Goal: Task Accomplishment & Management: Manage account settings

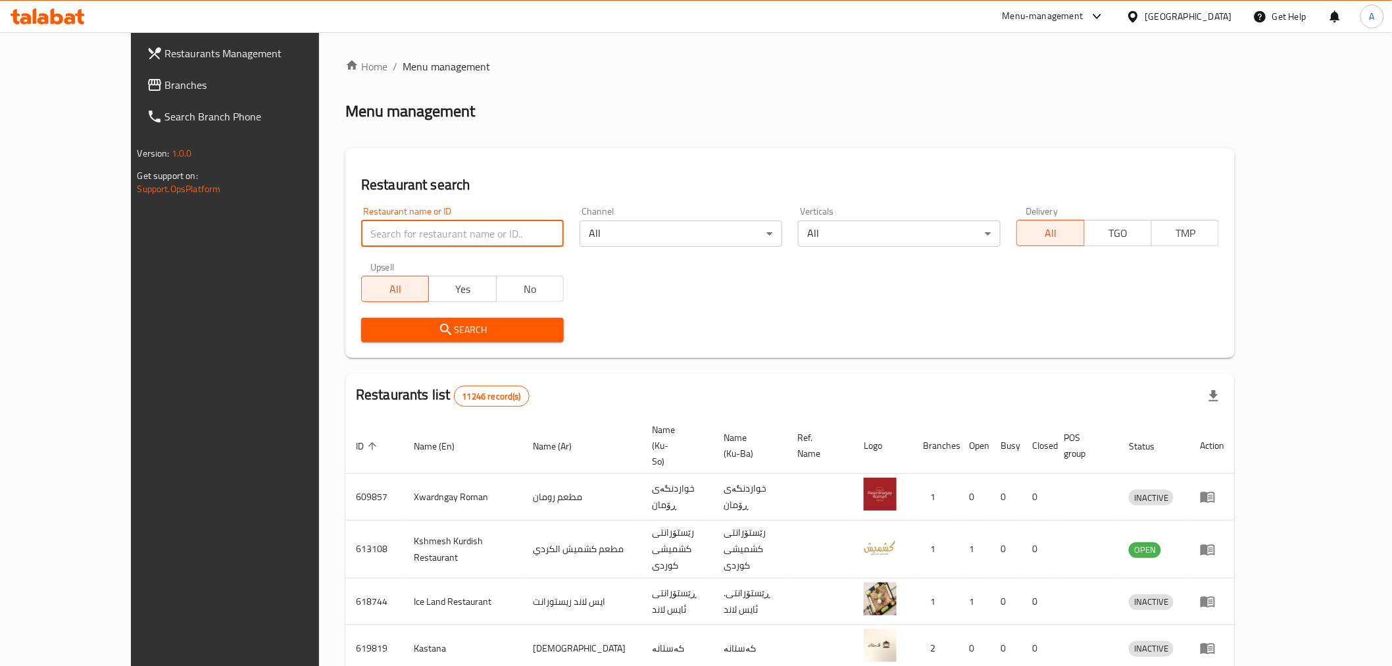
click at [361, 234] on input "search" at bounding box center [462, 233] width 203 height 26
type input "edam"
click button "Search" at bounding box center [462, 330] width 203 height 24
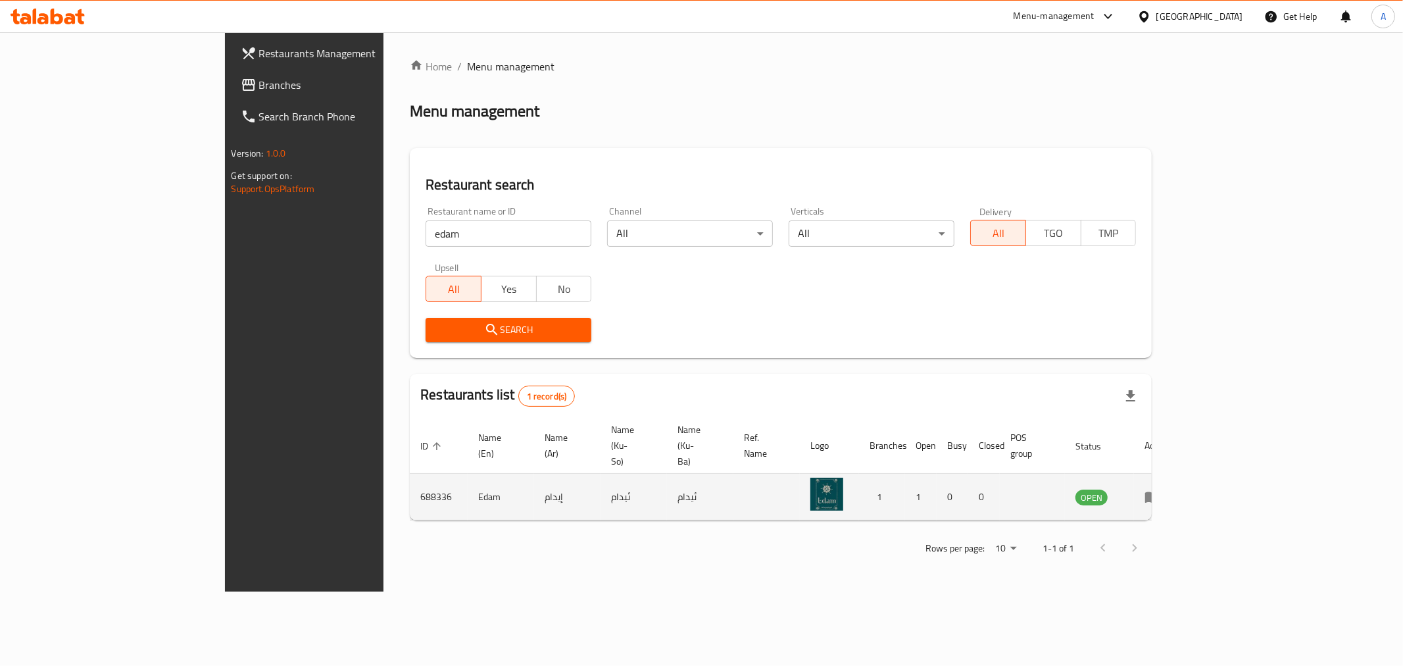
click at [1179, 475] on td "enhanced table" at bounding box center [1156, 497] width 45 height 47
click at [1160, 489] on icon "enhanced table" at bounding box center [1153, 497] width 16 height 16
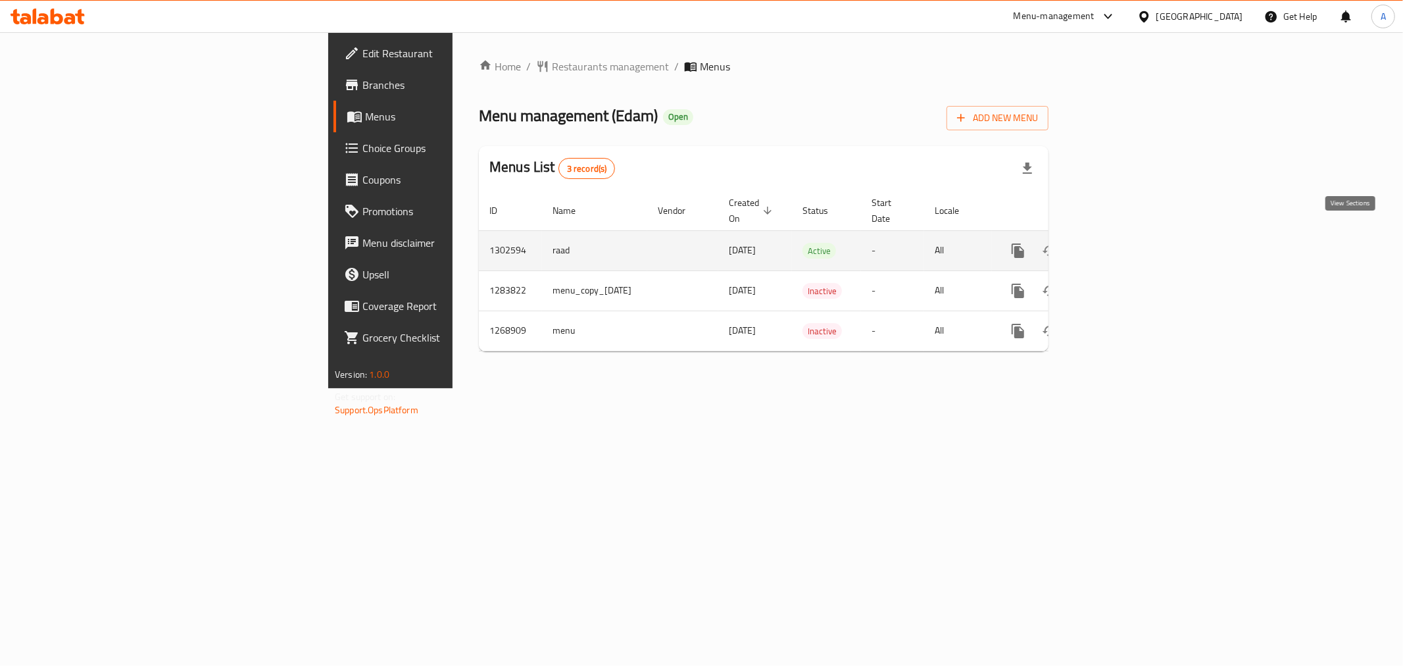
click at [1119, 245] on icon "enhanced table" at bounding box center [1113, 251] width 12 height 12
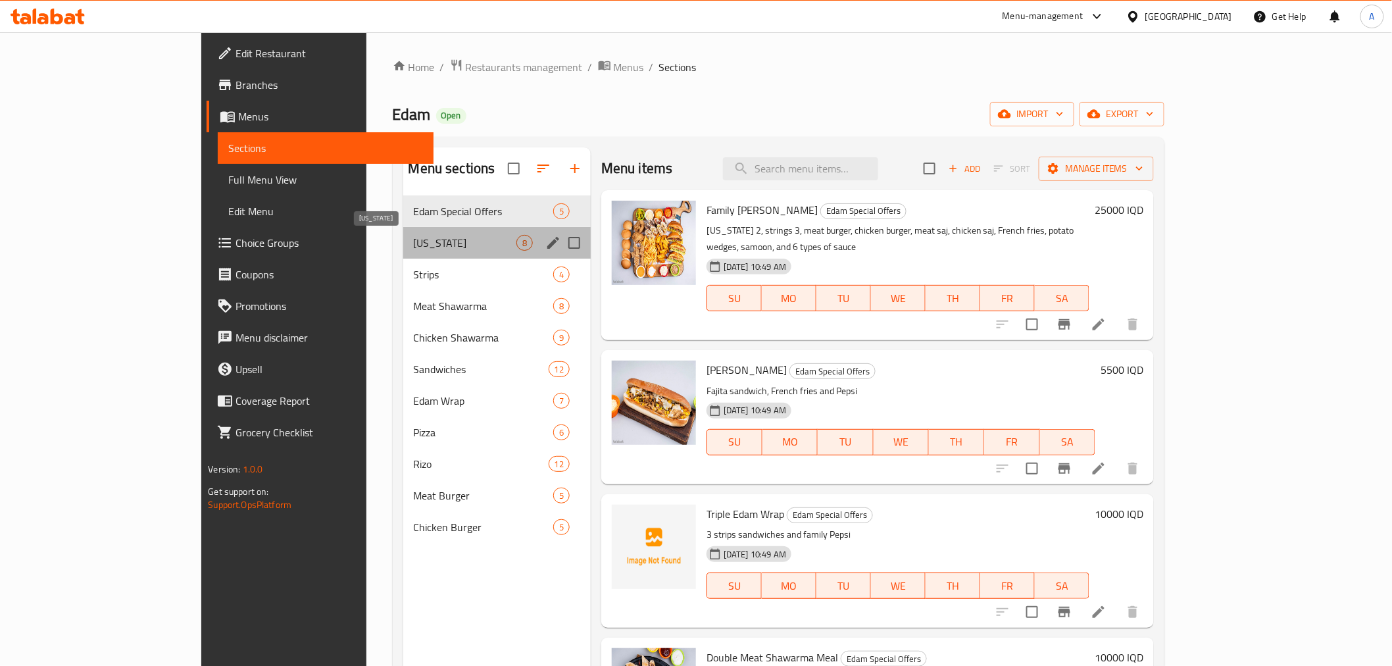
click at [414, 248] on span "[US_STATE]" at bounding box center [465, 243] width 103 height 16
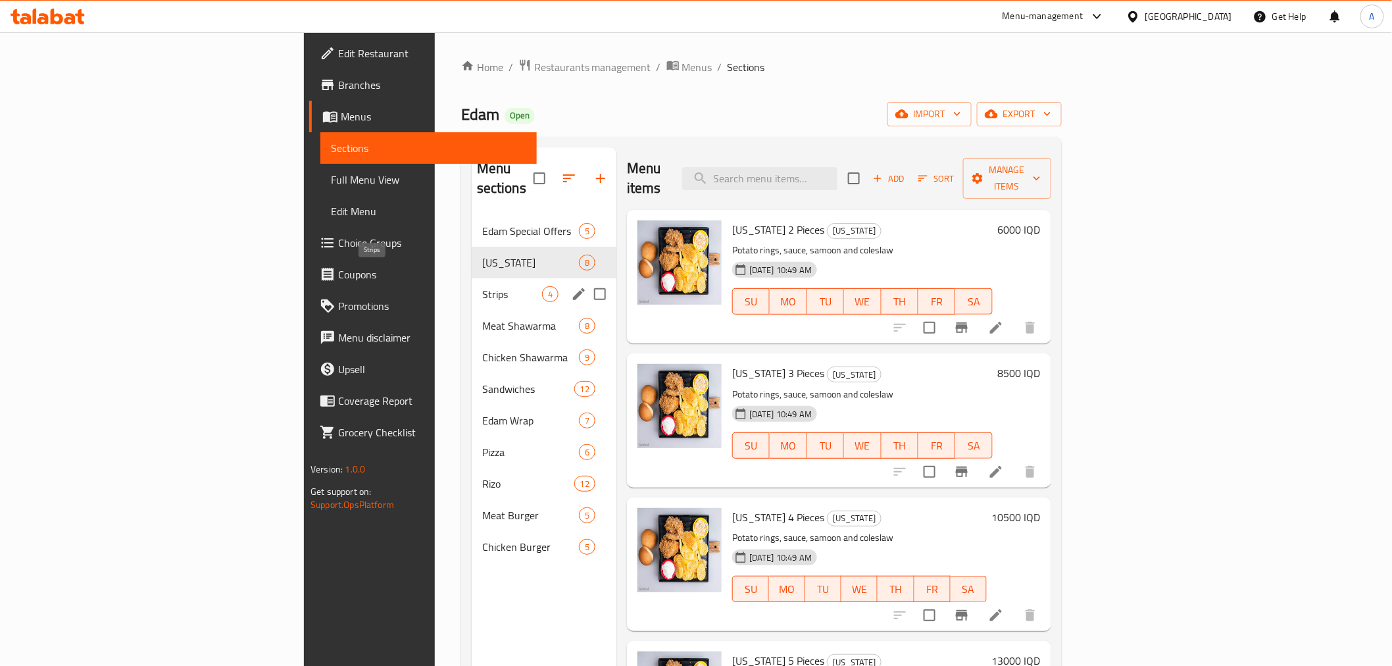
click at [482, 286] on span "Strips" at bounding box center [512, 294] width 60 height 16
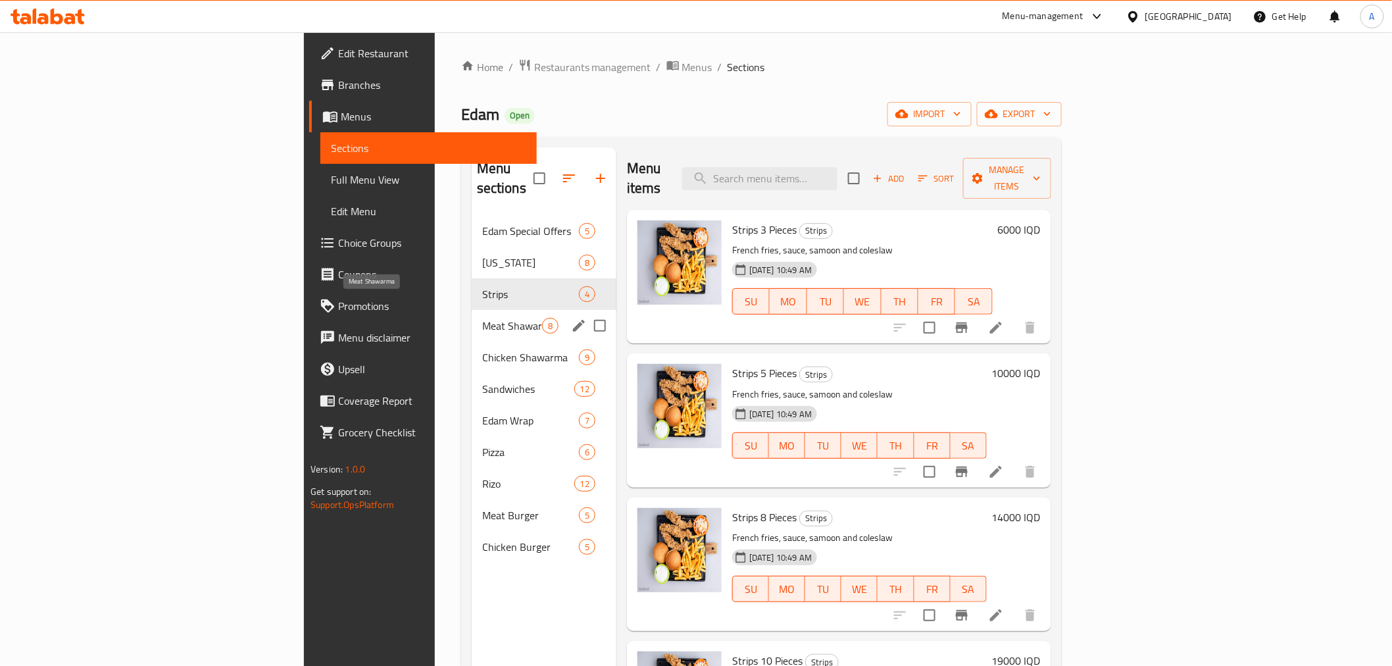
click at [482, 318] on span "Meat Shawarma" at bounding box center [512, 326] width 60 height 16
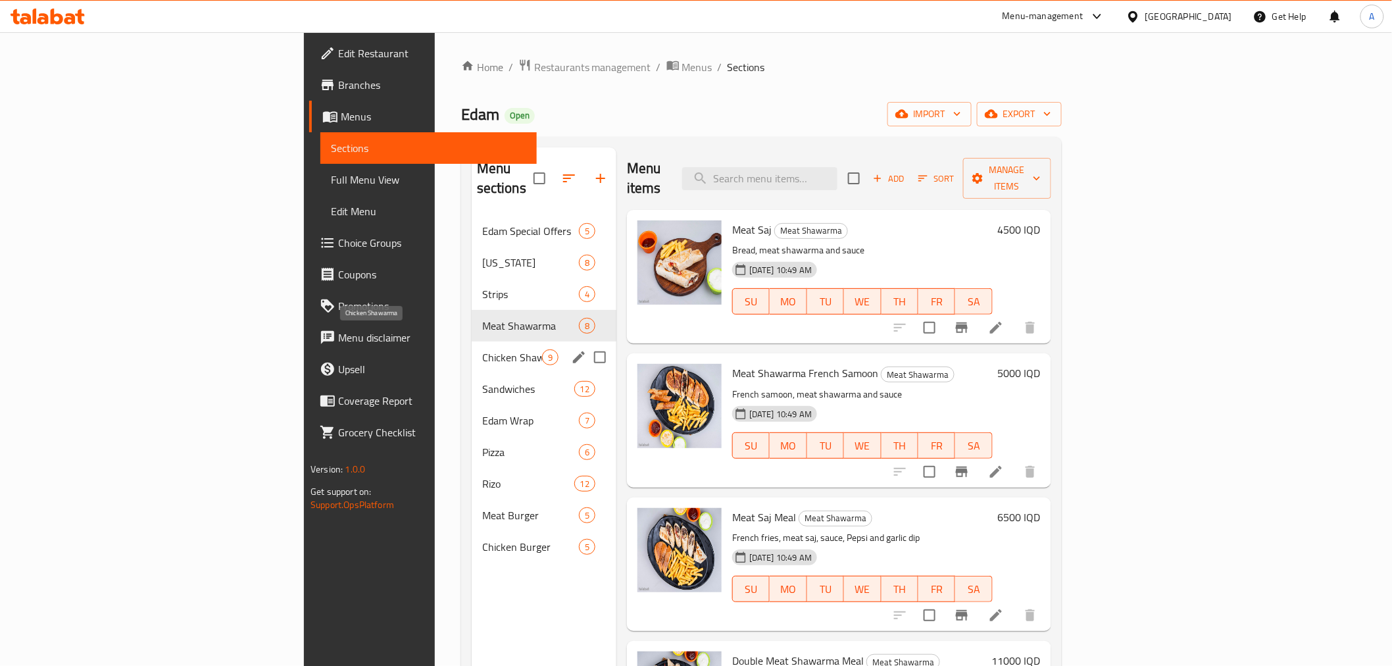
click at [482, 349] on span "Chicken Shawarma" at bounding box center [512, 357] width 60 height 16
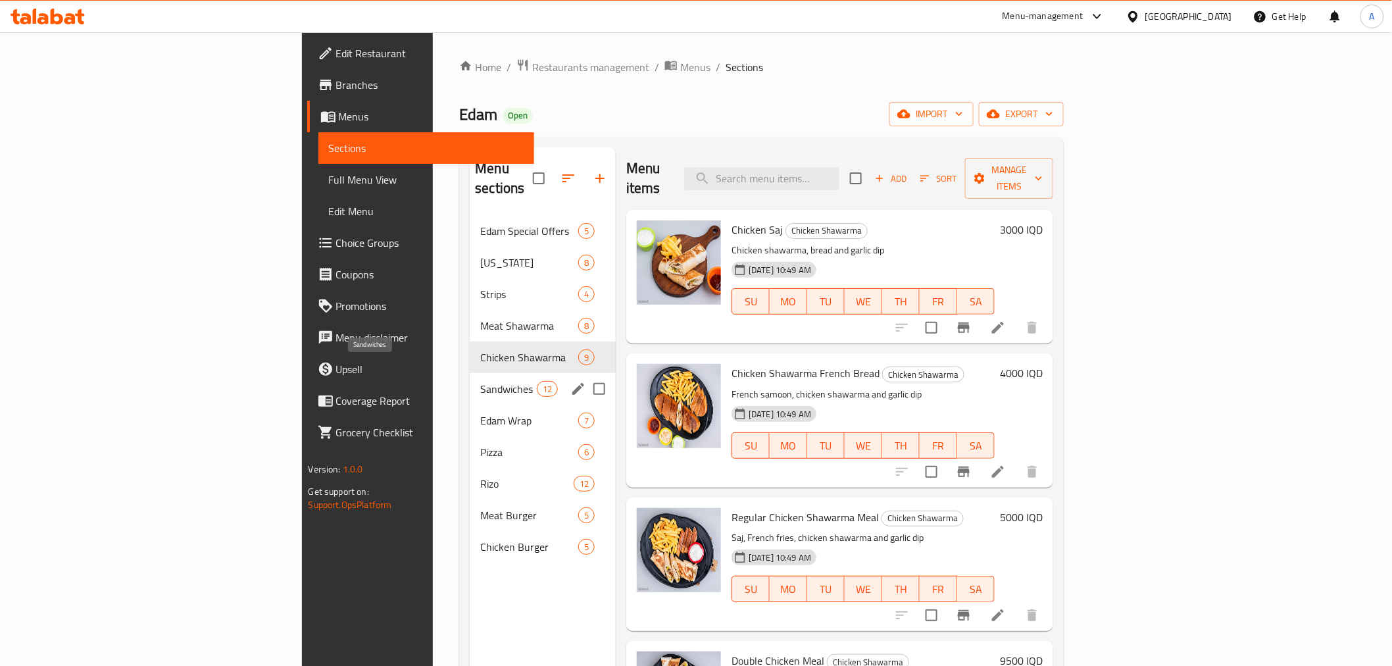
click at [480, 381] on span "Sandwiches" at bounding box center [508, 389] width 56 height 16
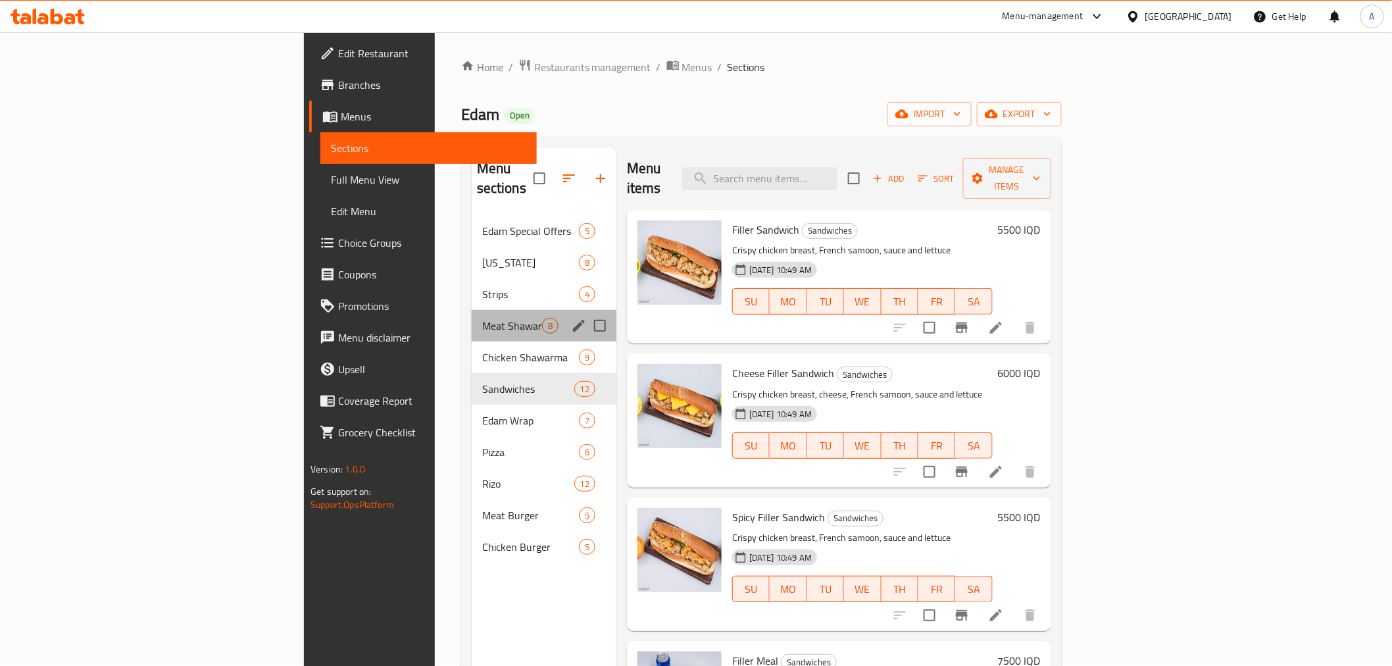
click at [472, 320] on div "Meat Shawarma 8" at bounding box center [544, 326] width 145 height 32
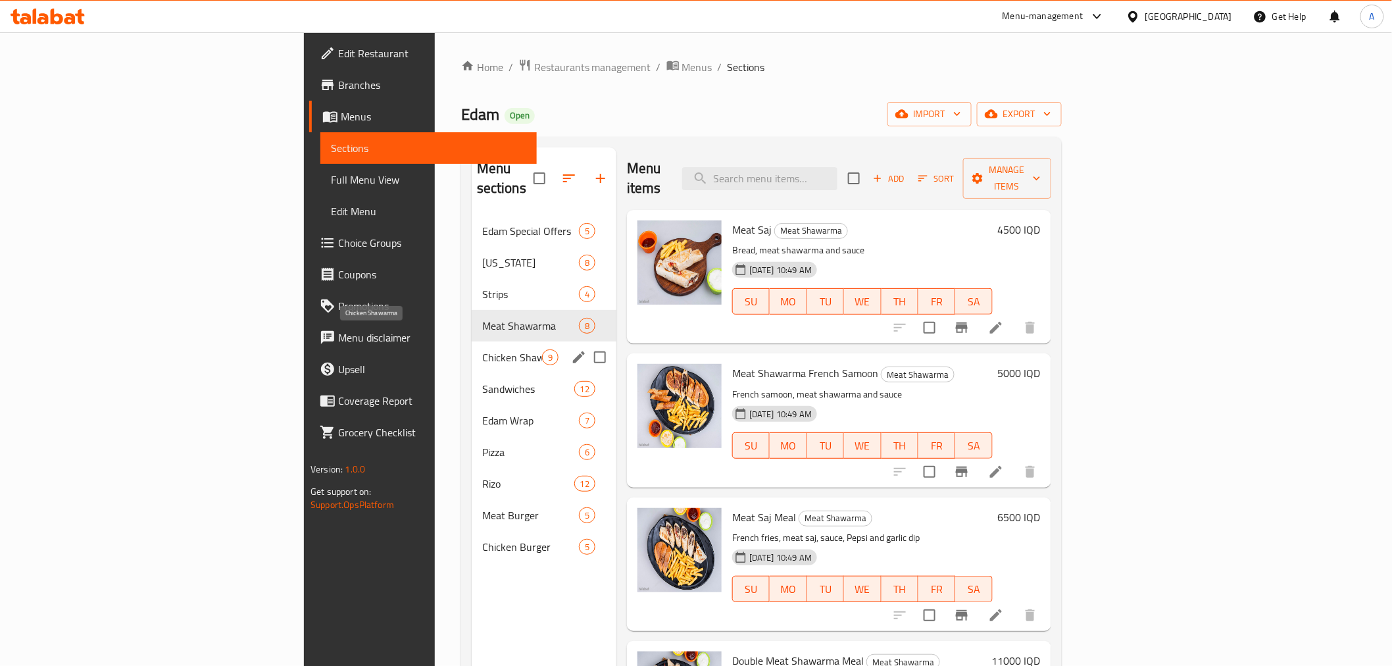
click at [482, 349] on span "Chicken Shawarma" at bounding box center [512, 357] width 60 height 16
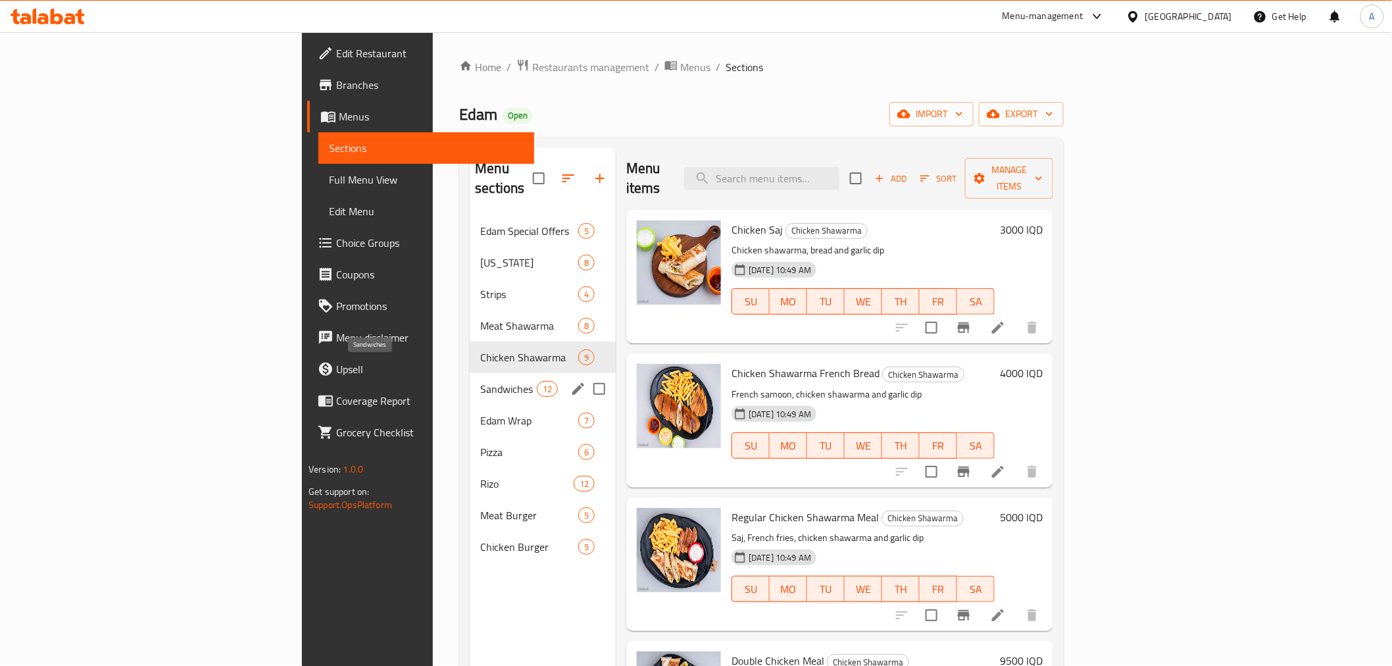
click at [480, 381] on span "Sandwiches" at bounding box center [508, 389] width 56 height 16
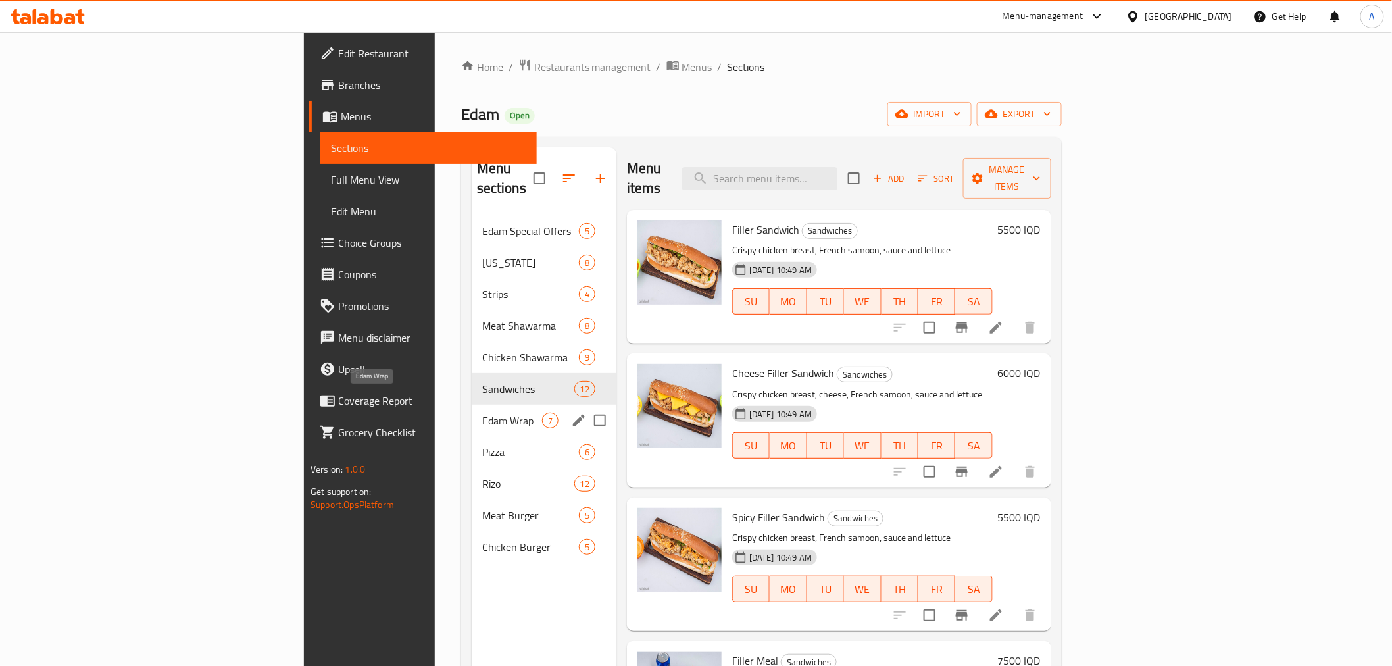
click at [482, 412] on span "Edam Wrap" at bounding box center [512, 420] width 60 height 16
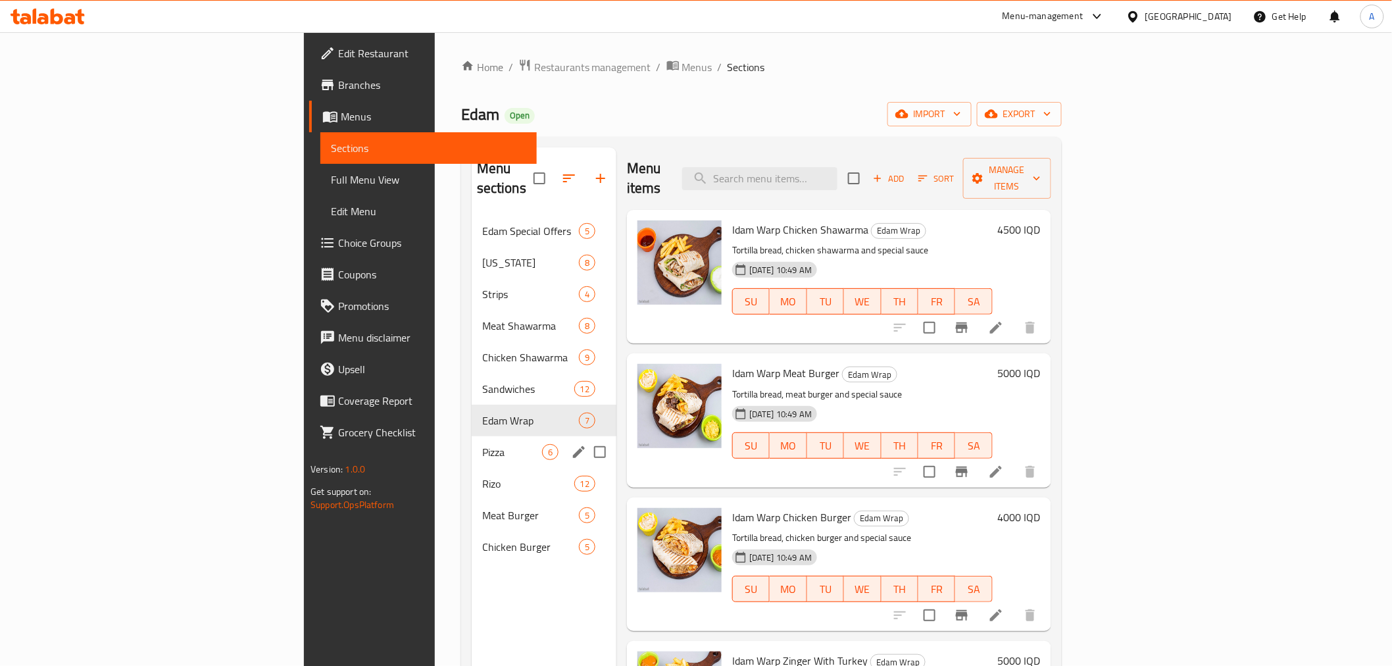
click at [472, 436] on div "Pizza 6" at bounding box center [544, 452] width 145 height 32
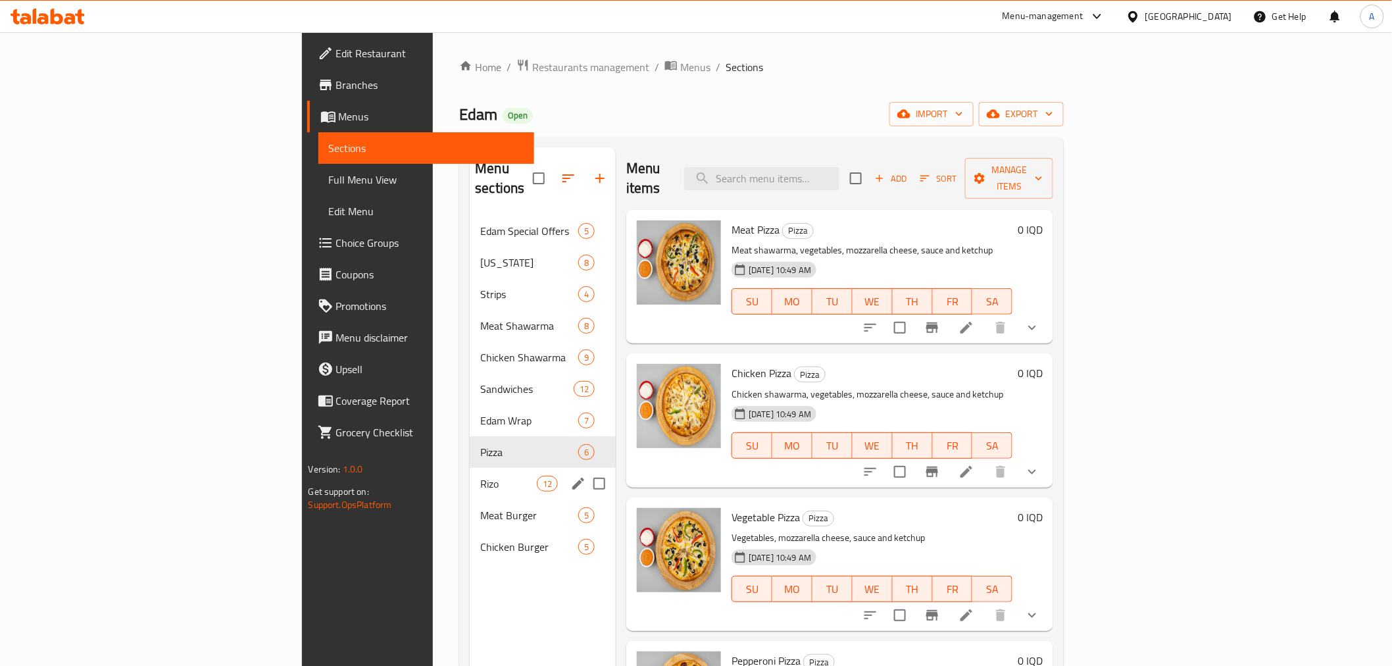
click at [480, 476] on span "Rizo" at bounding box center [508, 484] width 56 height 16
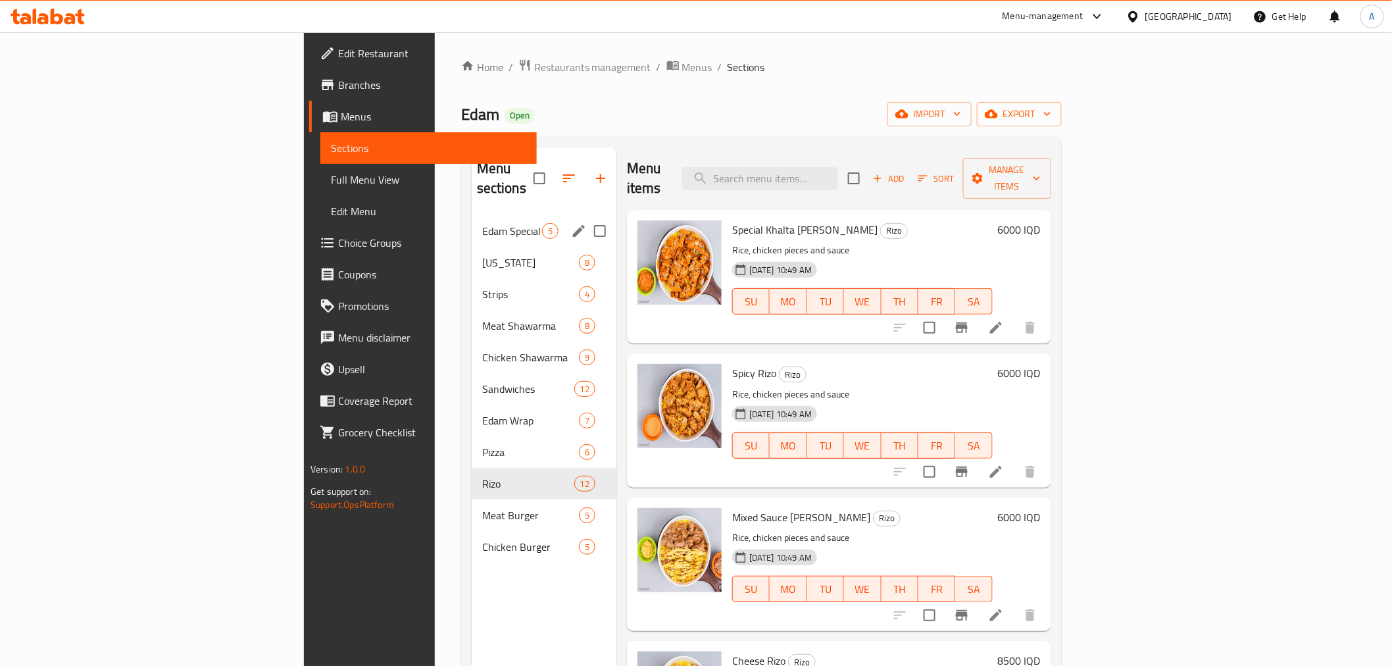
click at [482, 223] on span "Edam Special Offers" at bounding box center [512, 231] width 60 height 16
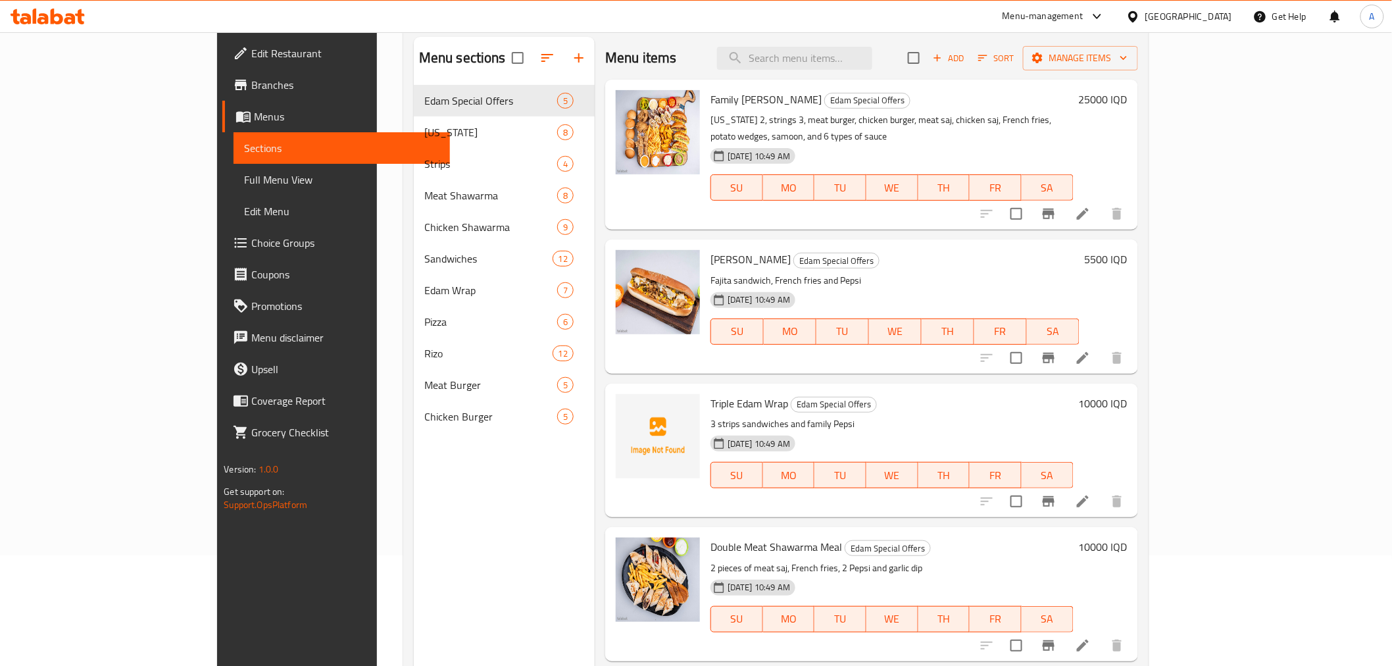
scroll to position [37, 0]
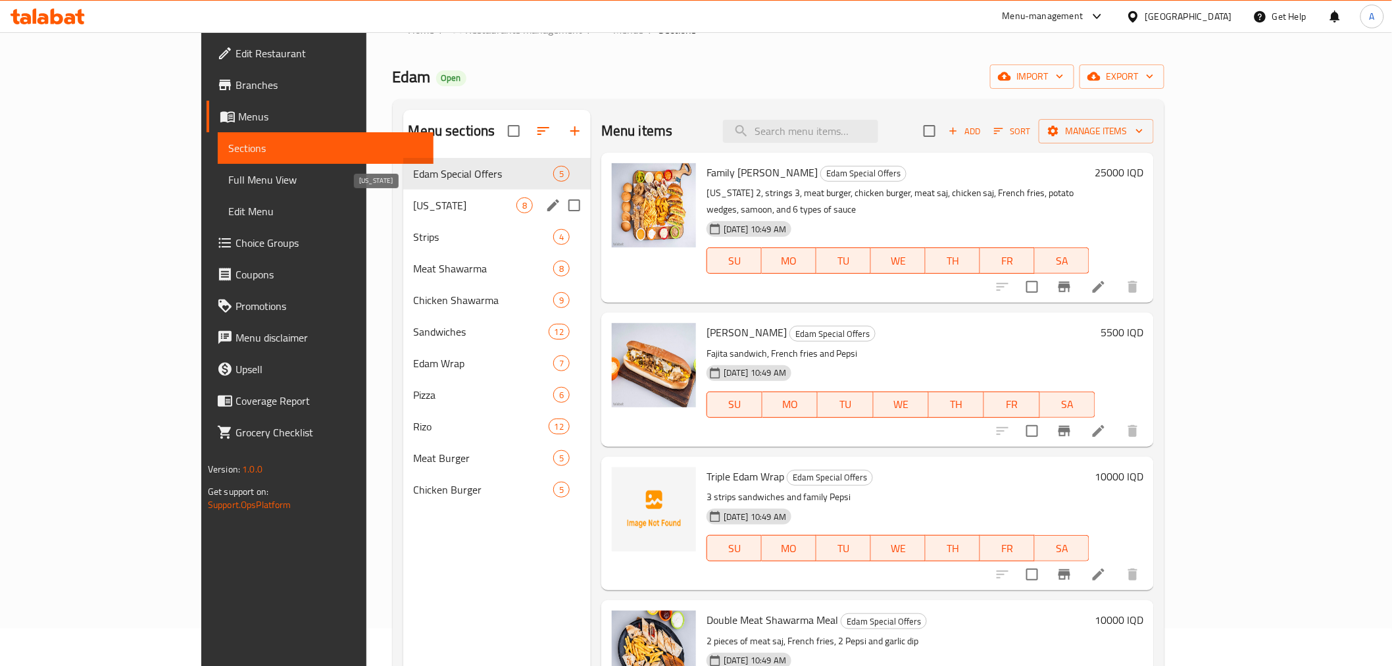
click at [414, 200] on span "[US_STATE]" at bounding box center [465, 205] width 103 height 16
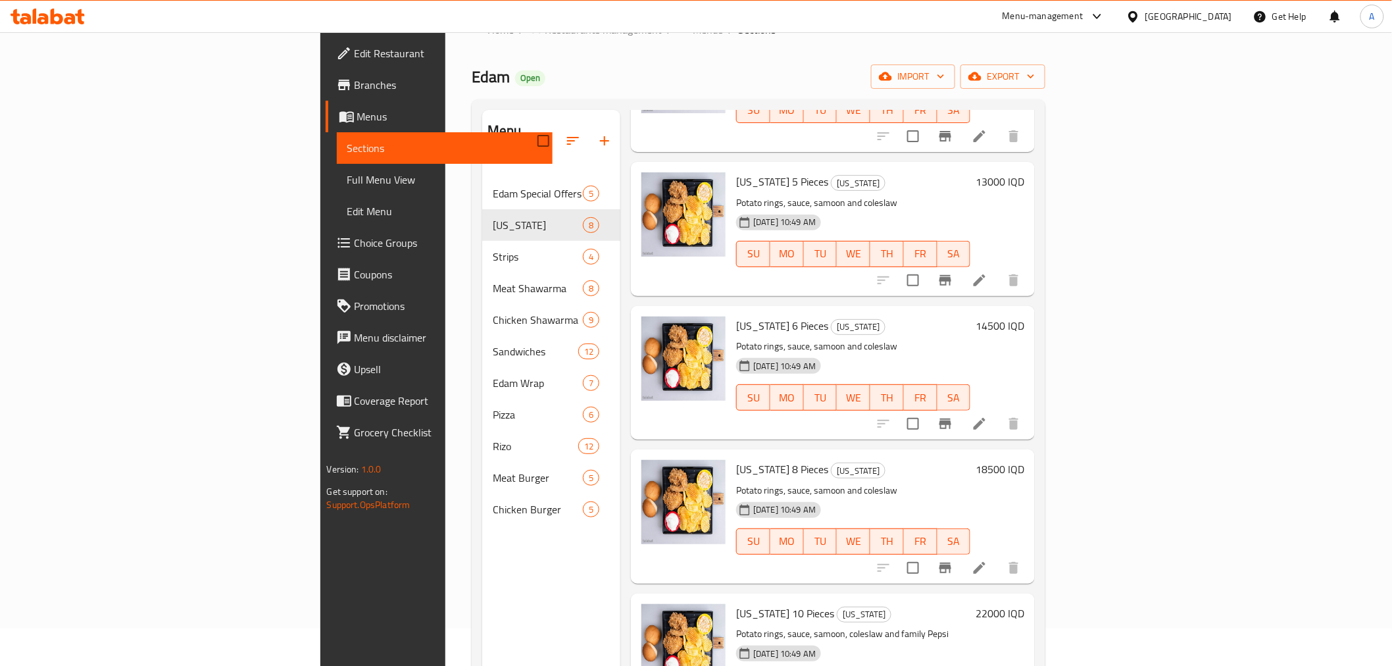
scroll to position [516, 0]
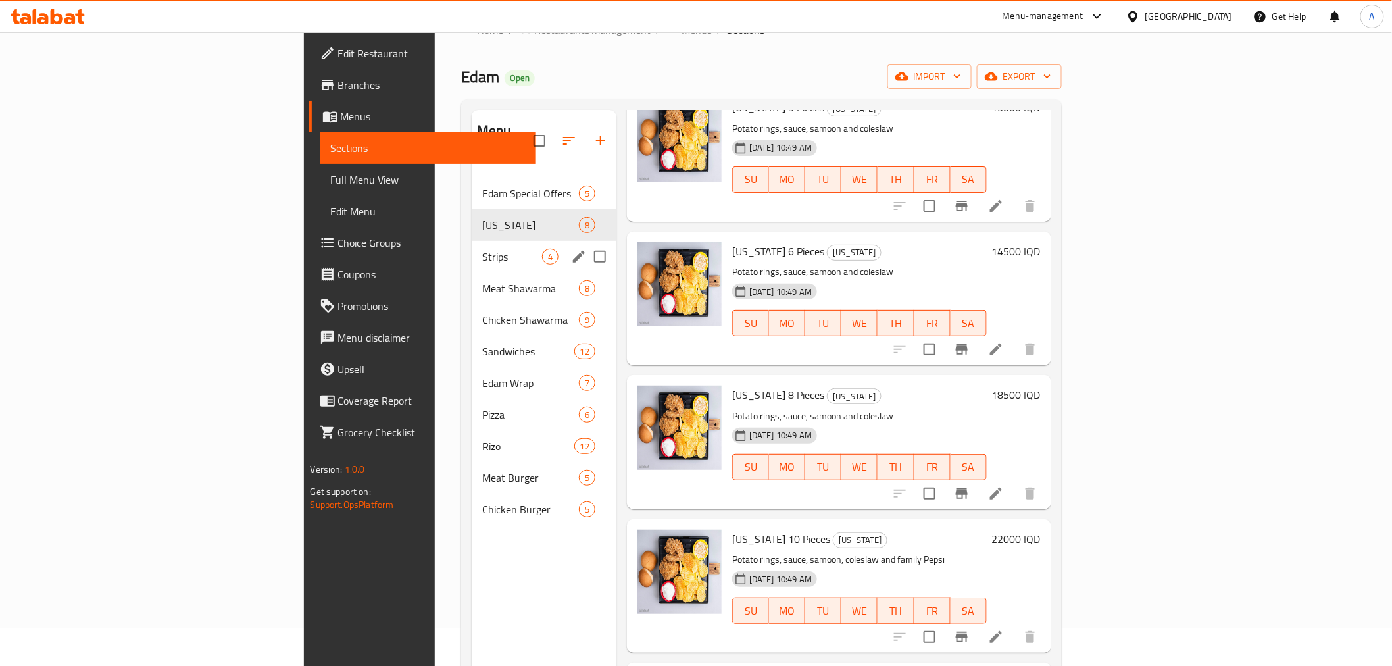
click at [482, 249] on span "Strips" at bounding box center [512, 257] width 60 height 16
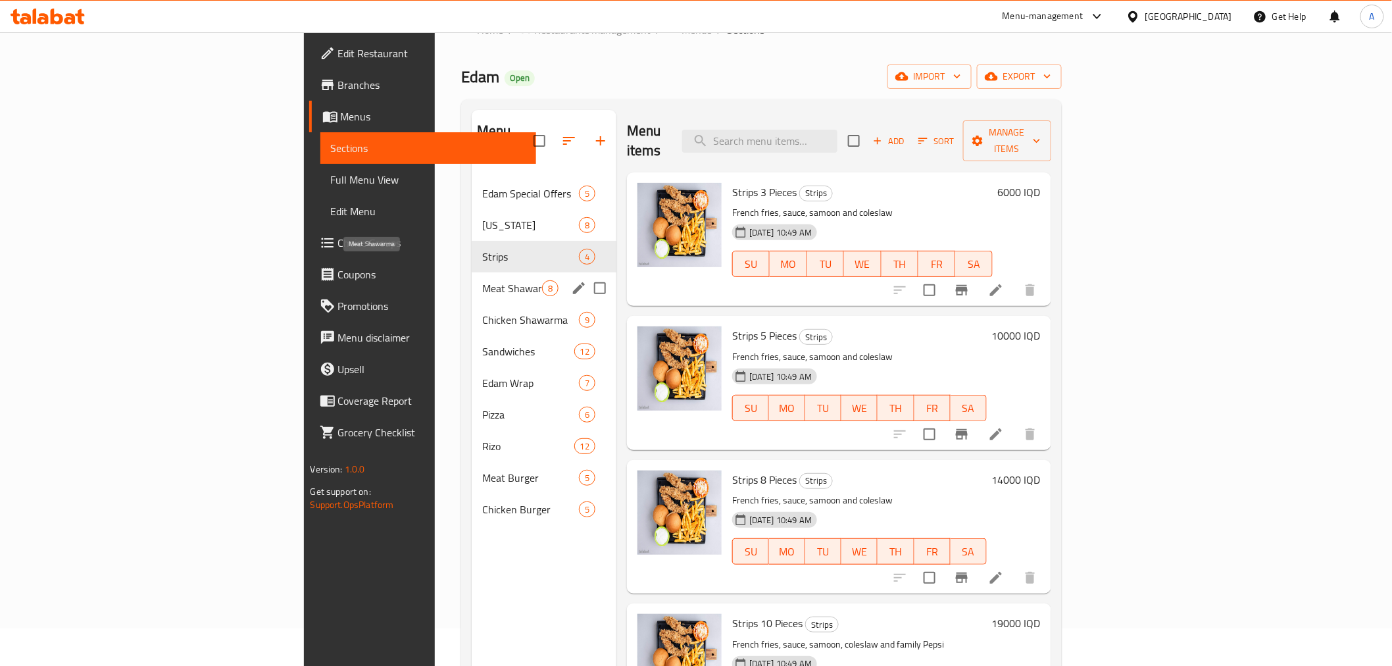
click at [482, 280] on span "Meat Shawarma" at bounding box center [512, 288] width 60 height 16
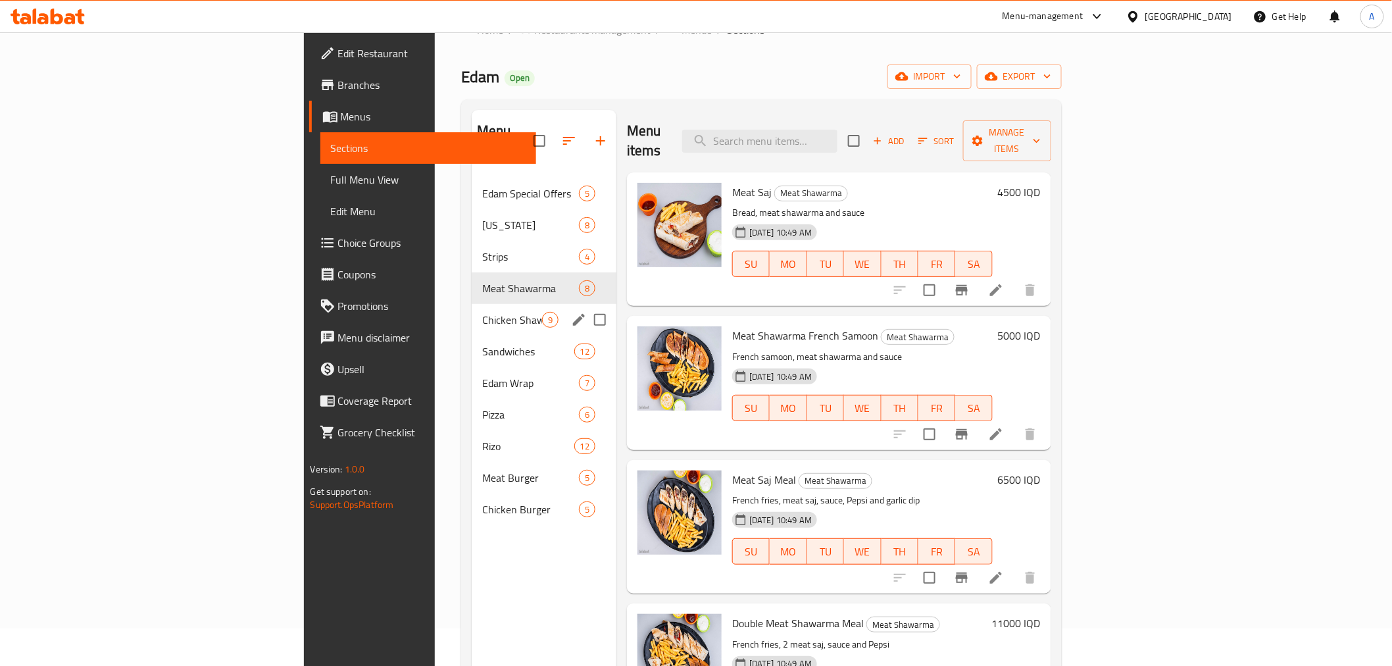
click at [472, 310] on div "Chicken Shawarma 9" at bounding box center [544, 320] width 145 height 32
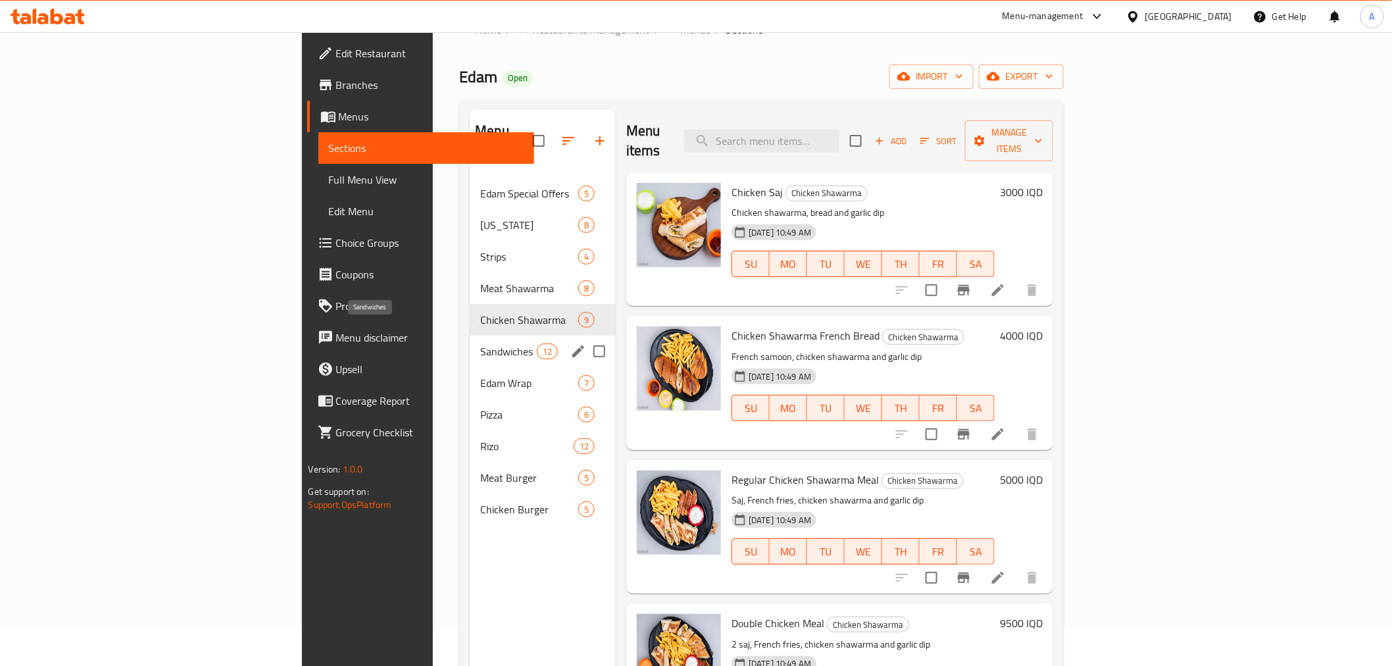
click at [480, 343] on span "Sandwiches" at bounding box center [508, 351] width 56 height 16
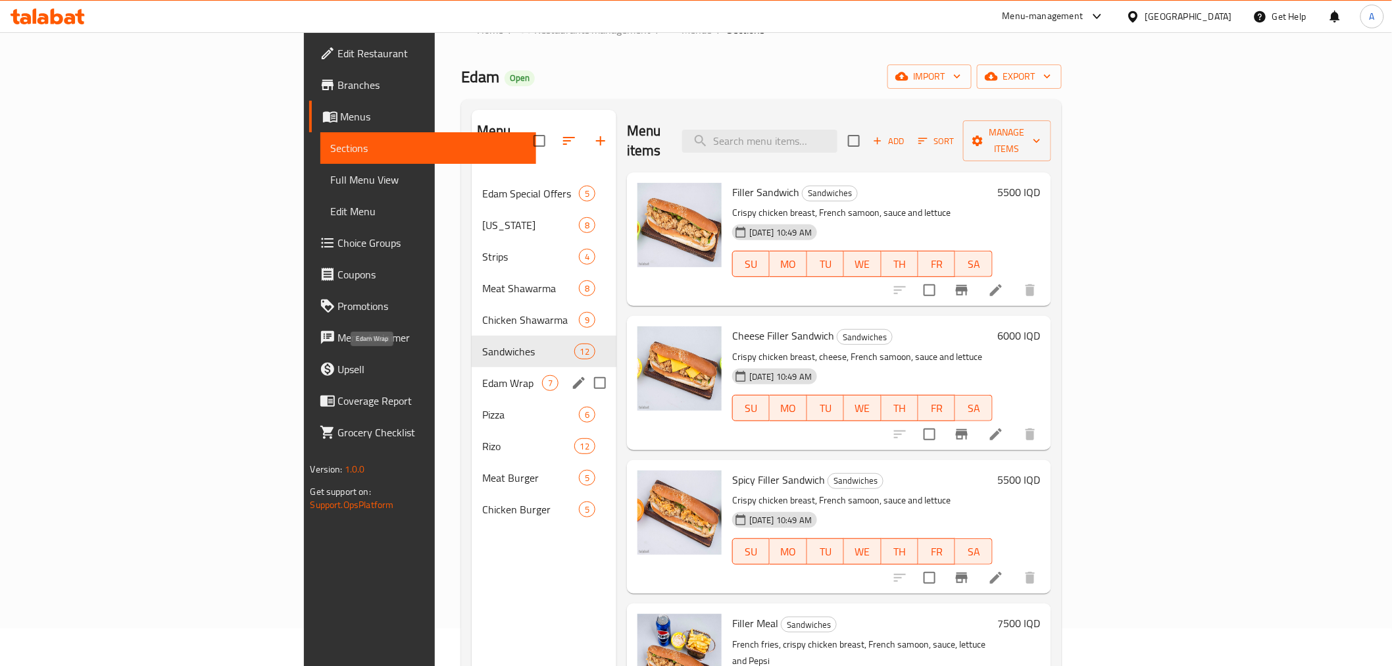
click at [482, 375] on span "Edam Wrap" at bounding box center [512, 383] width 60 height 16
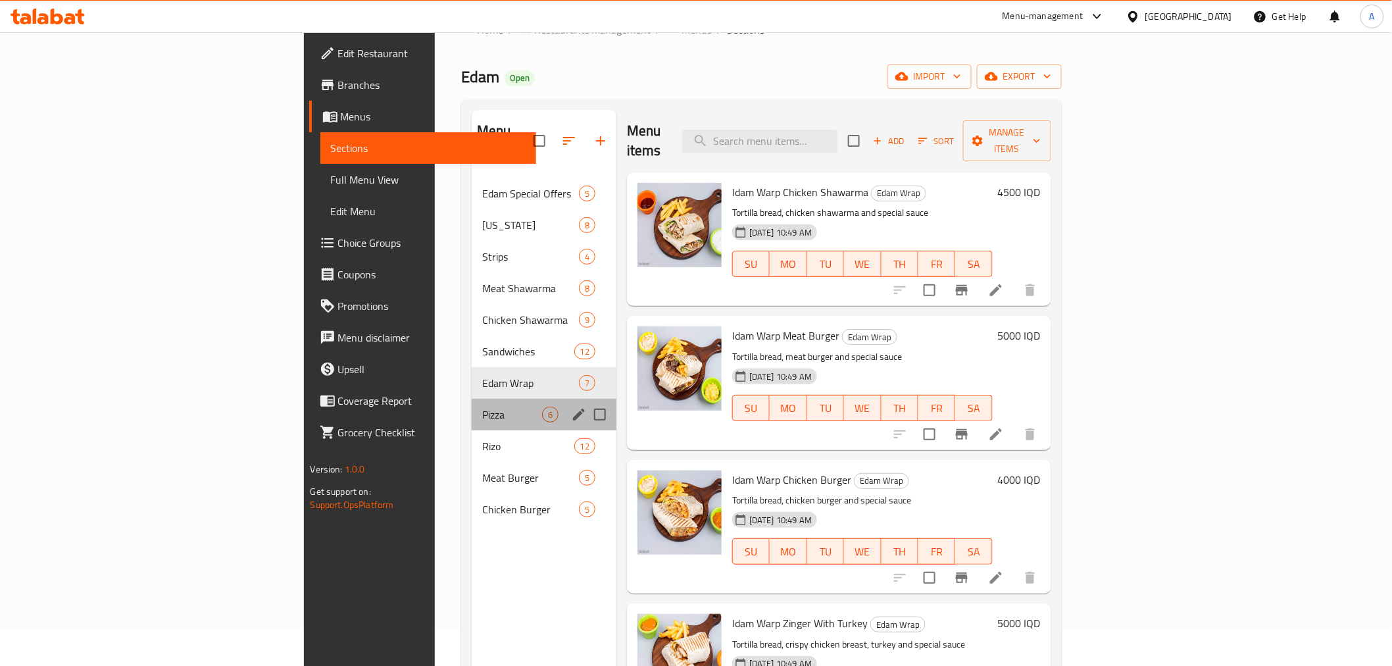
click at [472, 403] on div "Pizza 6" at bounding box center [544, 415] width 145 height 32
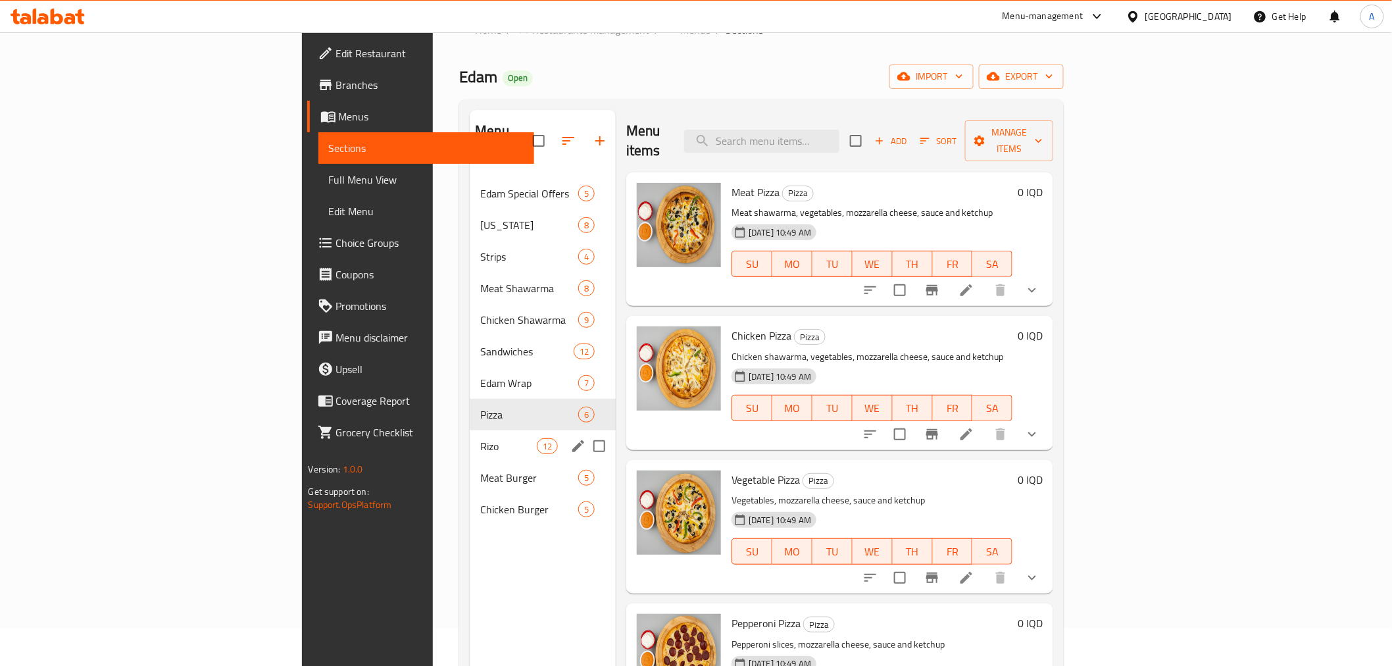
click at [470, 435] on div "[PERSON_NAME] 12" at bounding box center [543, 446] width 146 height 32
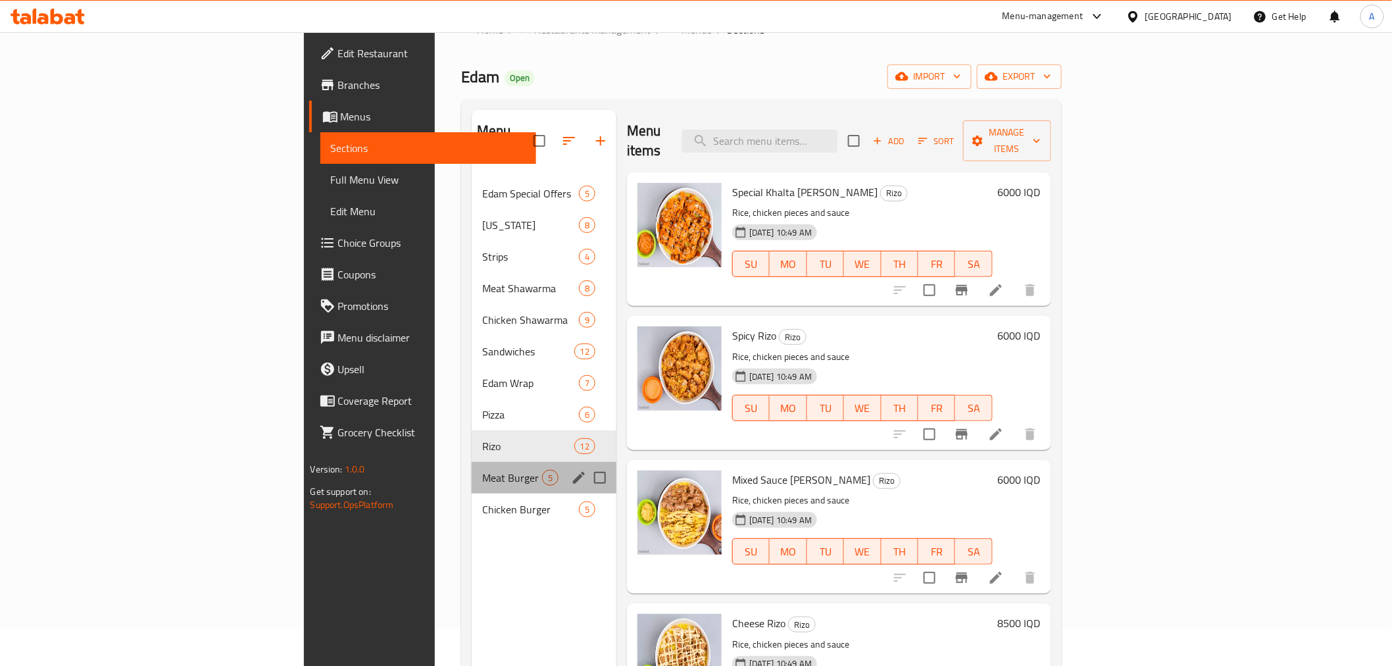
click at [472, 468] on div "Meat Burger 5" at bounding box center [544, 478] width 145 height 32
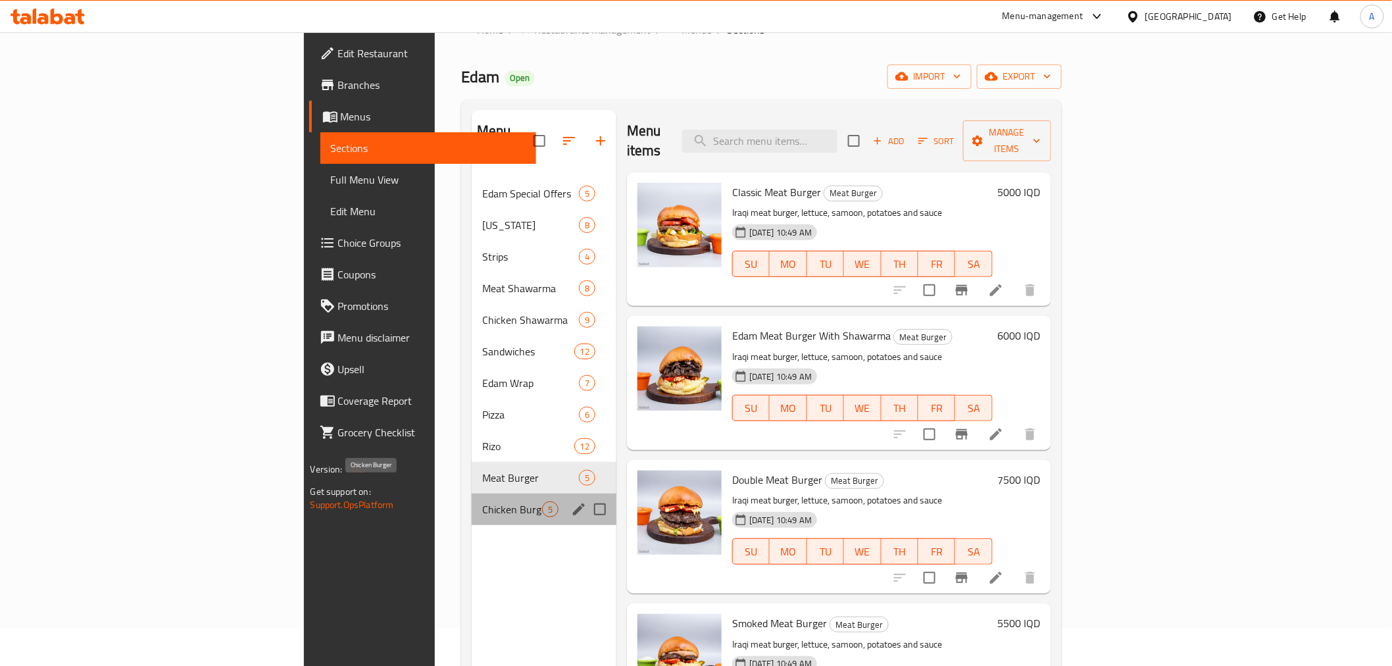
click at [482, 501] on span "Chicken Burger" at bounding box center [512, 509] width 60 height 16
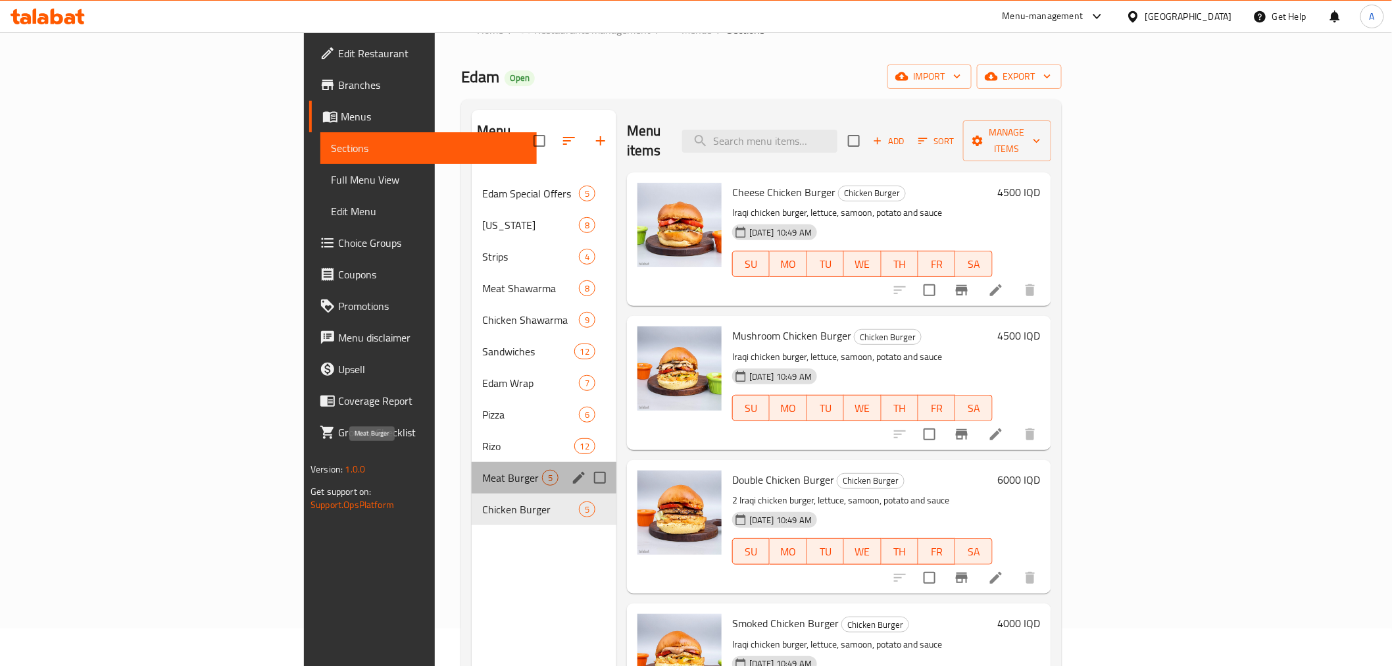
click at [482, 470] on span "Meat Burger" at bounding box center [512, 478] width 60 height 16
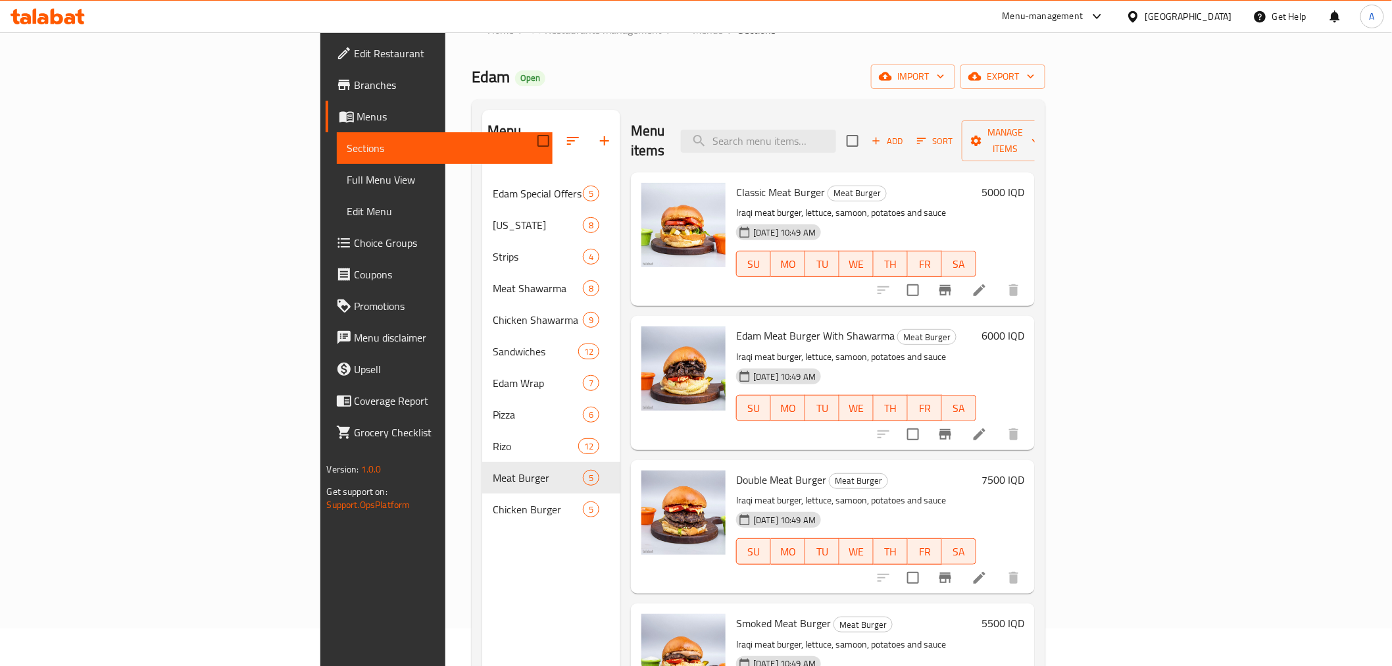
click at [482, 553] on div "Menu sections Edam Special Offers 5 [US_STATE] 8 Strips 4 Meat Shawarma 8 Chick…" at bounding box center [551, 443] width 138 height 666
click at [908, 68] on div "Edam Open import export" at bounding box center [759, 76] width 574 height 24
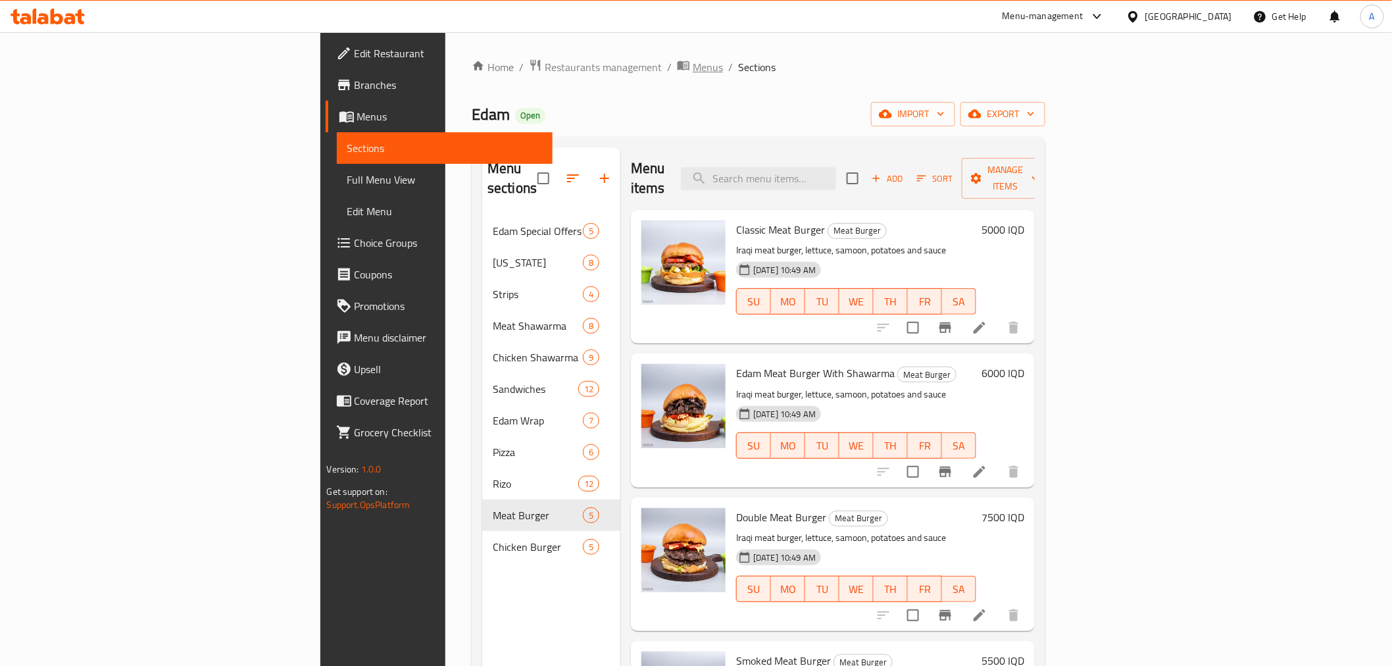
click at [693, 74] on span "Menus" at bounding box center [708, 67] width 30 height 16
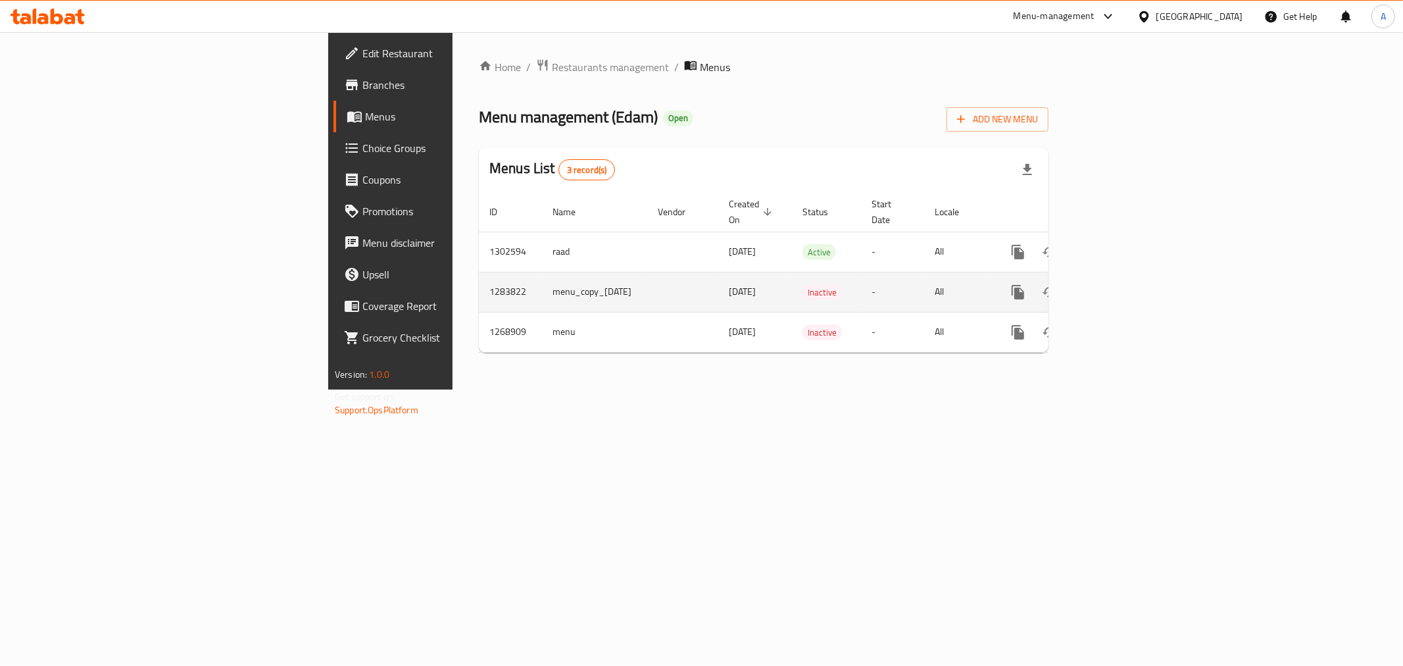
click at [1129, 276] on link "enhanced table" at bounding box center [1113, 292] width 32 height 32
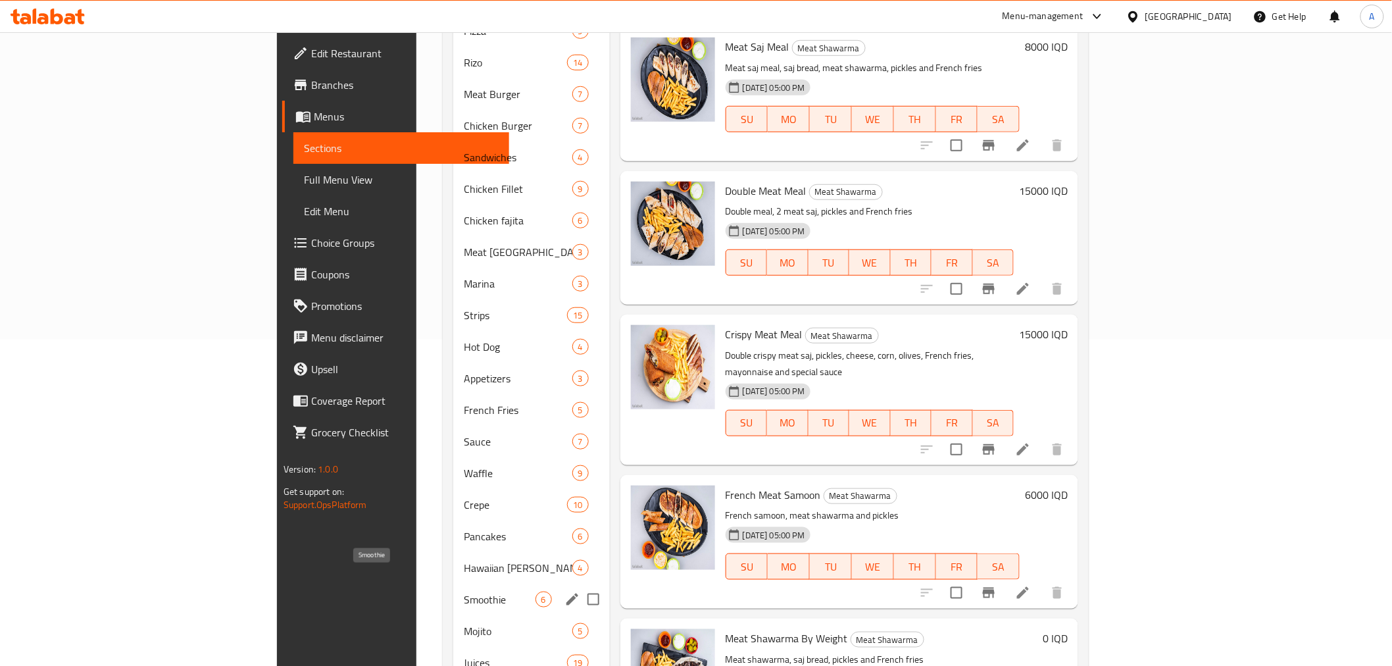
scroll to position [392, 0]
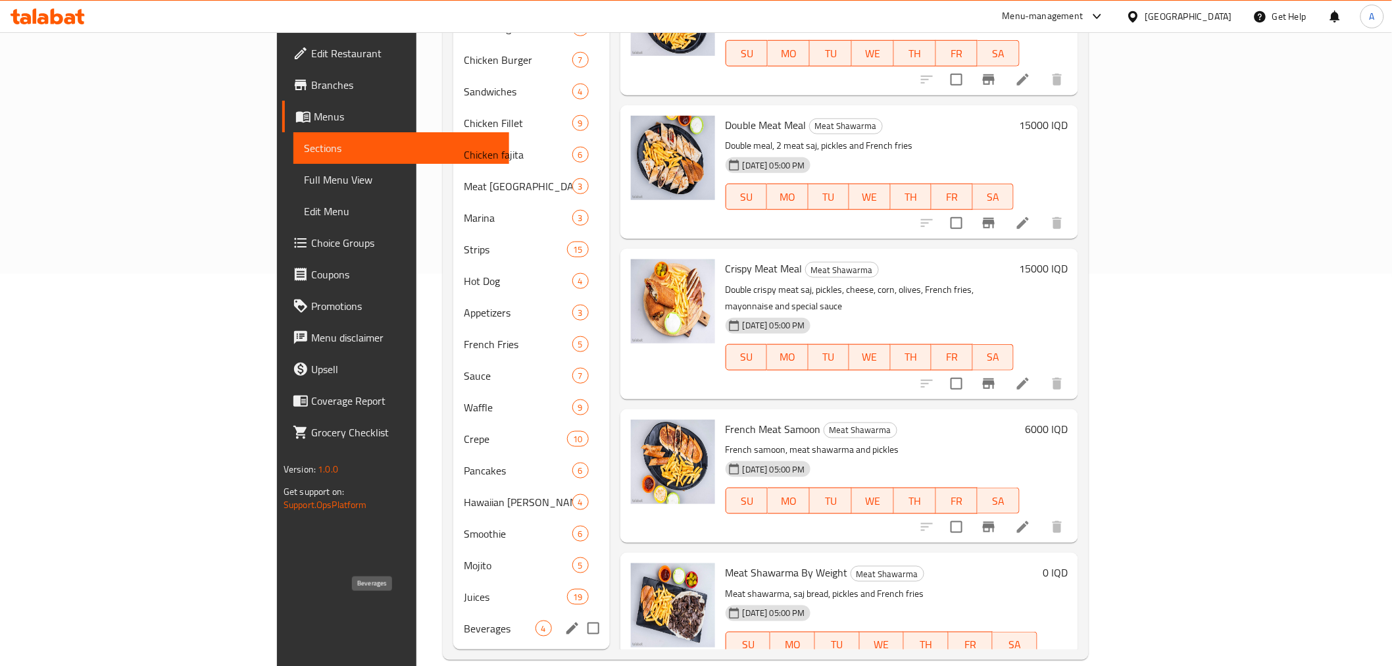
click at [464, 620] on span "Beverages" at bounding box center [499, 628] width 71 height 16
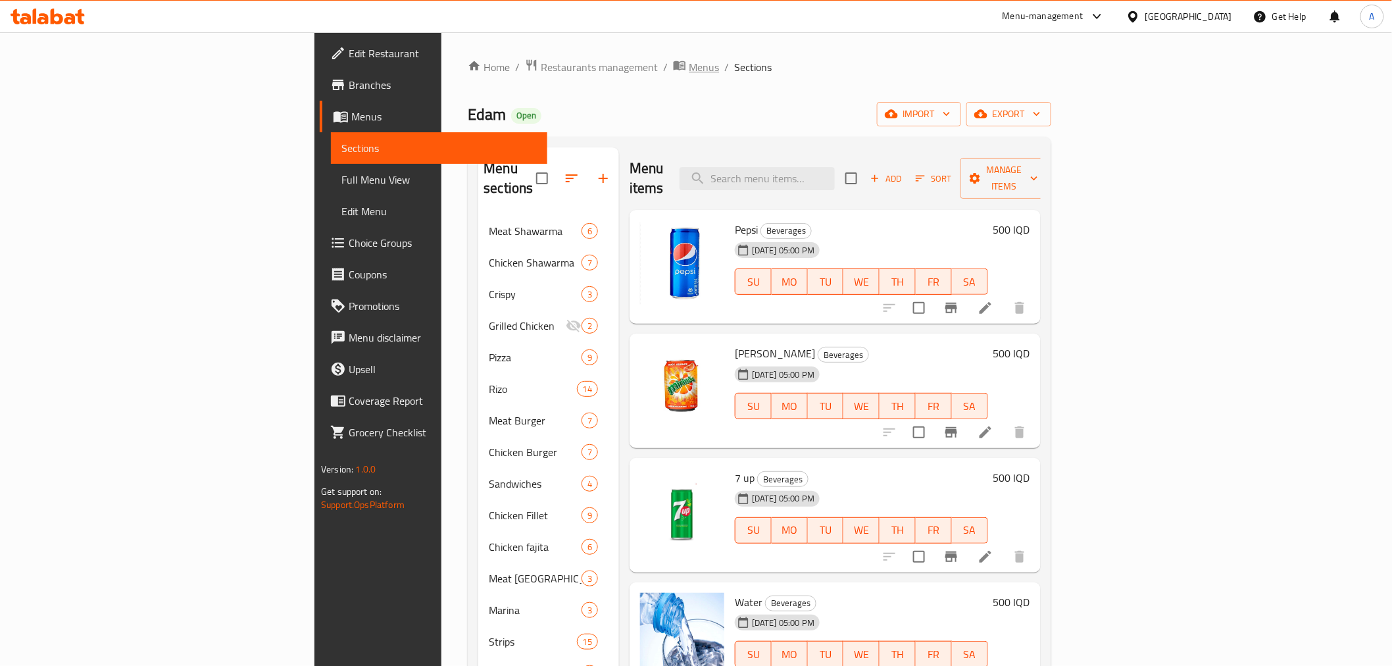
click at [689, 62] on span "Menus" at bounding box center [704, 67] width 30 height 16
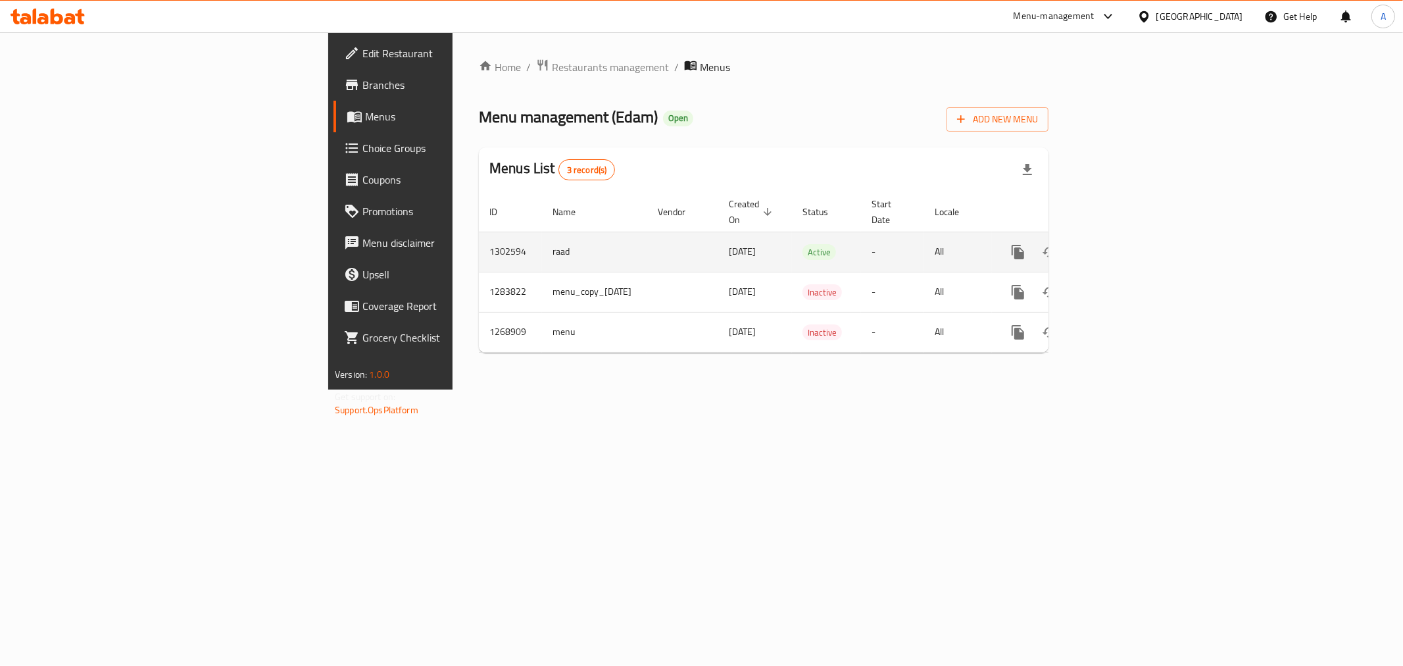
click at [1121, 244] on icon "enhanced table" at bounding box center [1113, 252] width 16 height 16
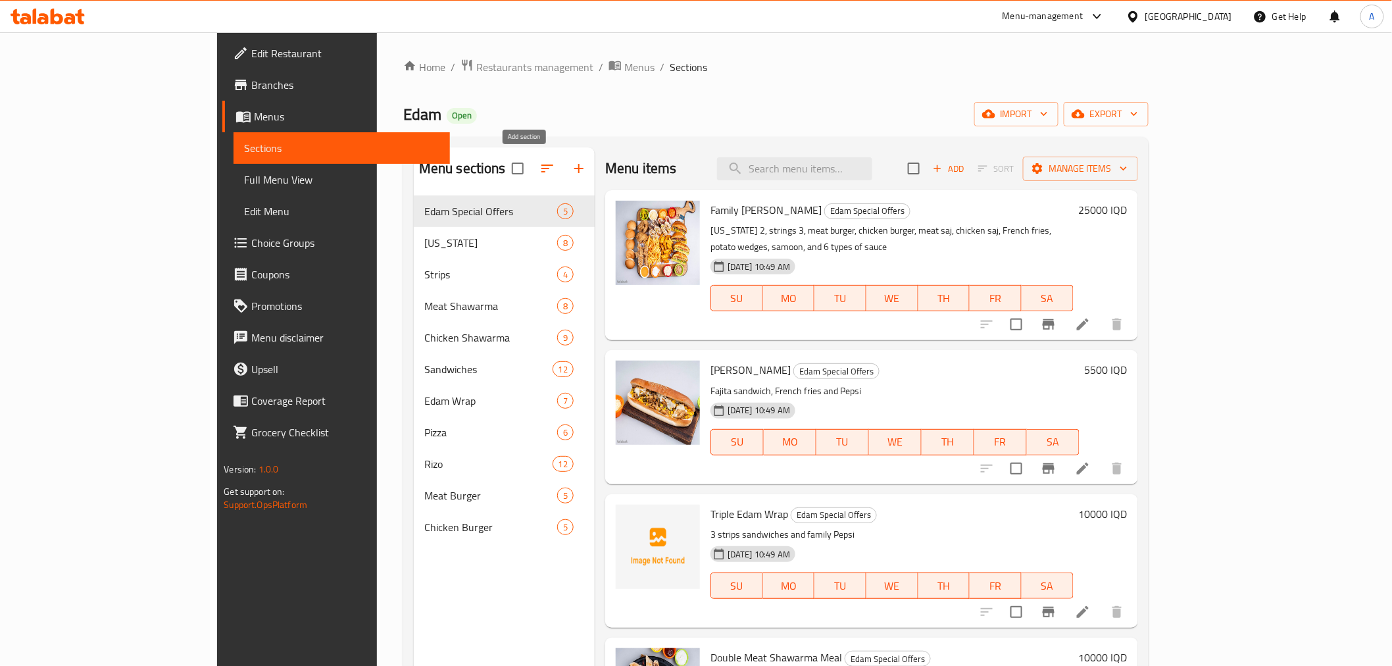
click at [571, 164] on icon "button" at bounding box center [579, 168] width 16 height 16
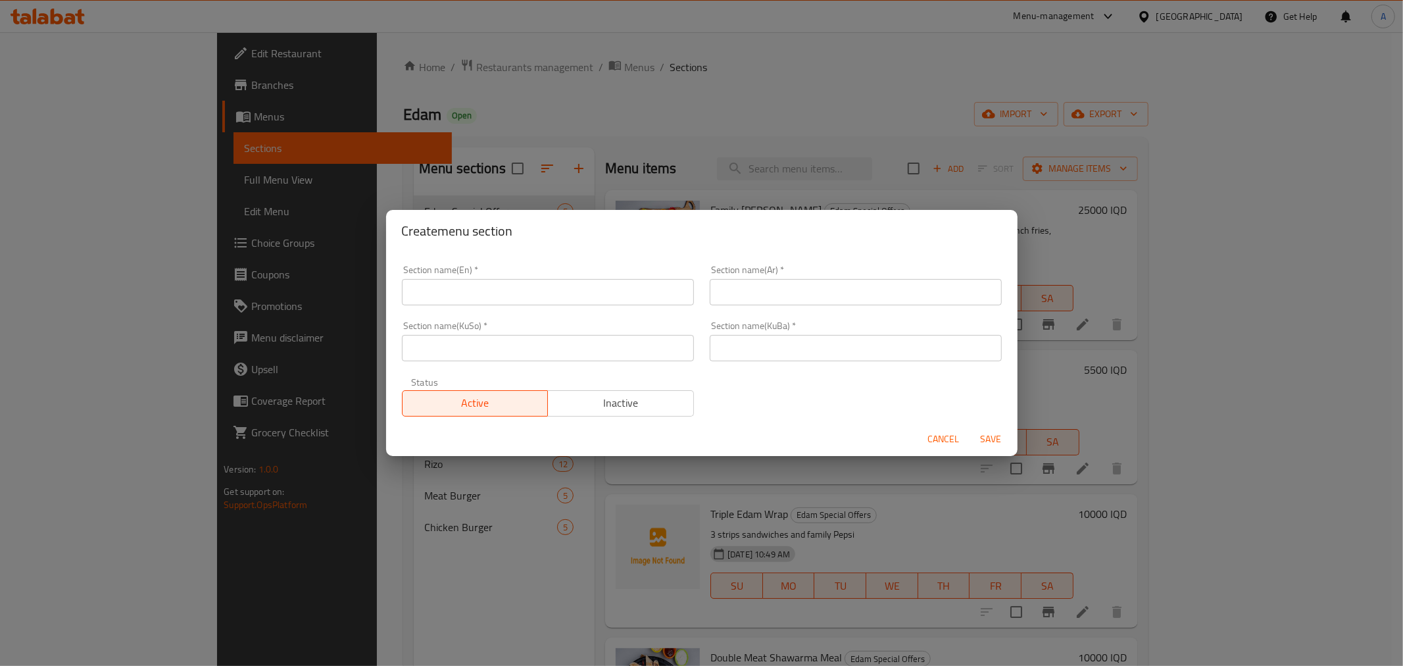
click at [503, 291] on input "text" at bounding box center [548, 292] width 292 height 26
type input "Beverages"
click at [735, 287] on input "text" at bounding box center [856, 292] width 292 height 26
type input "h"
type input "المشروبات"
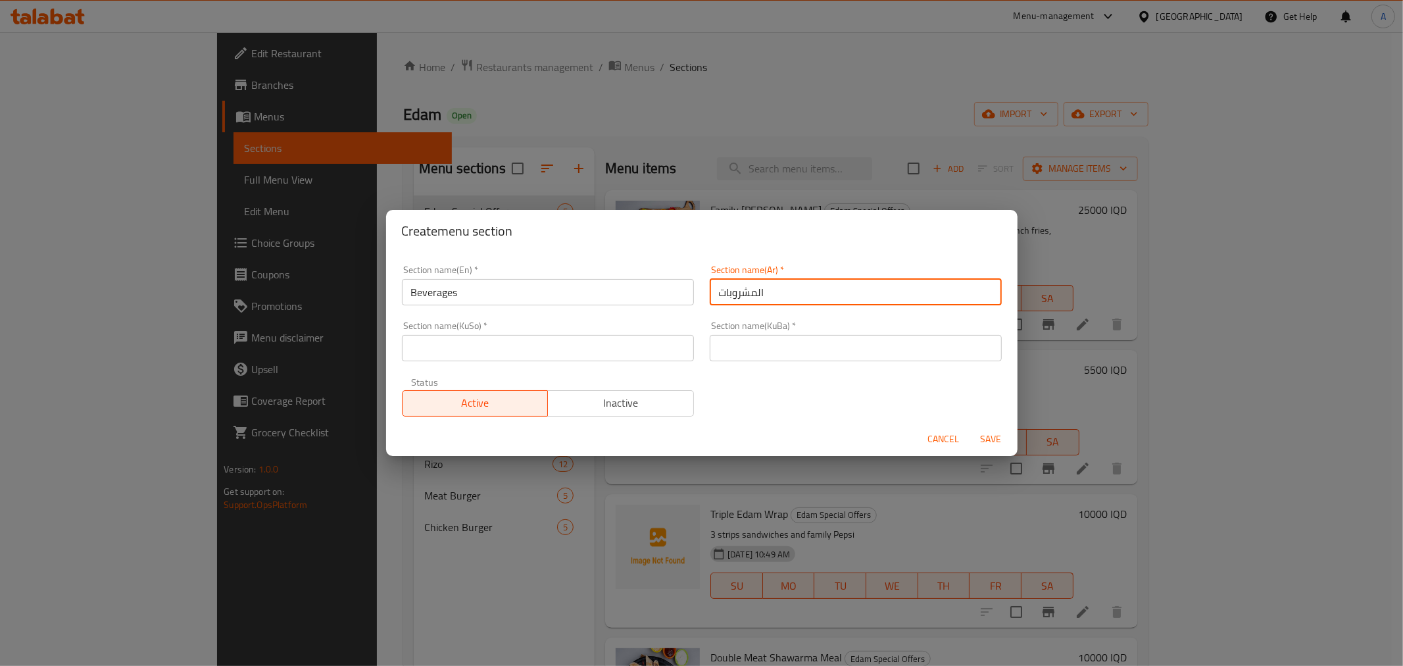
click at [799, 340] on input "text" at bounding box center [856, 348] width 292 height 26
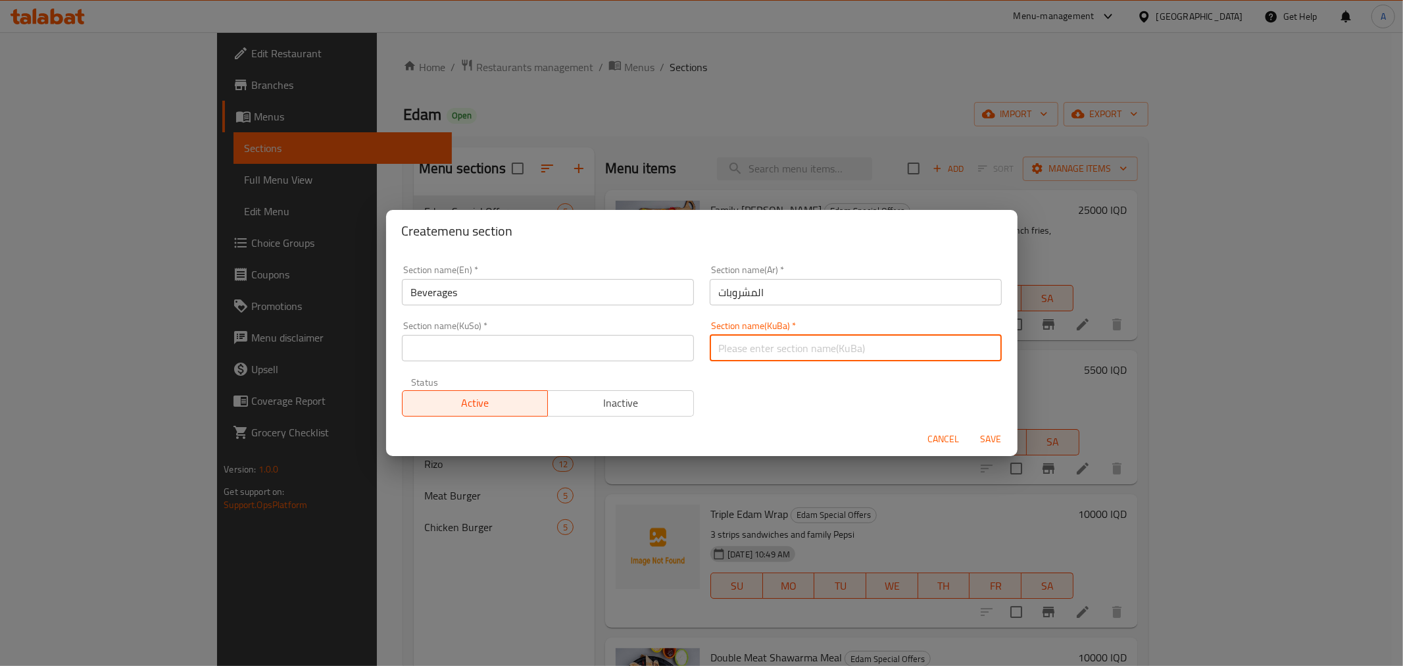
paste input "المشروبات"
type input "المشروبات"
click at [596, 347] on input "text" at bounding box center [548, 348] width 292 height 26
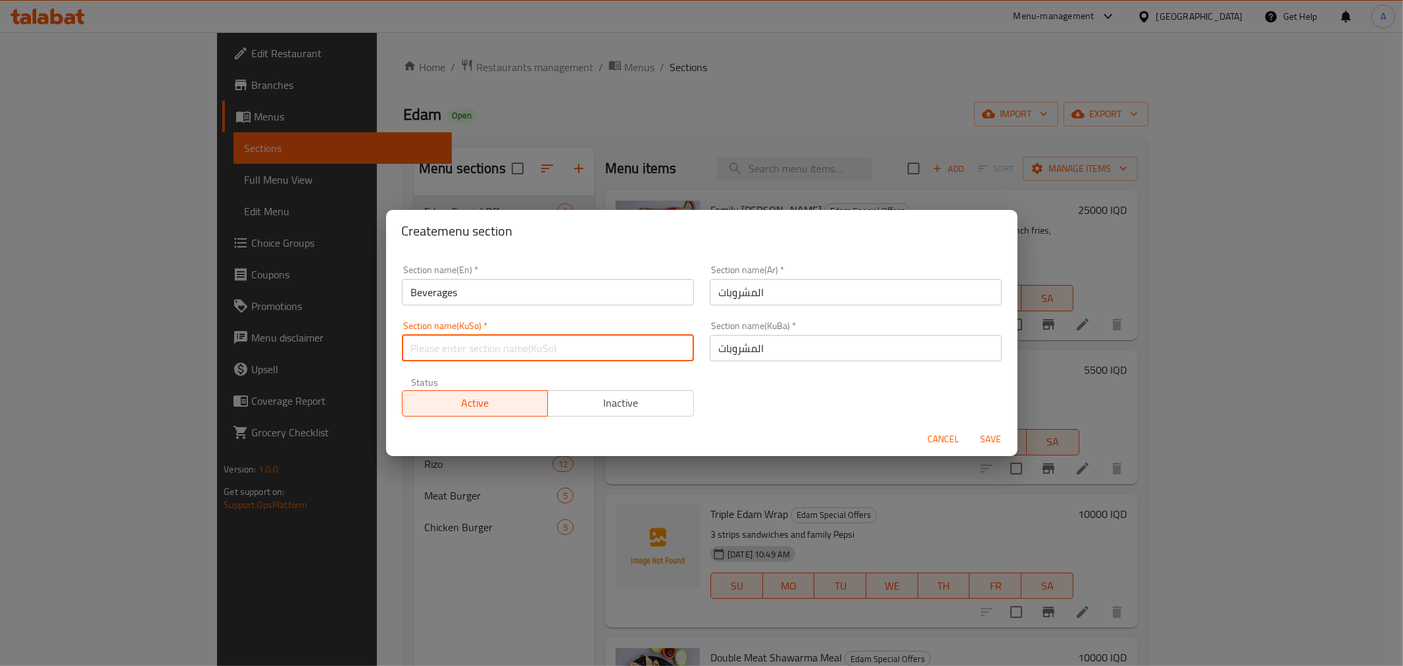
paste input "المشروبات"
type input "المشروبات"
click at [990, 438] on span "Save" at bounding box center [991, 439] width 32 height 16
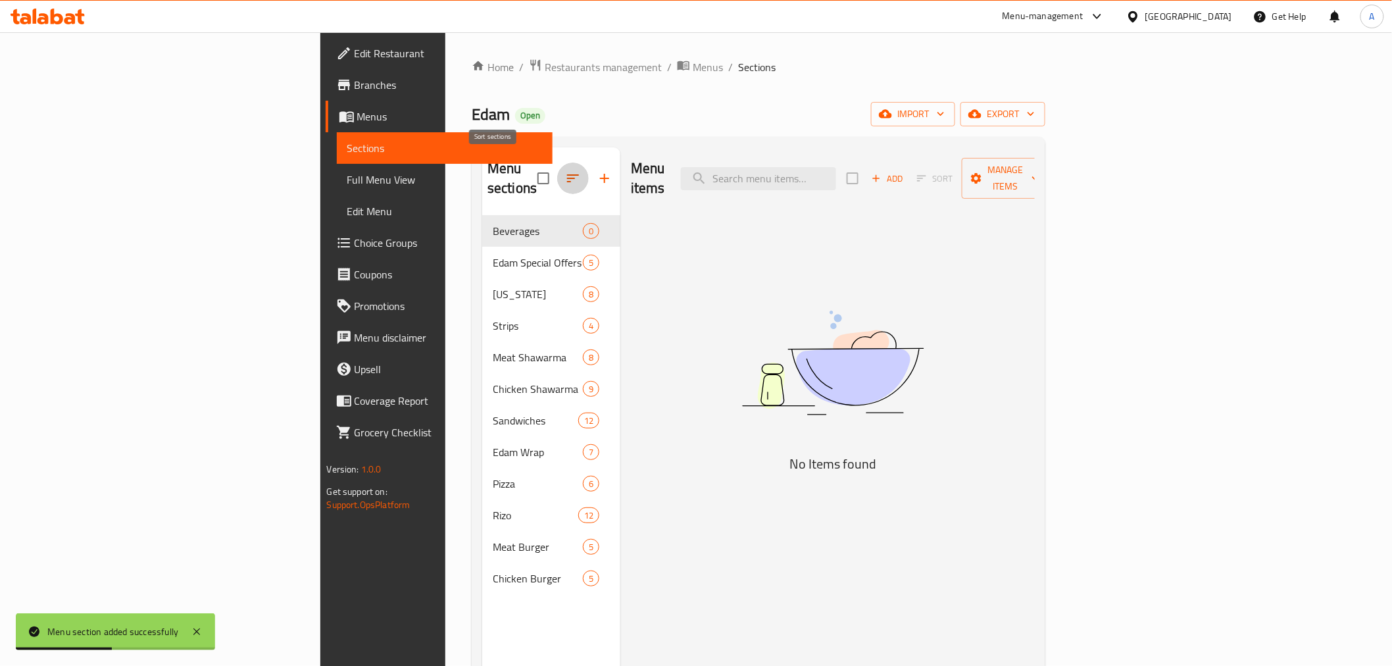
click at [565, 170] on icon "button" at bounding box center [573, 178] width 16 height 16
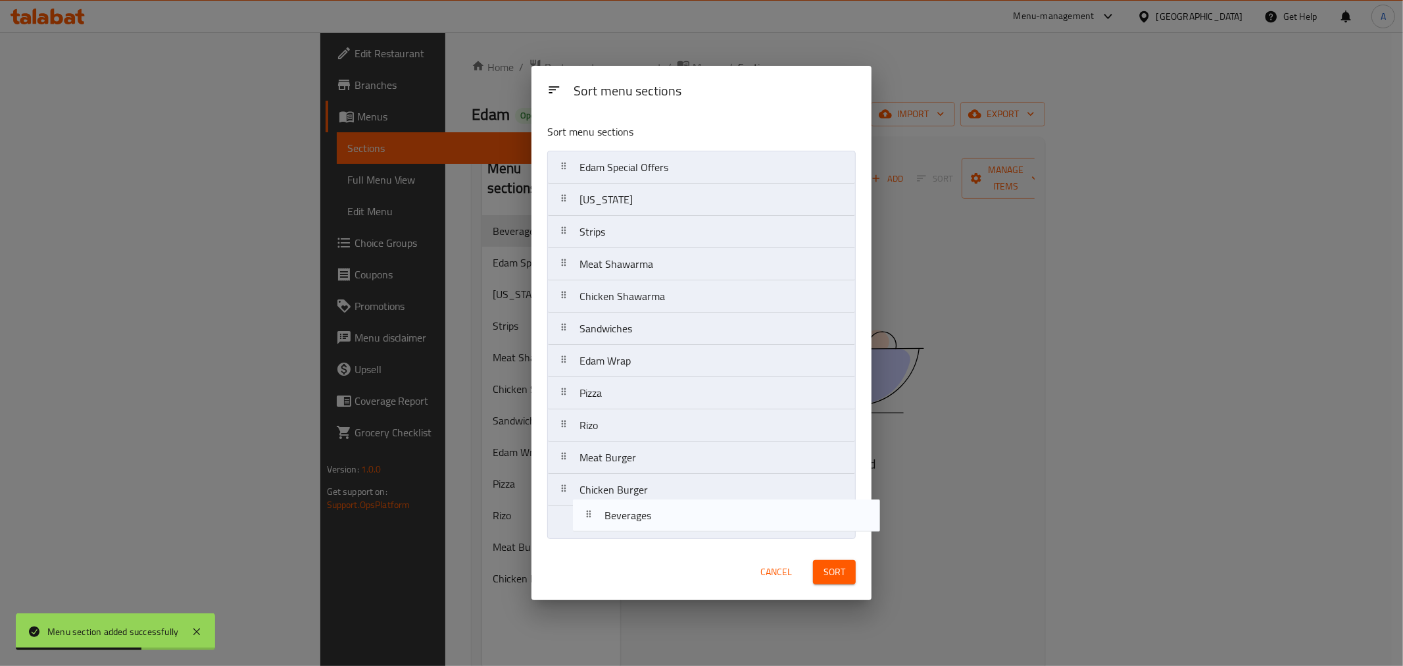
drag, startPoint x: 593, startPoint y: 169, endPoint x: 618, endPoint y: 544, distance: 375.8
click at [618, 544] on div "Sort menu sections Sort menu sections Beverages Edam Special Offers [US_STATE] …" at bounding box center [701, 333] width 340 height 534
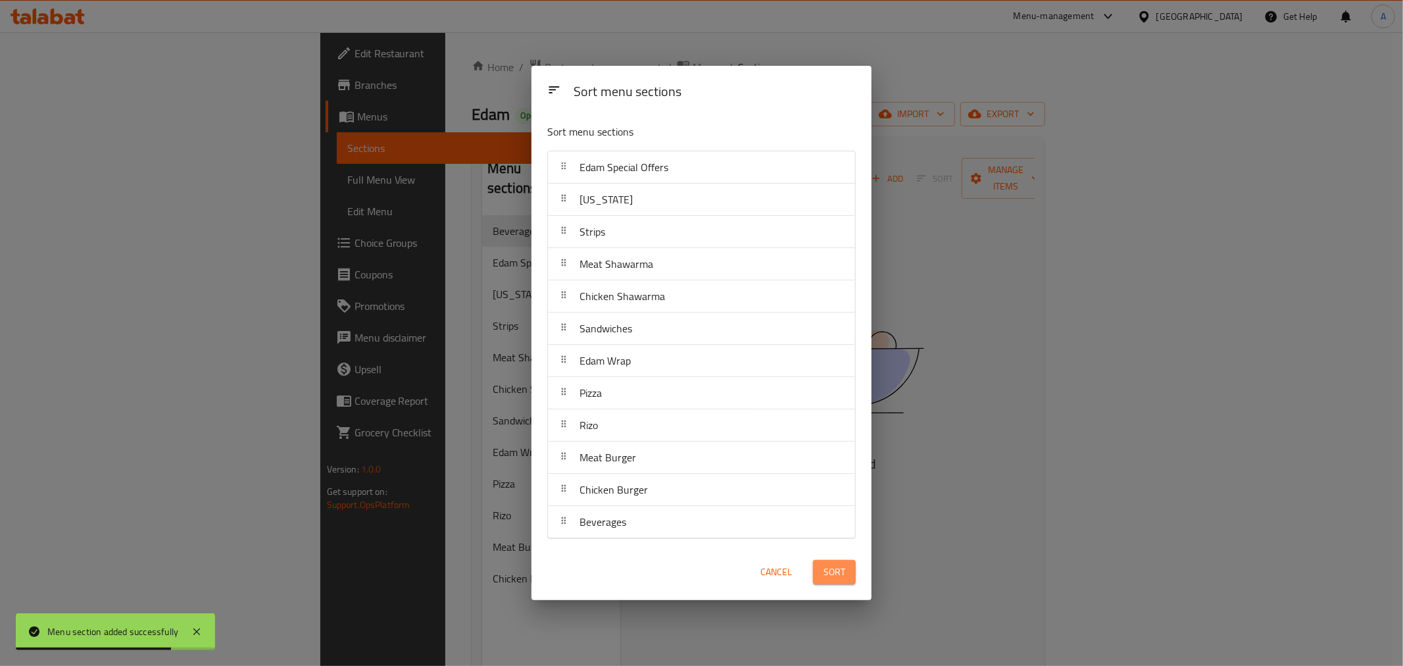
click at [841, 564] on span "Sort" at bounding box center [835, 572] width 22 height 16
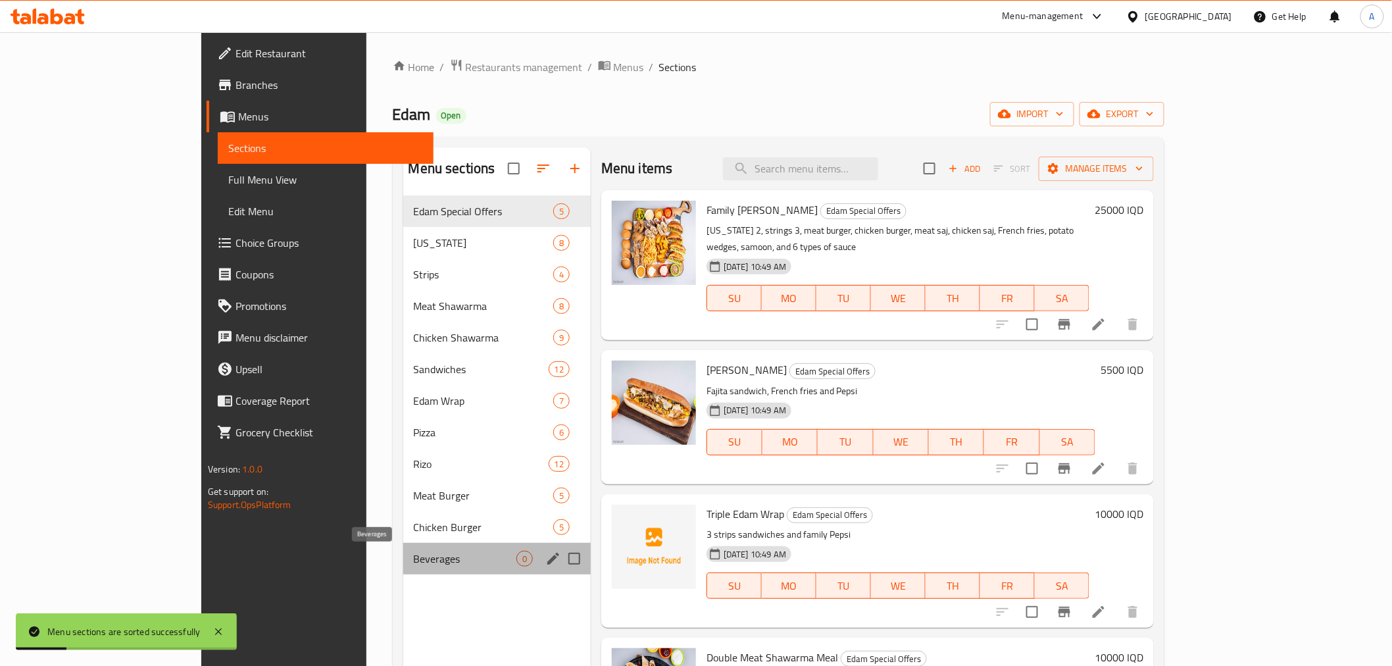
click at [414, 556] on span "Beverages" at bounding box center [465, 559] width 103 height 16
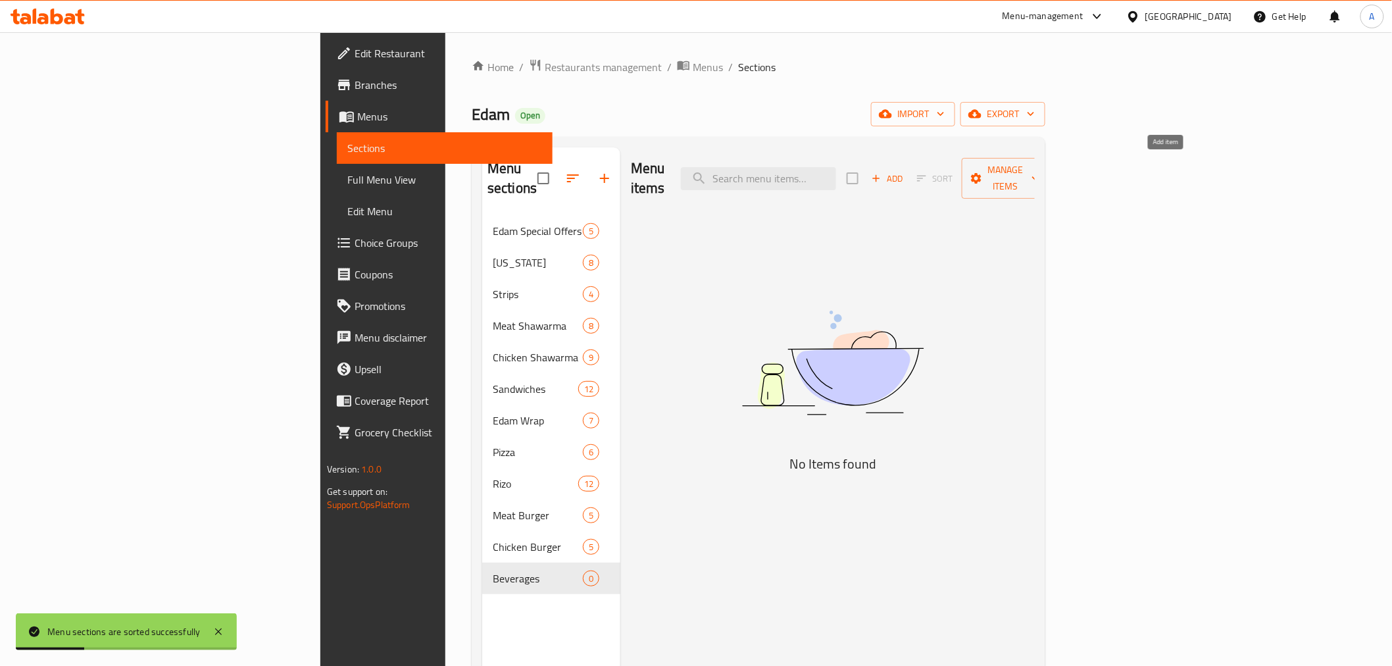
click at [905, 171] on span "Add" at bounding box center [888, 178] width 36 height 15
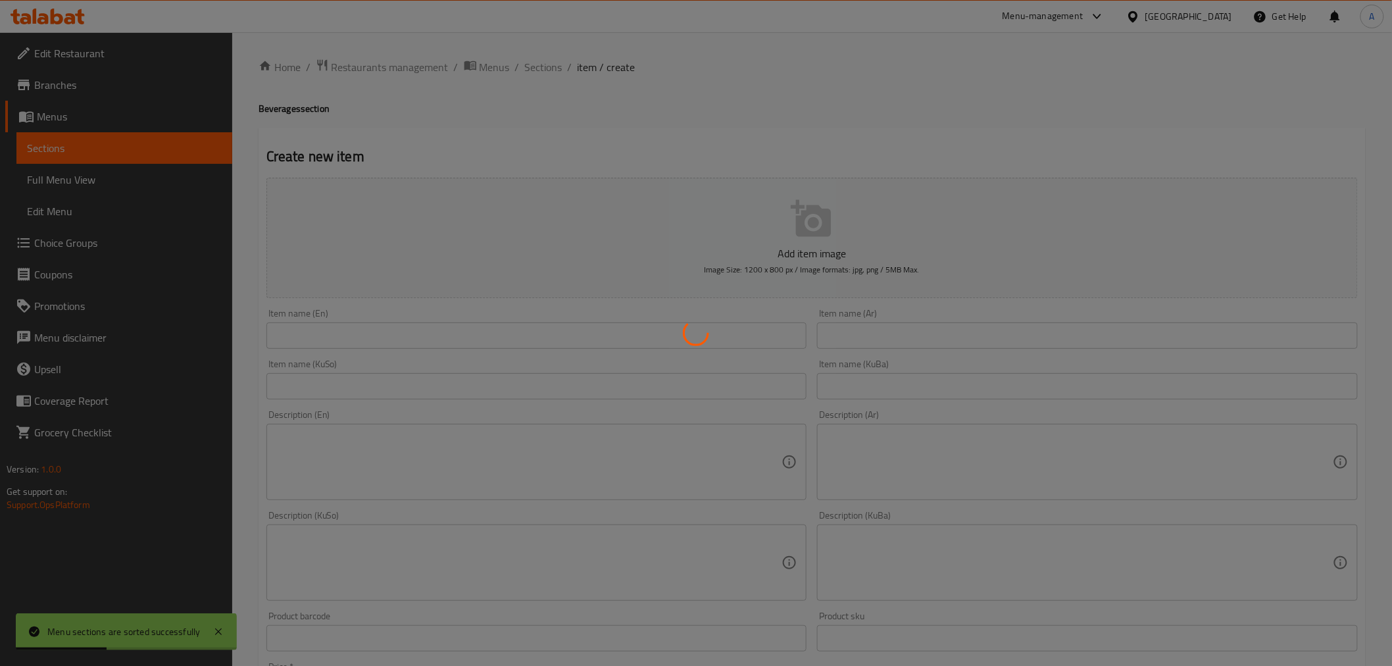
click at [866, 339] on div at bounding box center [696, 333] width 1392 height 666
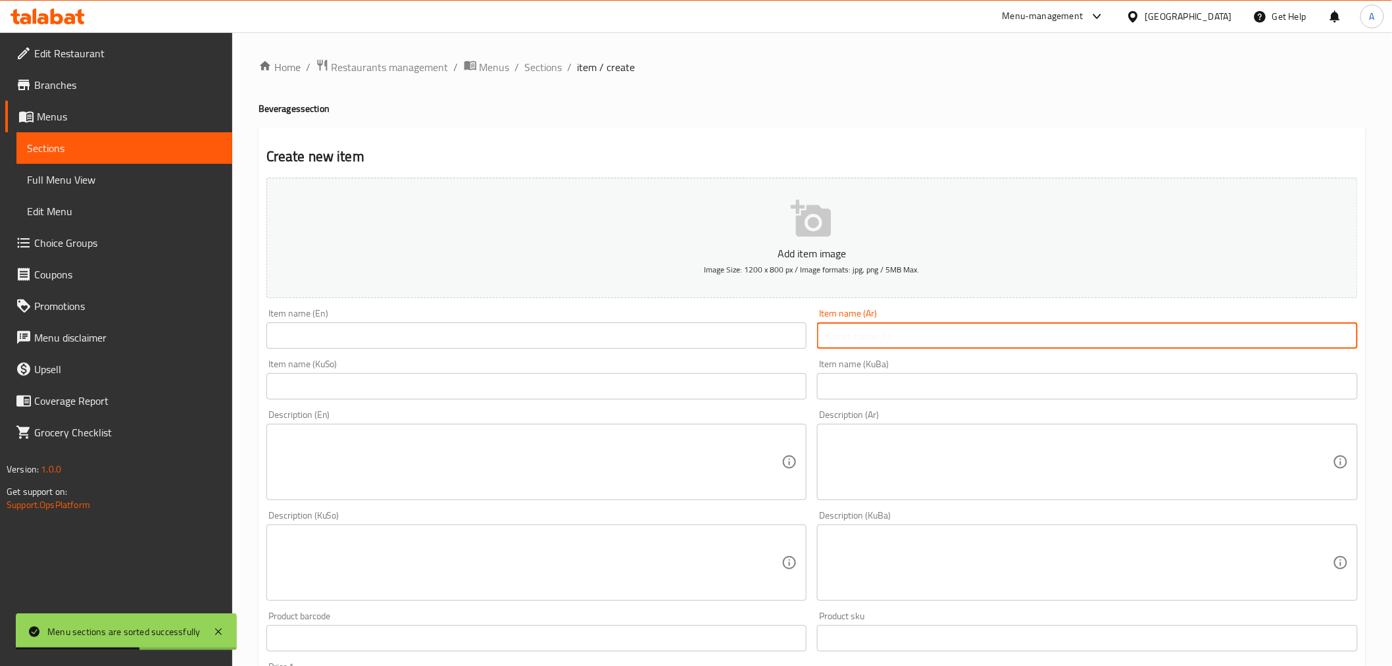
click at [866, 339] on input "text" at bounding box center [1087, 335] width 541 height 26
type input "بيبسي"
click at [667, 337] on input "text" at bounding box center [536, 335] width 541 height 26
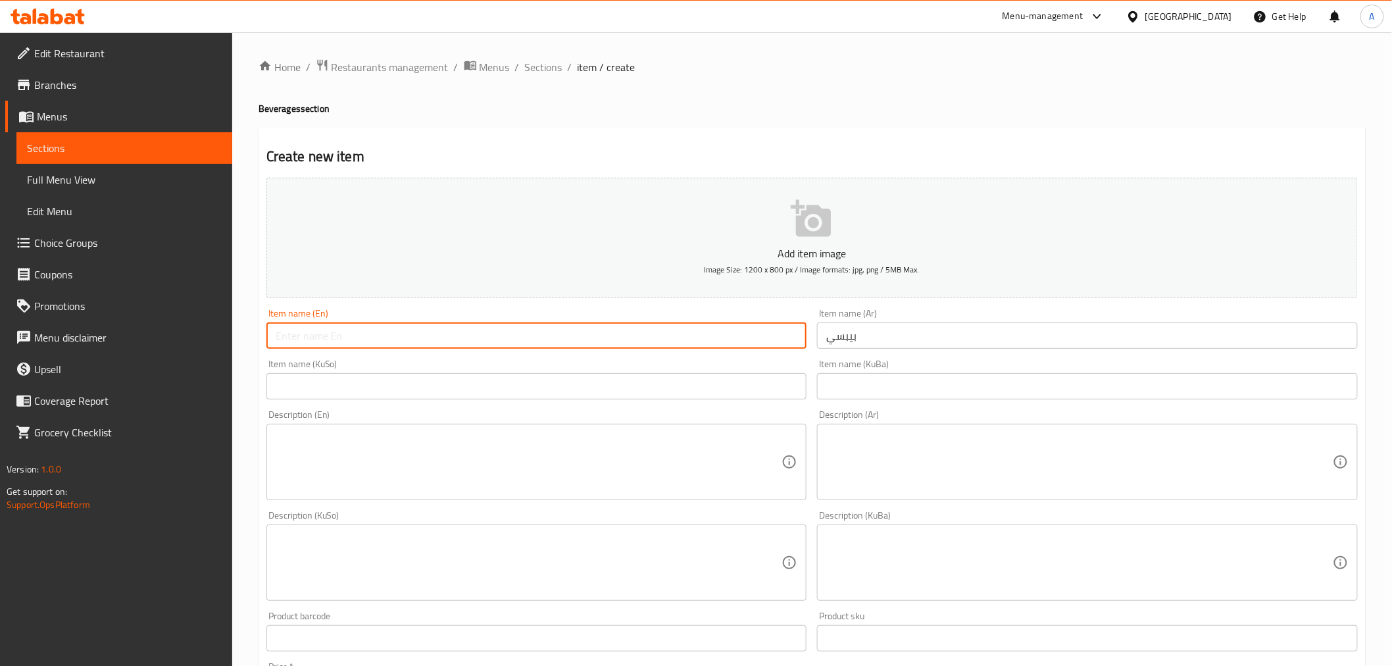
type input "Pepsi"
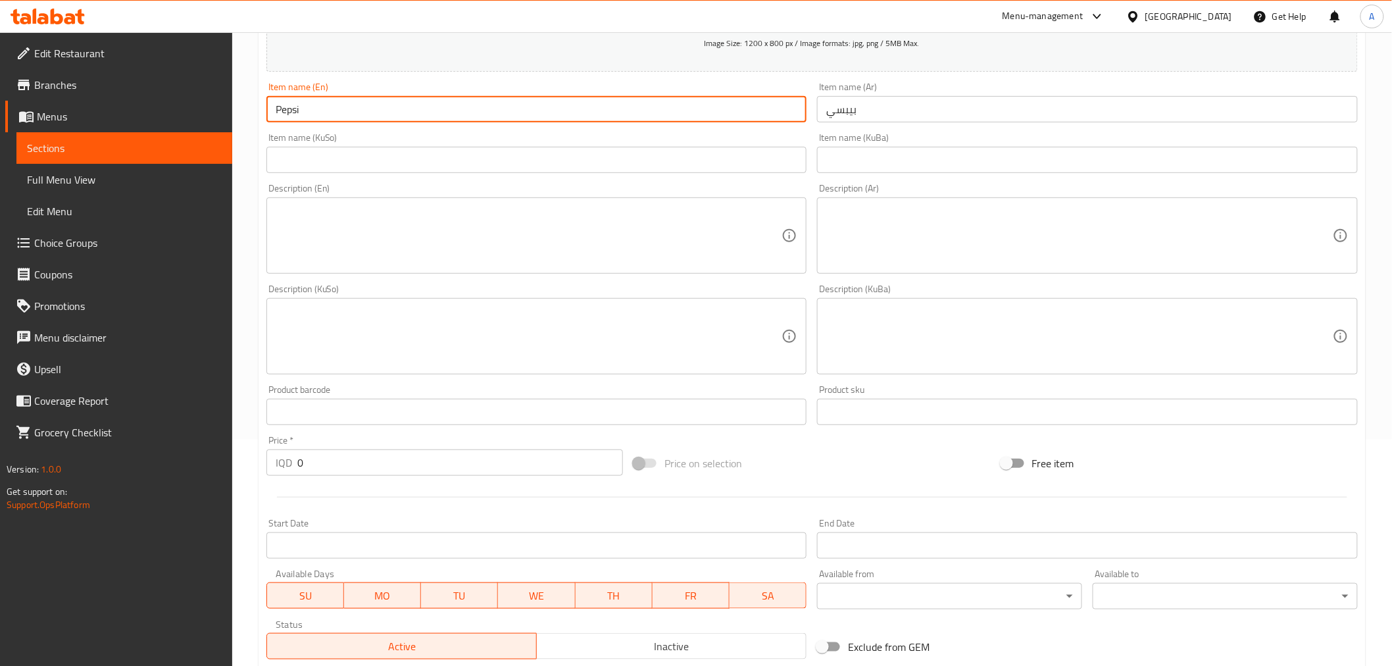
scroll to position [292, 0]
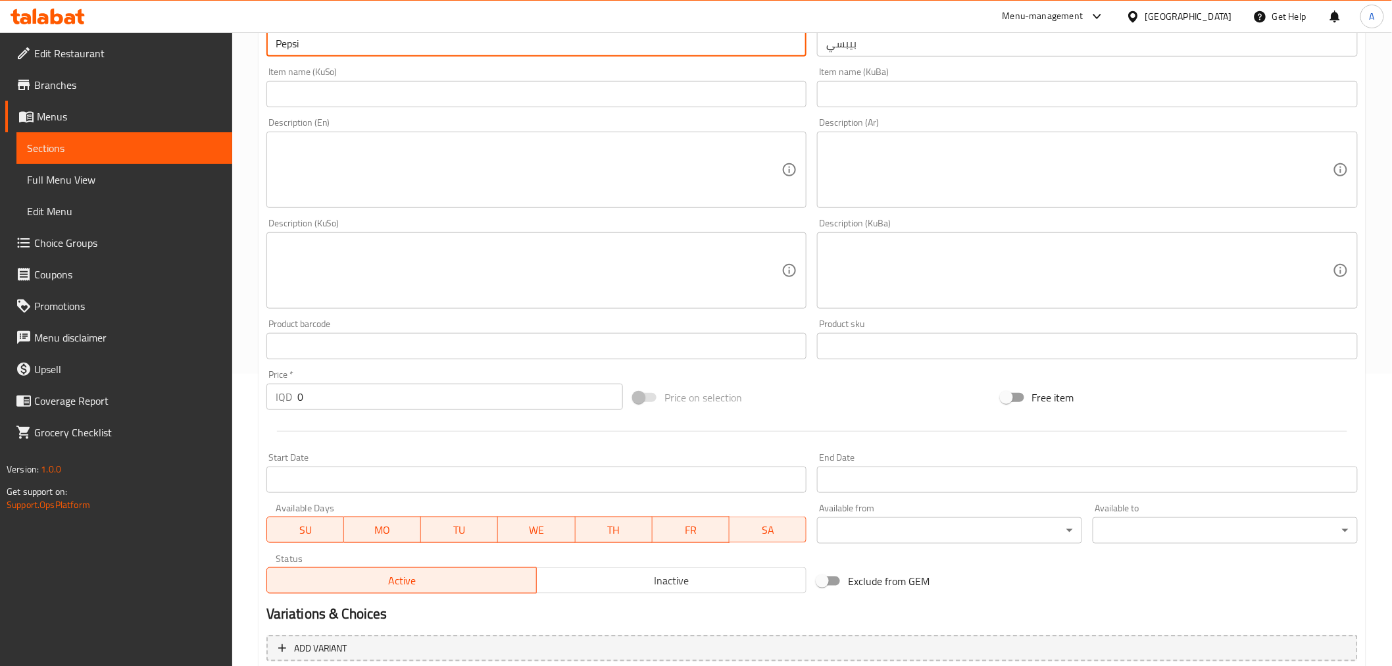
click at [333, 386] on input "0" at bounding box center [460, 396] width 326 height 26
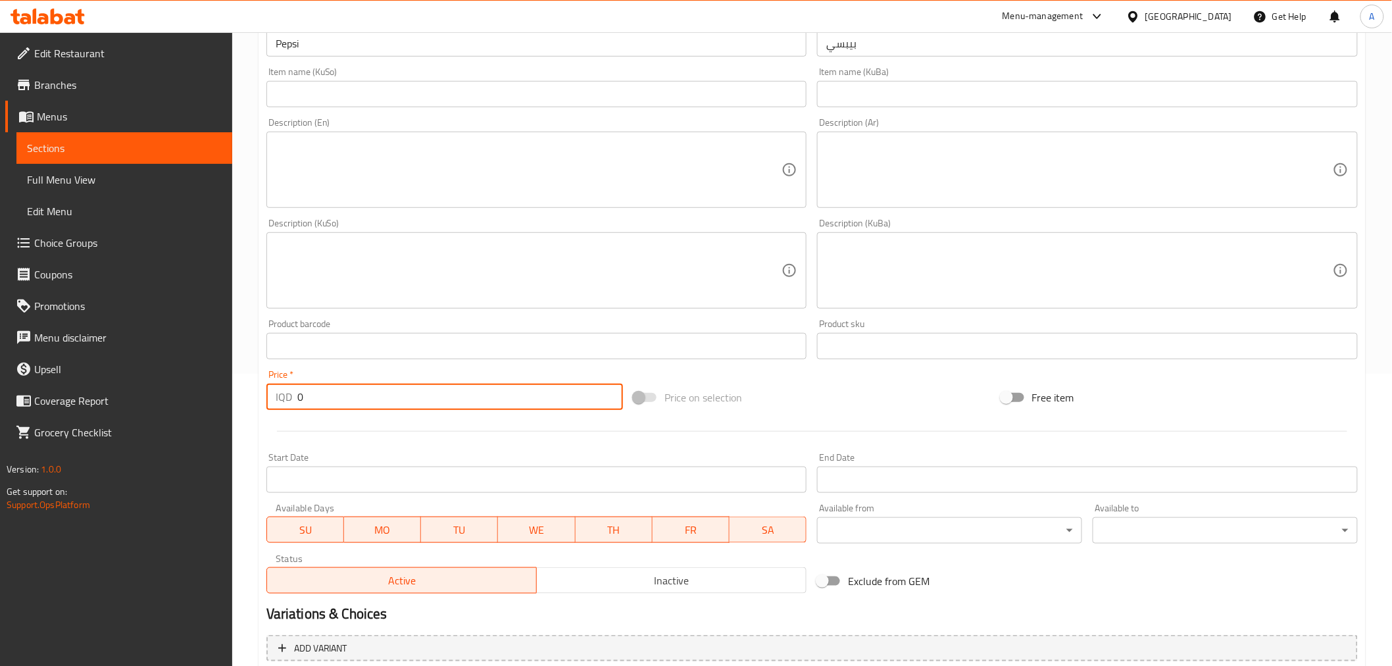
click at [333, 386] on input "0" at bounding box center [460, 396] width 326 height 26
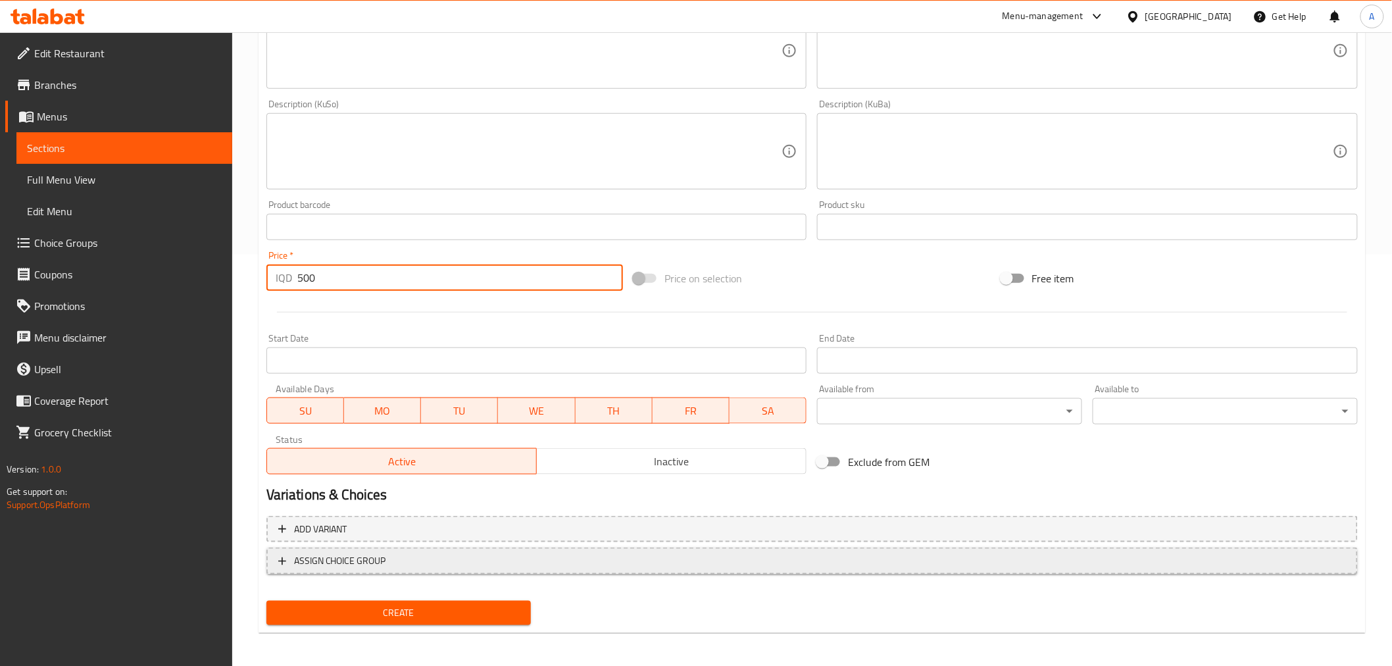
scroll to position [412, 0]
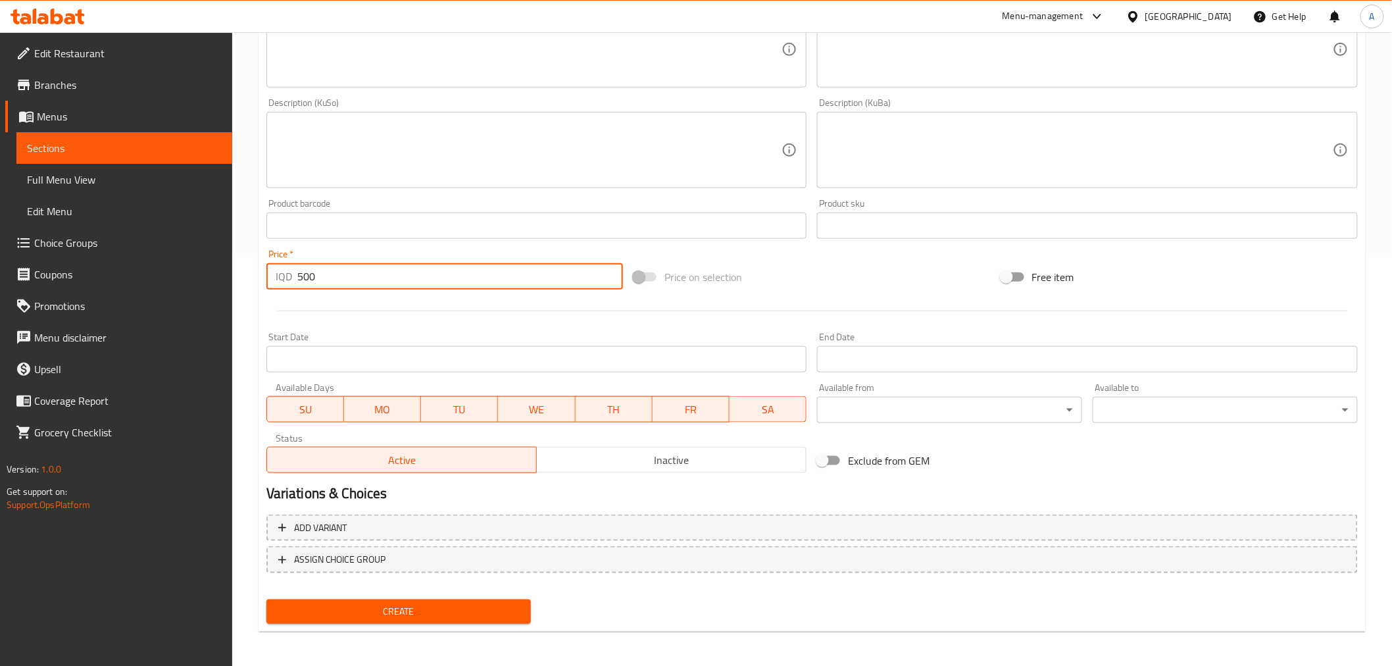
type input "500"
click at [378, 595] on div "Create" at bounding box center [399, 611] width 276 height 35
click at [378, 603] on span "Create" at bounding box center [399, 611] width 244 height 16
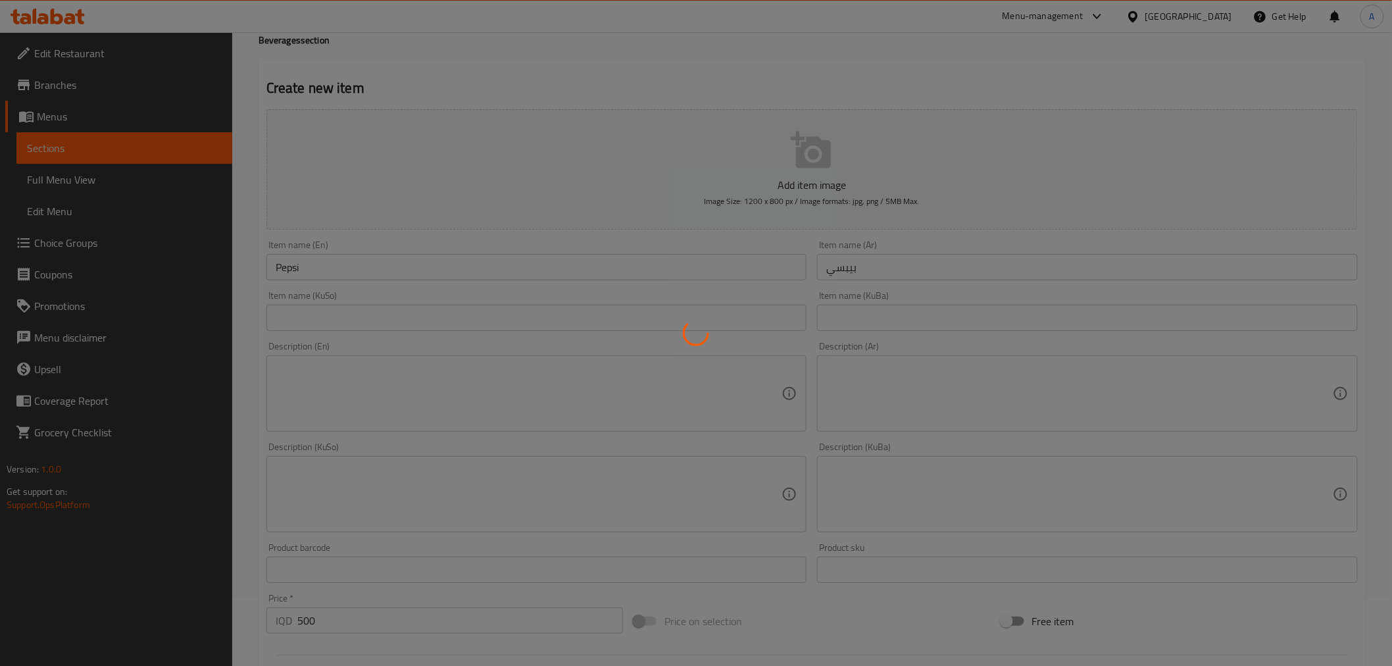
type input "0"
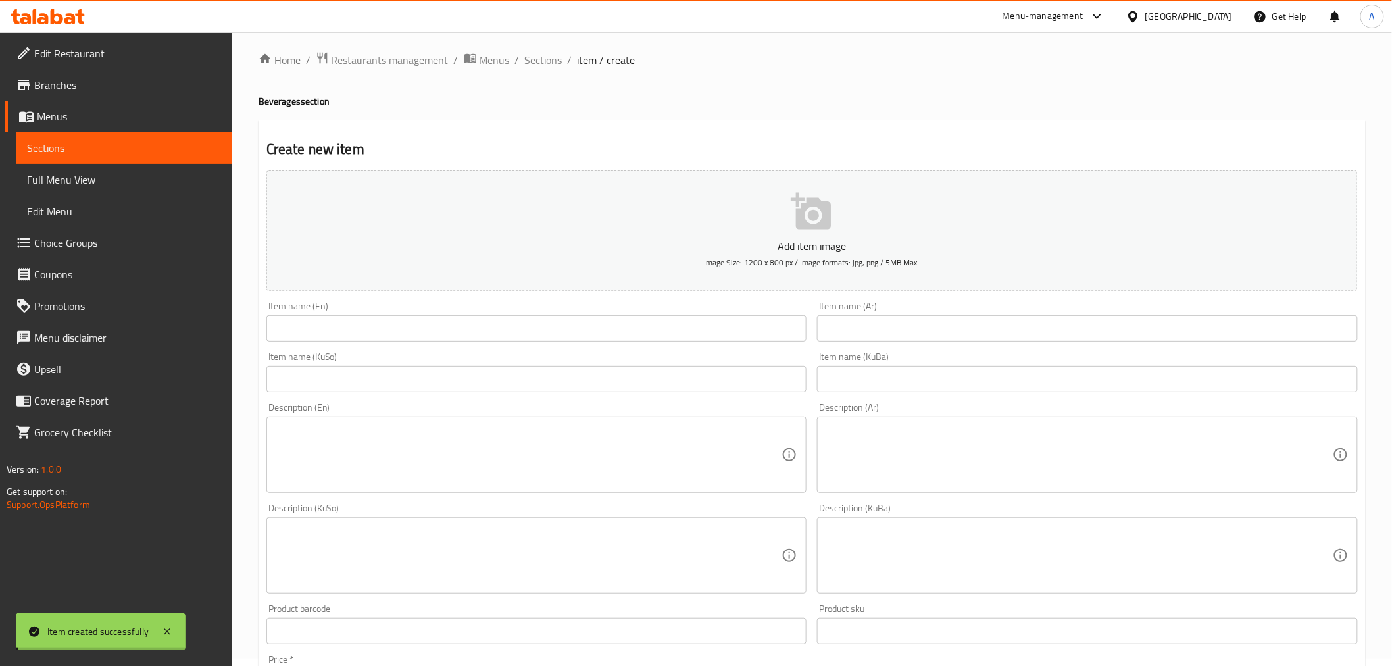
scroll to position [0, 0]
click at [535, 66] on span "Sections" at bounding box center [543, 67] width 37 height 16
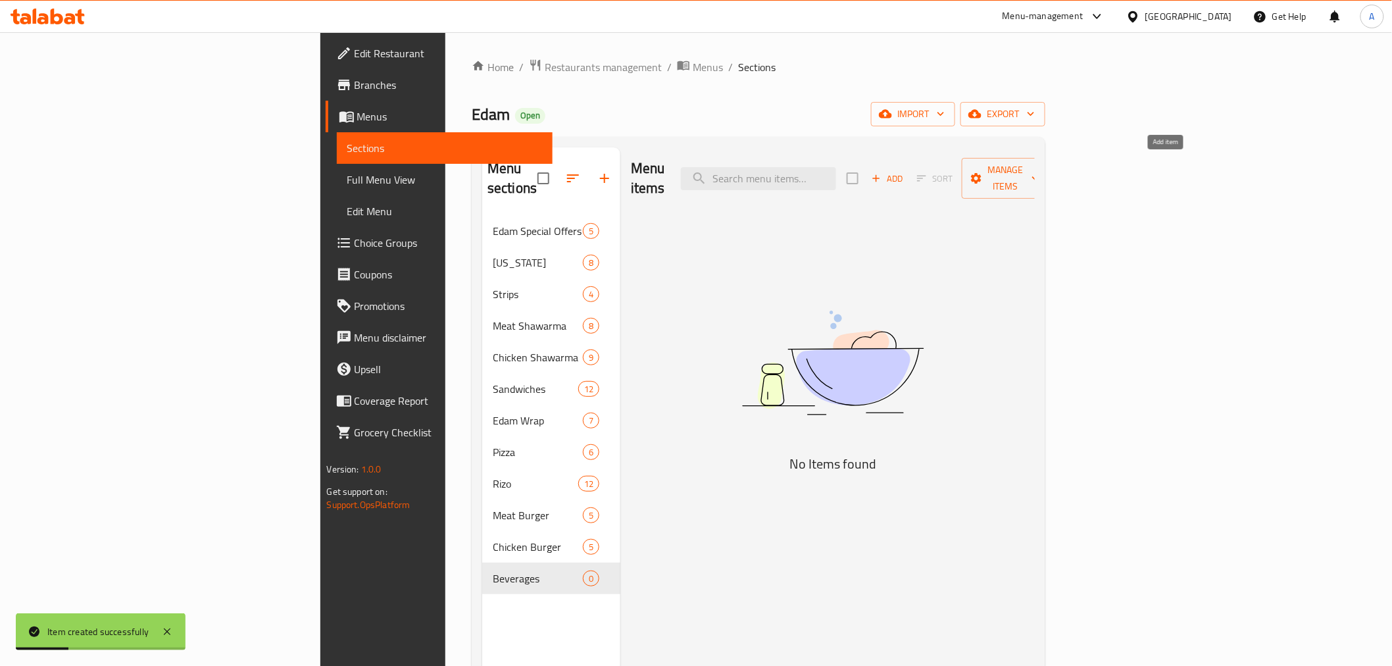
click at [905, 171] on span "Add" at bounding box center [888, 178] width 36 height 15
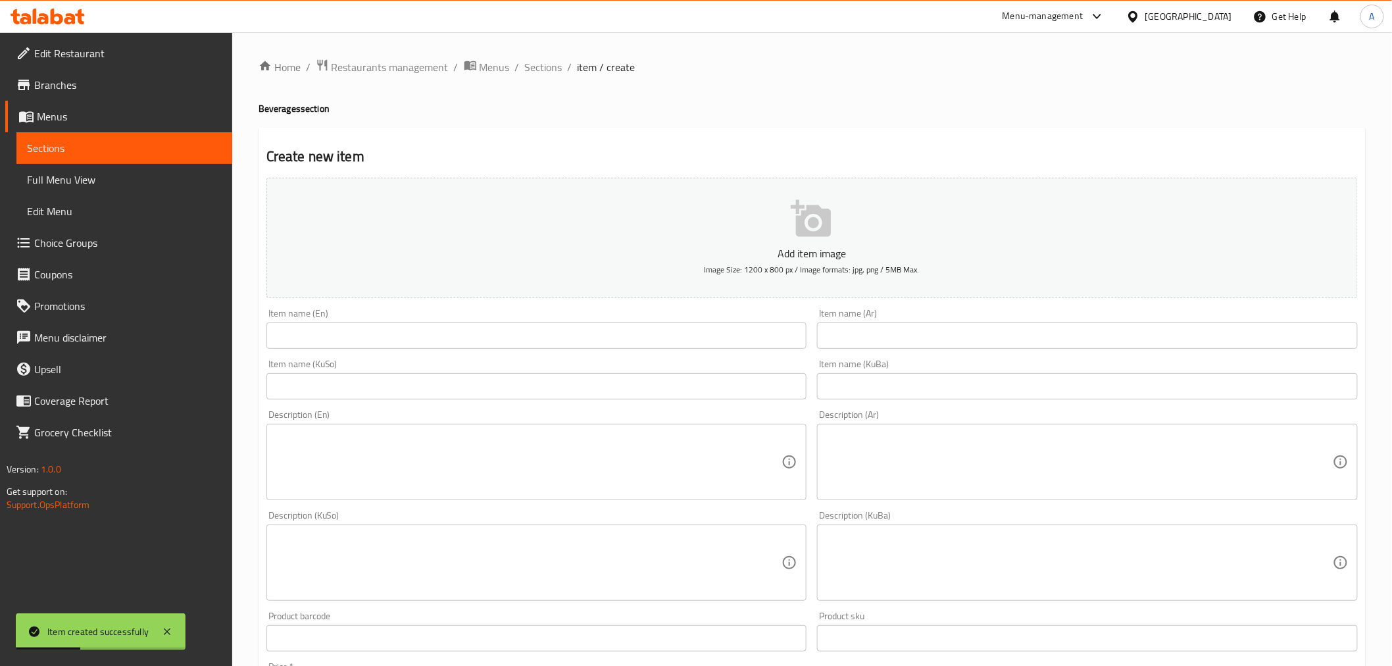
click at [890, 324] on input "text" at bounding box center [1087, 335] width 541 height 26
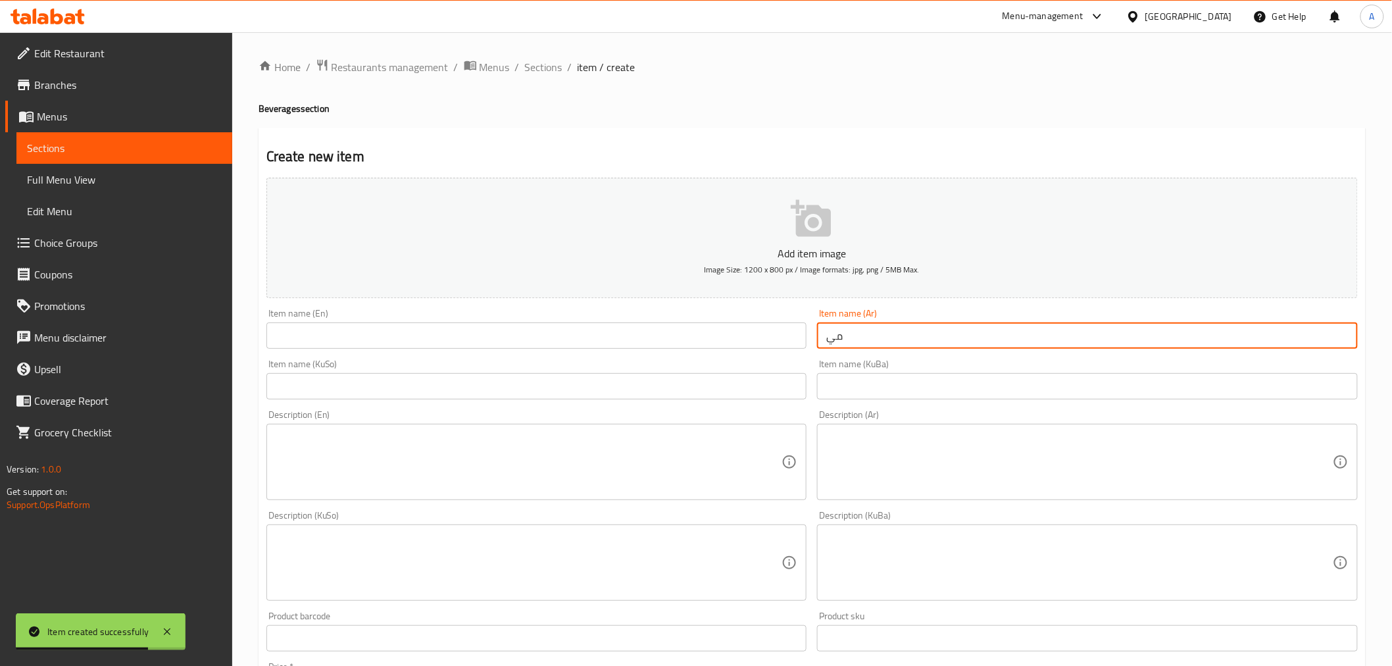
type input "ميرندا"
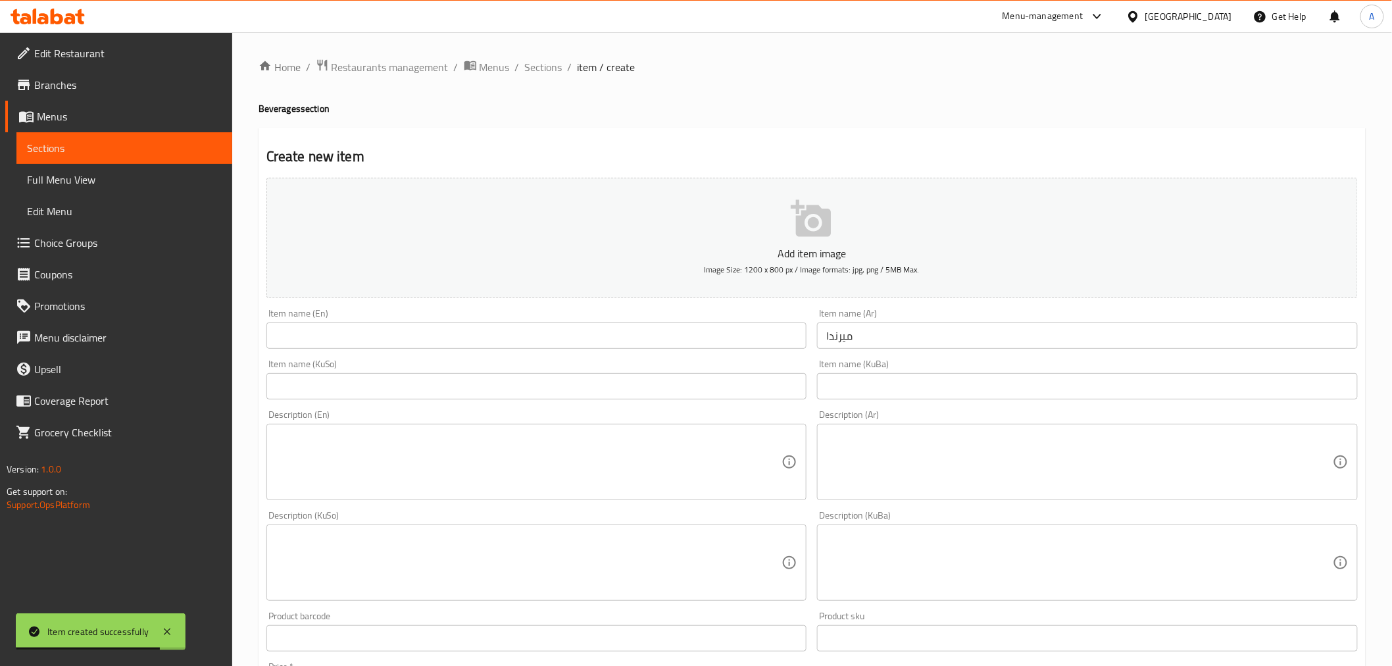
click at [594, 354] on div "Item name (KuSo) Item name (KuSo)" at bounding box center [536, 379] width 551 height 51
click at [547, 340] on input "text" at bounding box center [536, 335] width 541 height 26
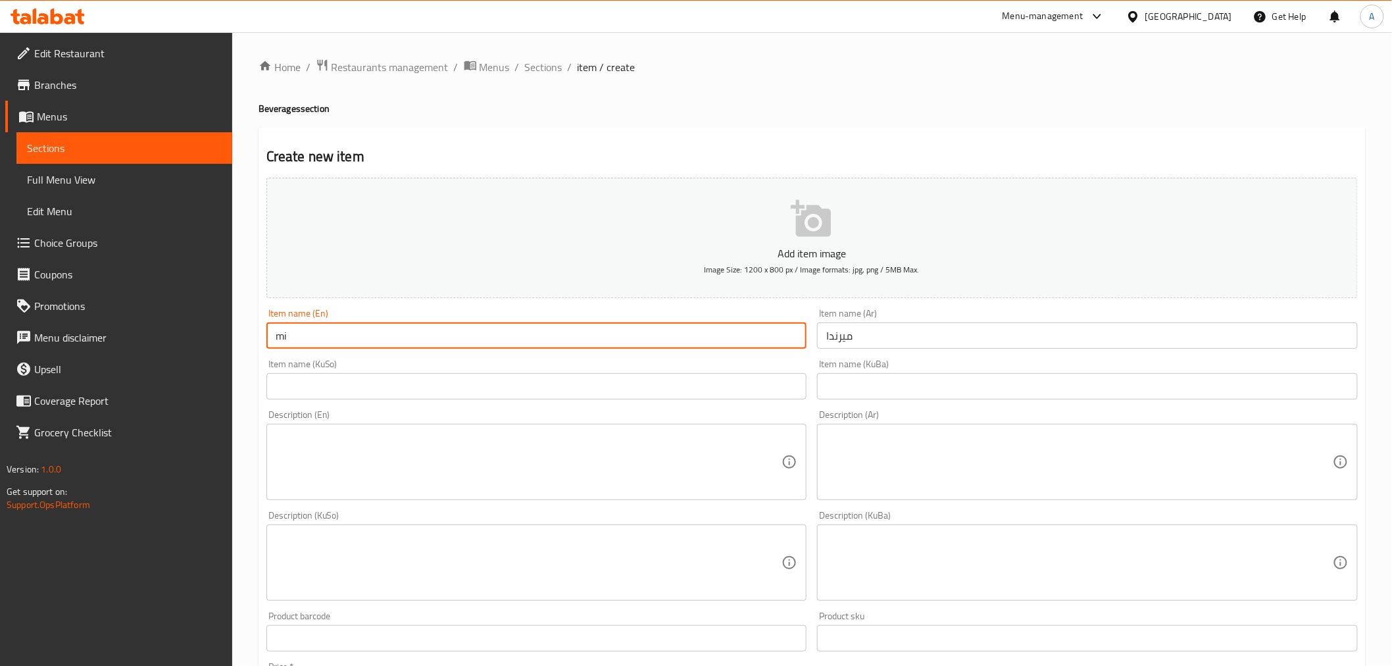
type input "[PERSON_NAME]"
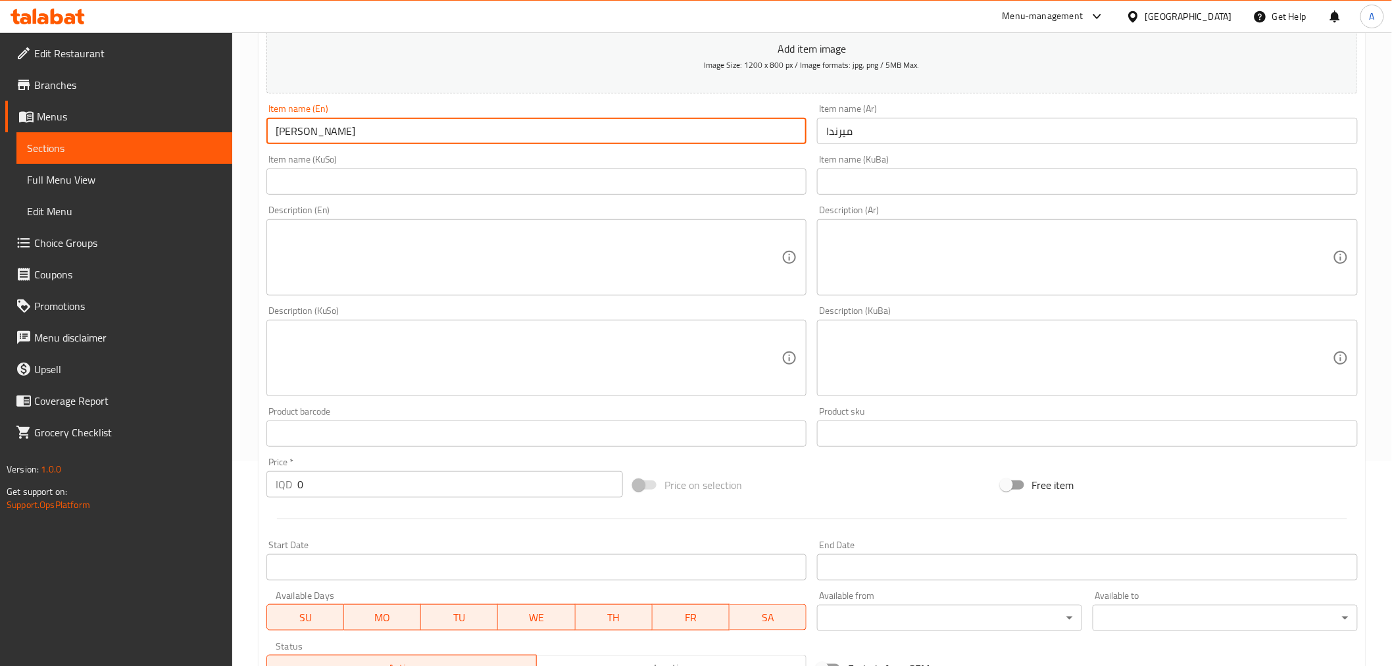
scroll to position [412, 0]
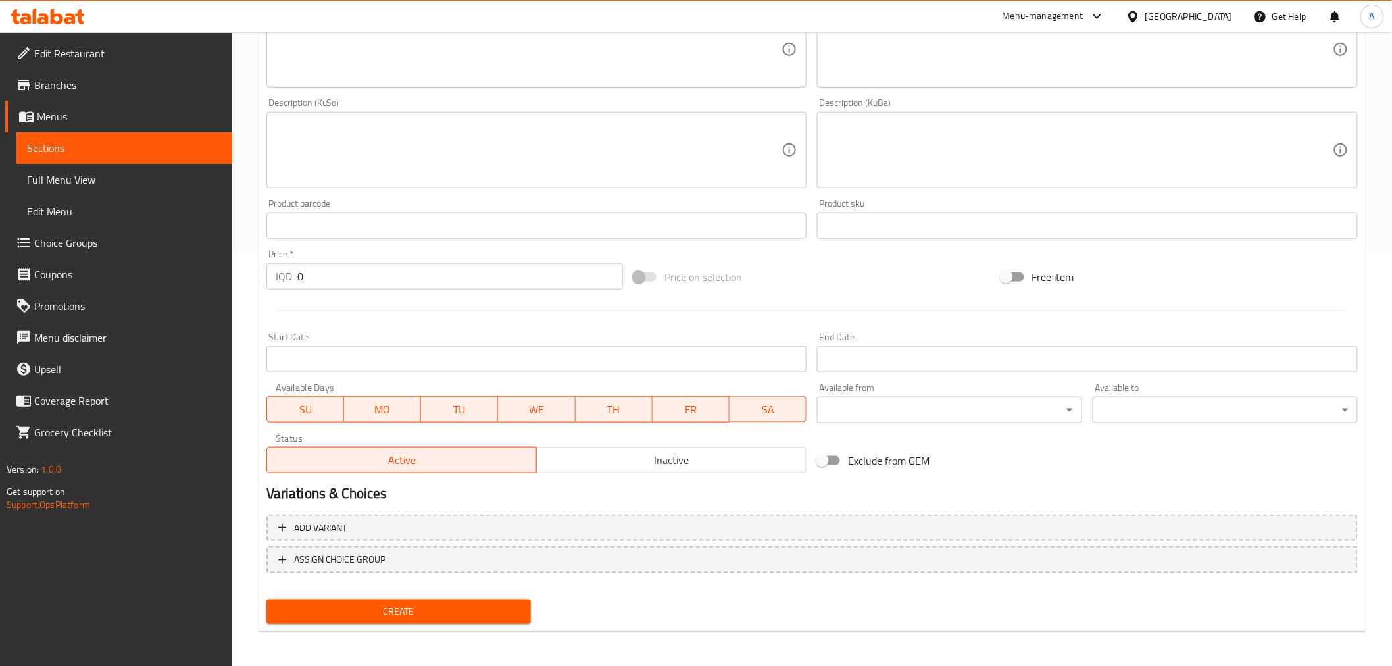
click at [301, 284] on input "0" at bounding box center [460, 276] width 326 height 26
type input "500"
click at [404, 606] on span "Create" at bounding box center [399, 611] width 244 height 16
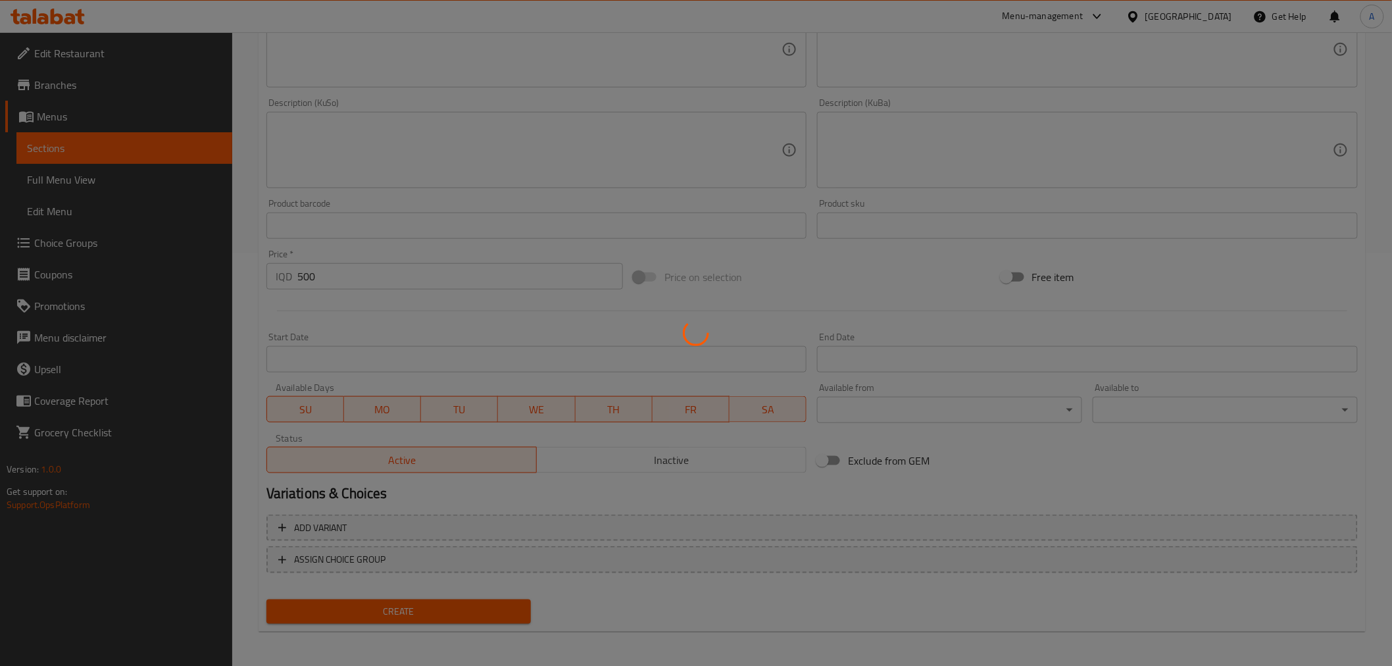
scroll to position [143, 0]
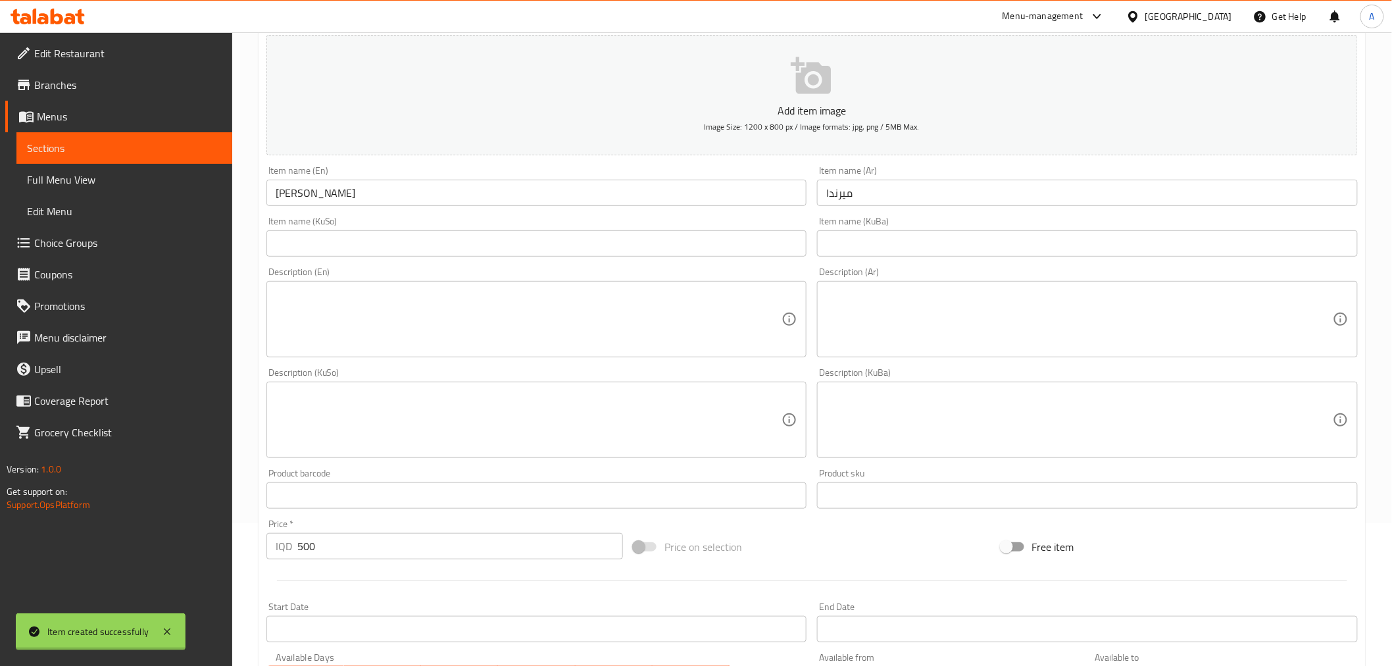
type input "0"
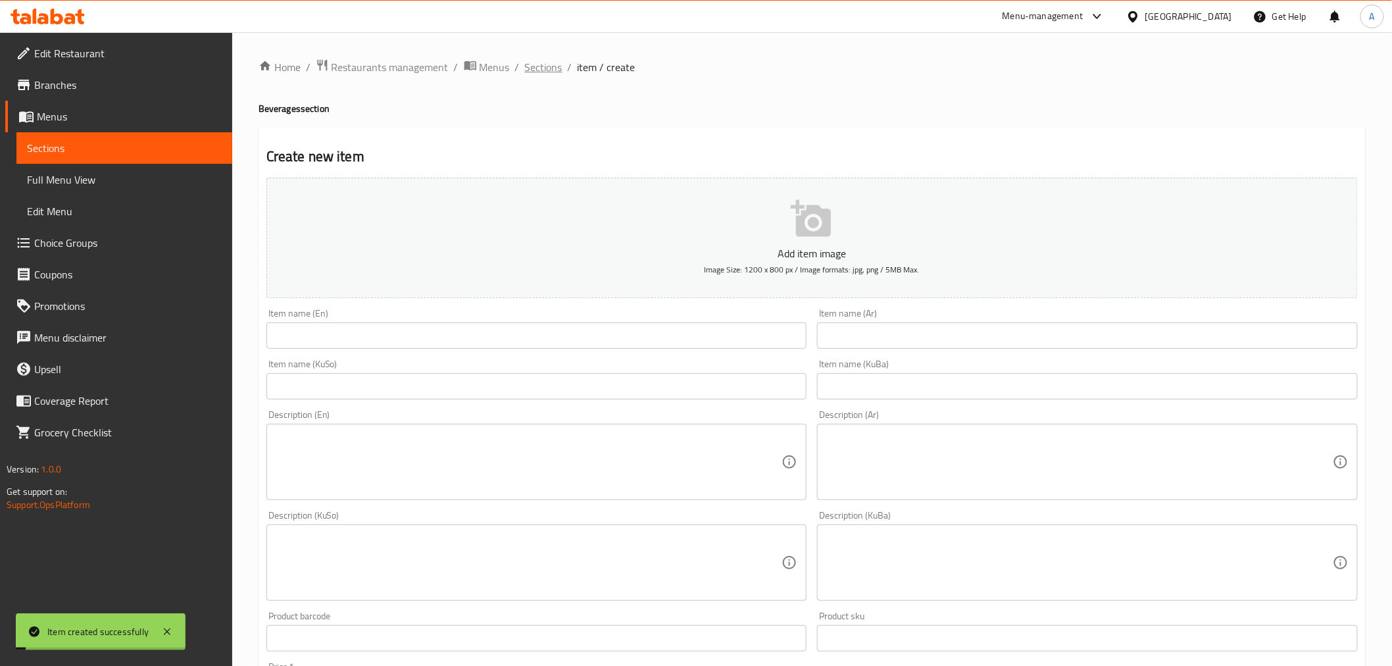
click at [551, 62] on span "Sections" at bounding box center [543, 67] width 37 height 16
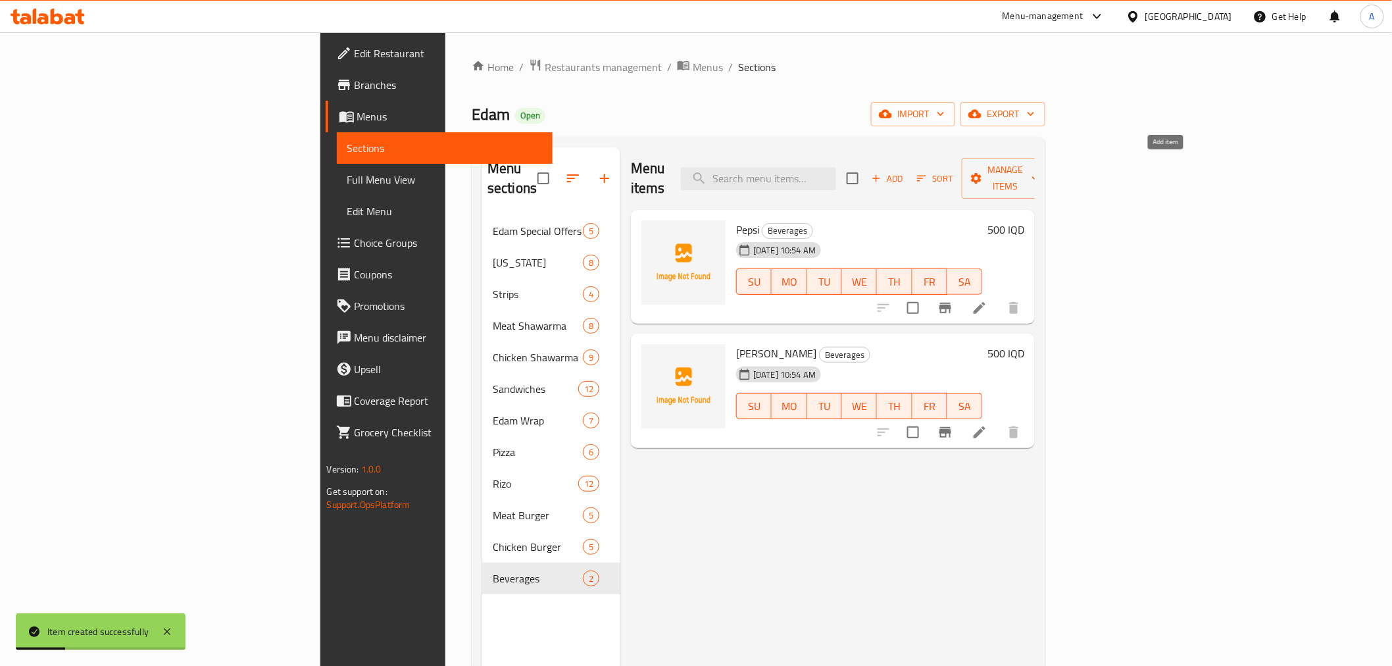
click at [882, 173] on icon "button" at bounding box center [876, 178] width 12 height 12
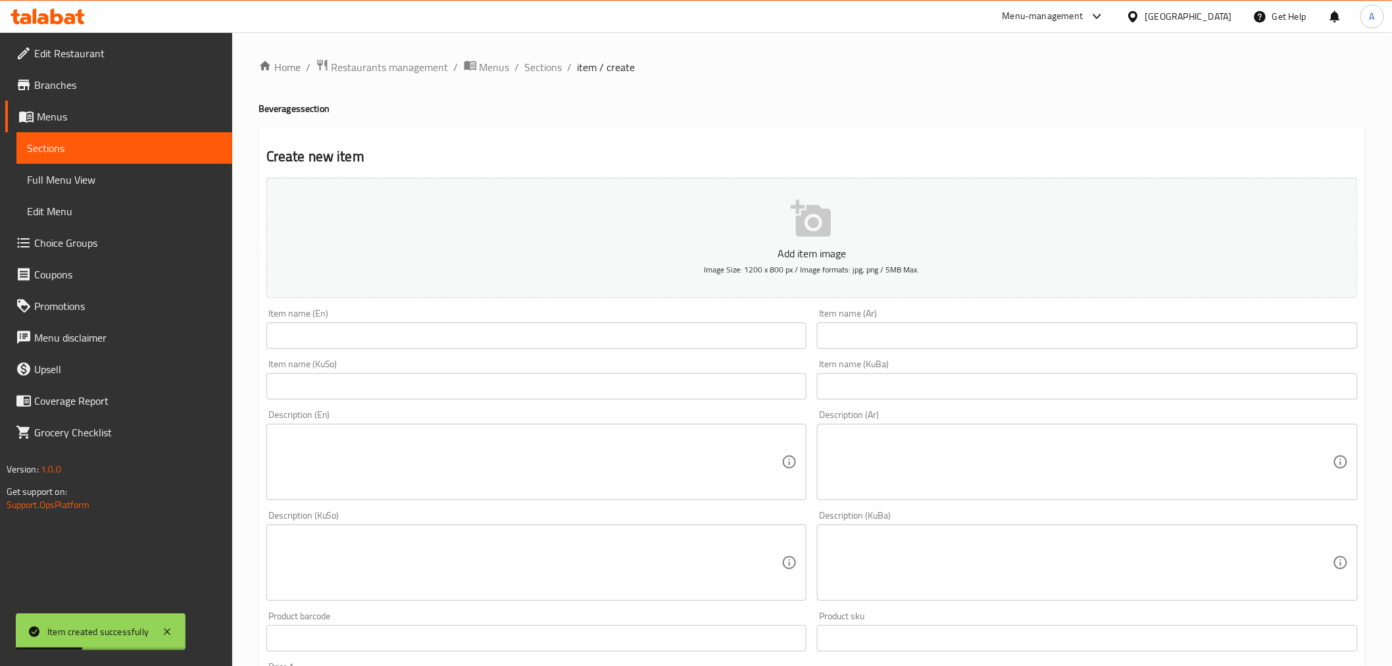
click at [908, 330] on input "text" at bounding box center [1087, 335] width 541 height 26
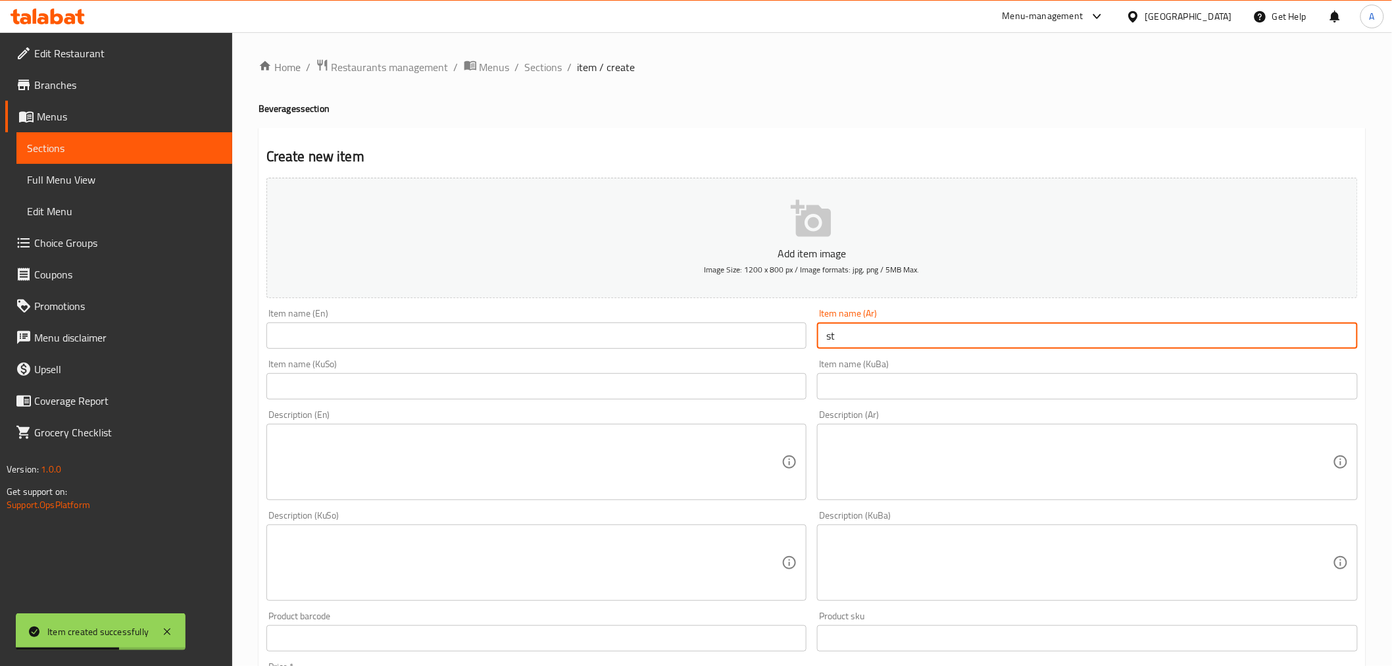
type input "s"
type input "سفن اب"
click at [633, 344] on input "text" at bounding box center [536, 335] width 541 height 26
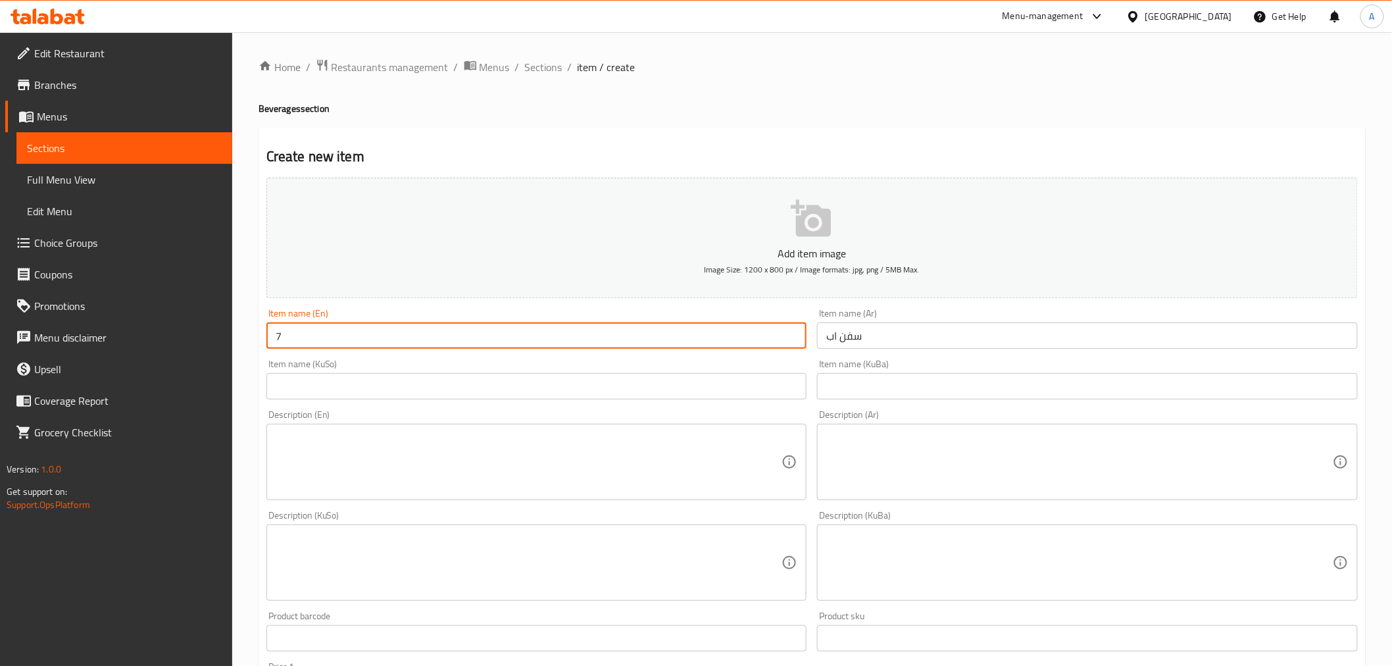
type input "7 up"
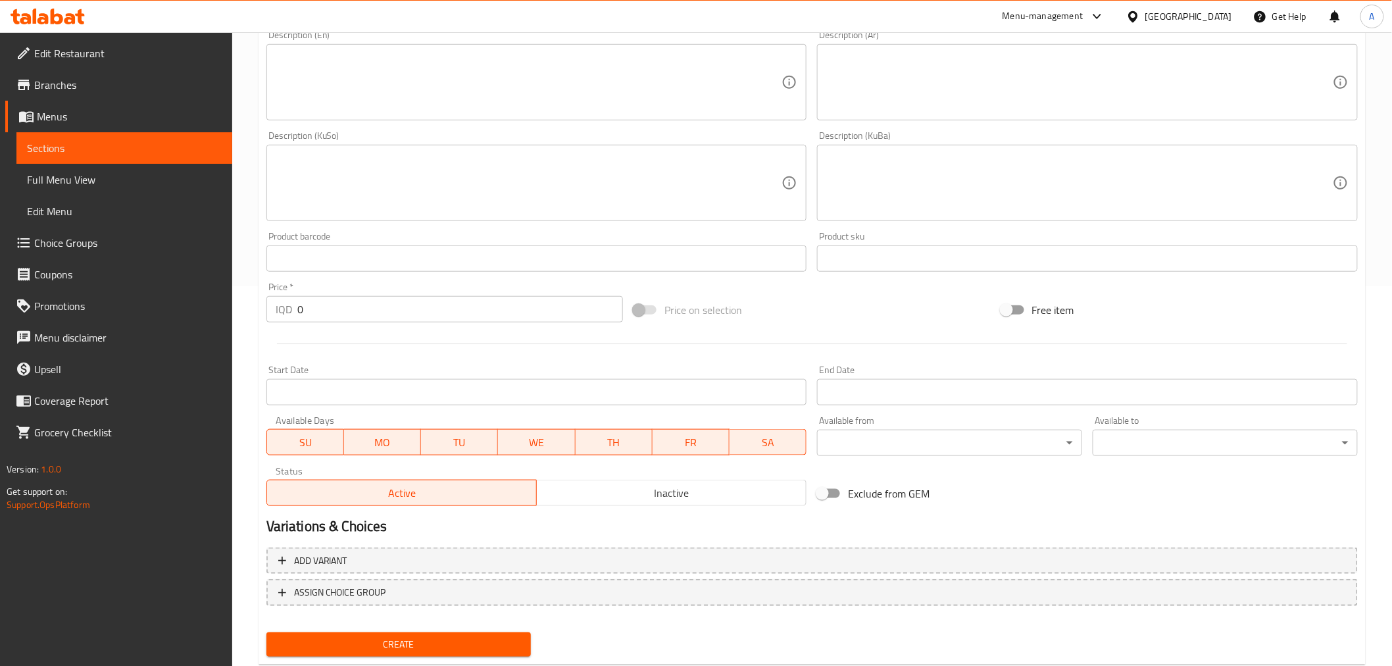
scroll to position [412, 0]
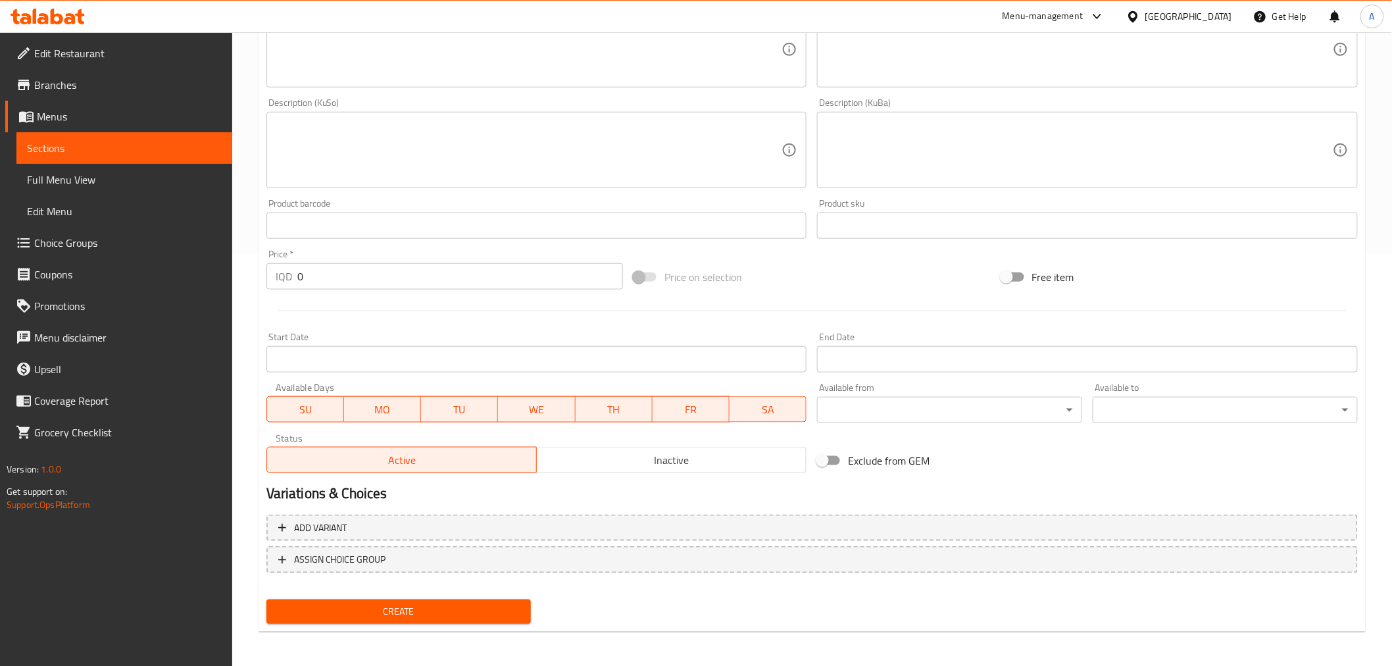
click at [324, 261] on div "Price   * IQD 0 Price *" at bounding box center [444, 269] width 357 height 40
click at [323, 268] on input "0" at bounding box center [460, 276] width 326 height 26
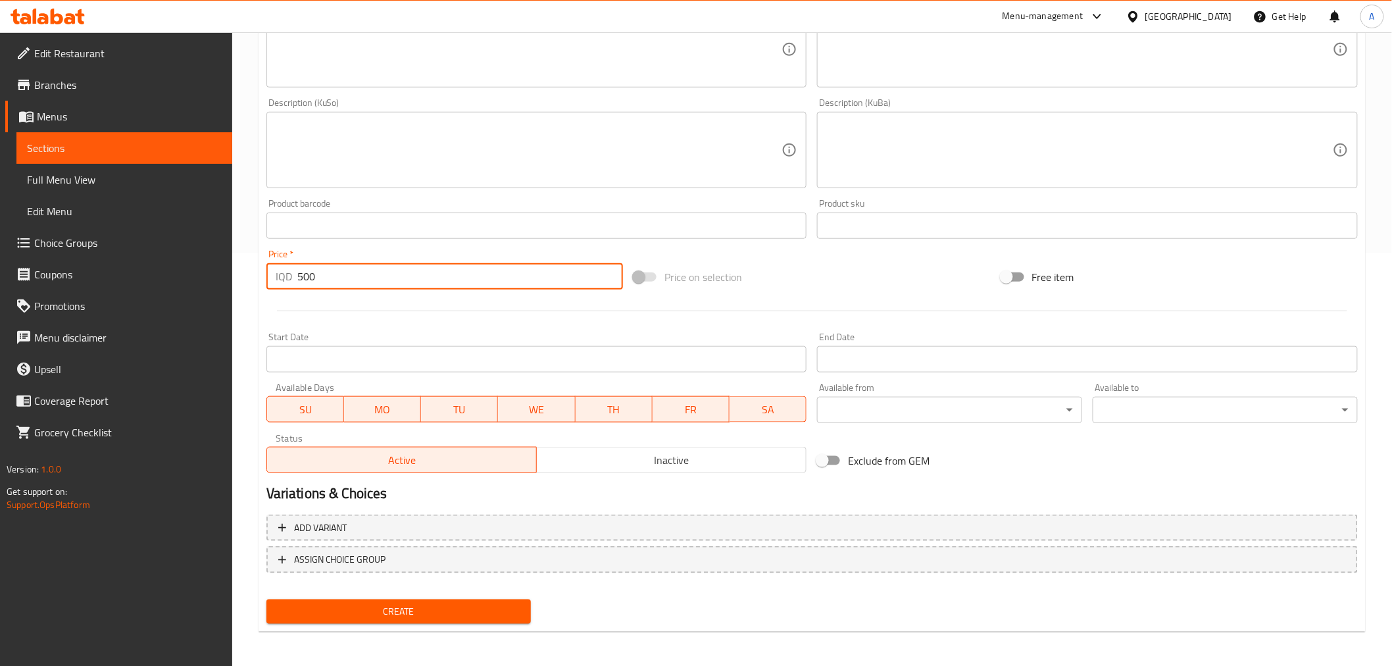
type input "500"
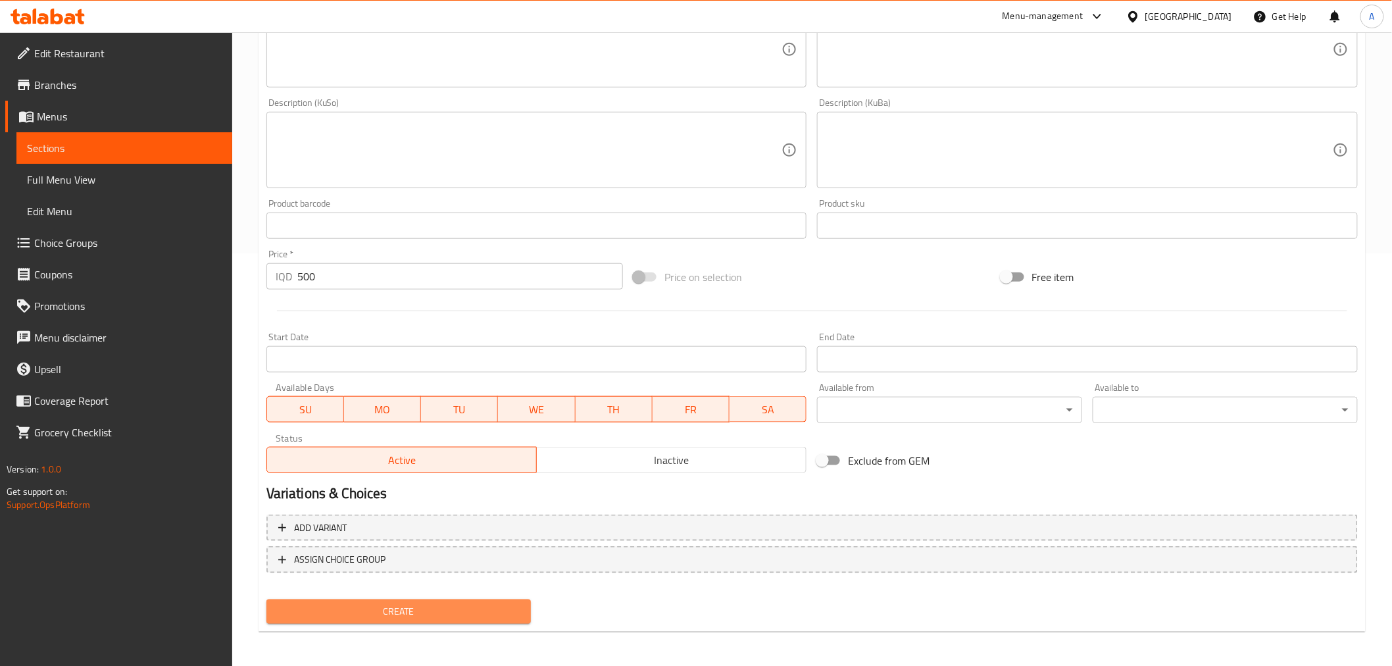
click at [418, 599] on button "Create" at bounding box center [398, 611] width 265 height 24
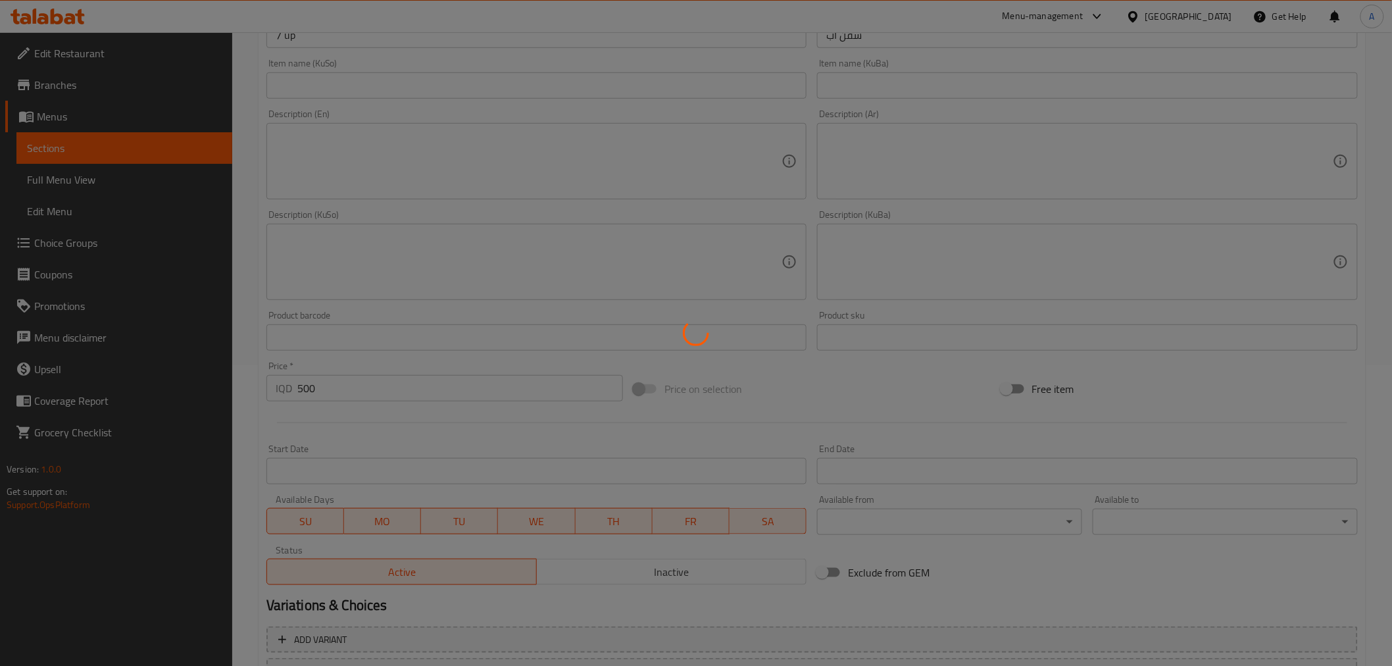
scroll to position [0, 0]
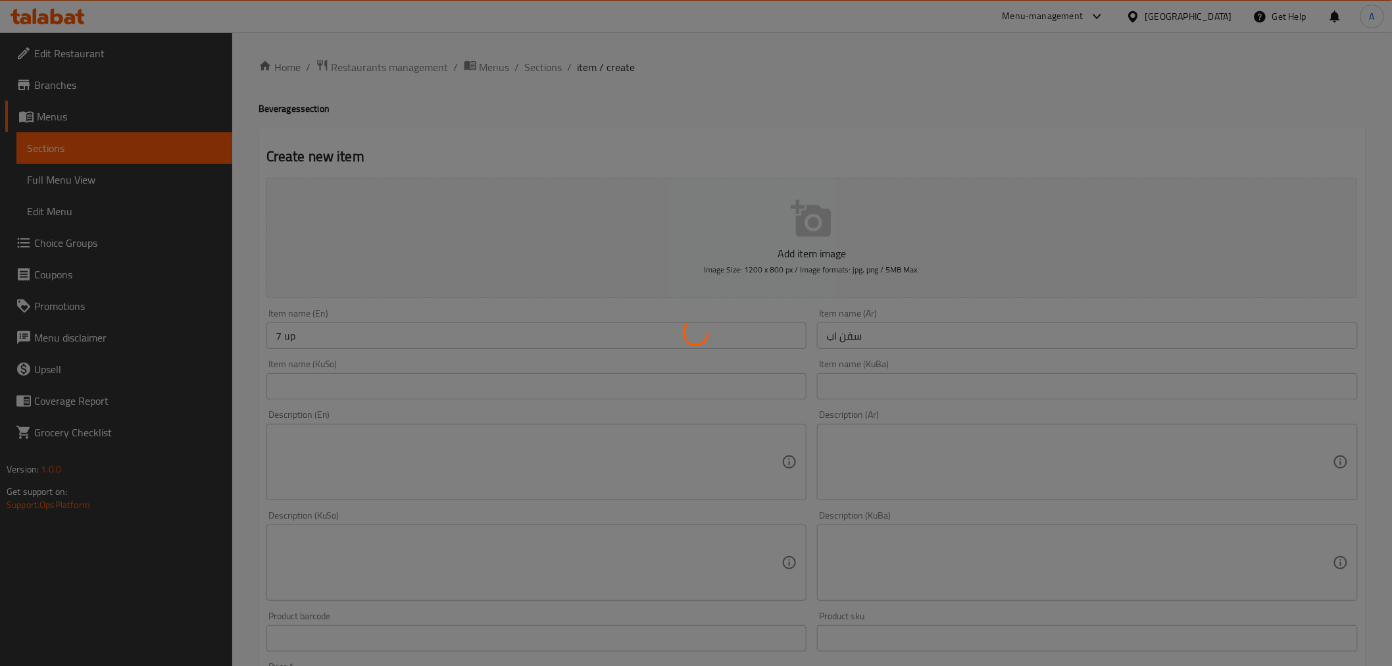
type input "0"
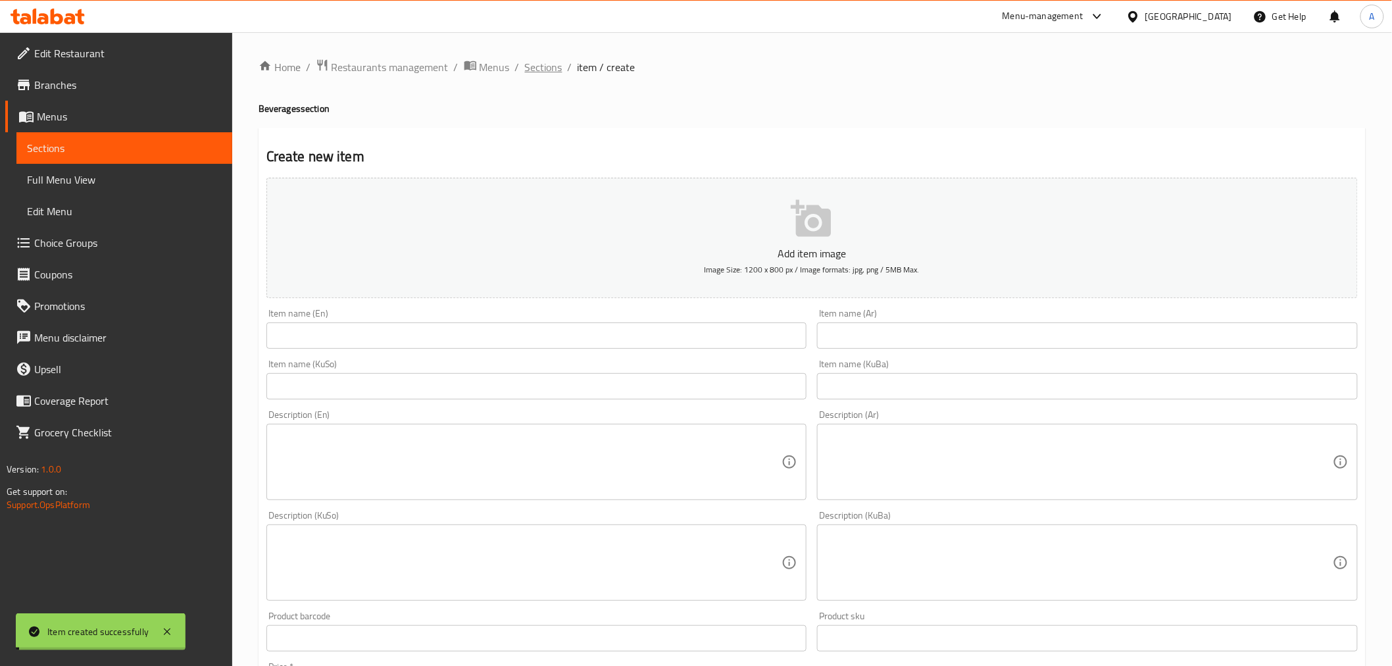
click at [546, 70] on span "Sections" at bounding box center [543, 67] width 37 height 16
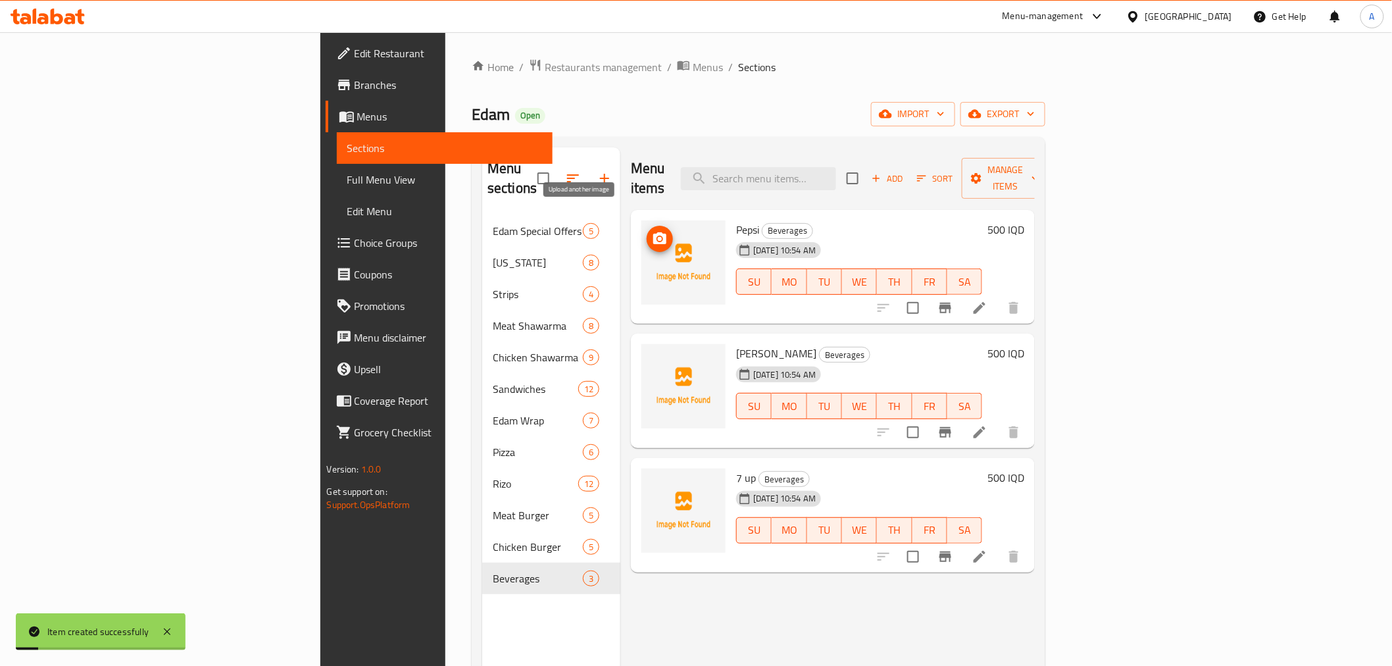
click at [652, 231] on icon "upload picture" at bounding box center [660, 239] width 16 height 16
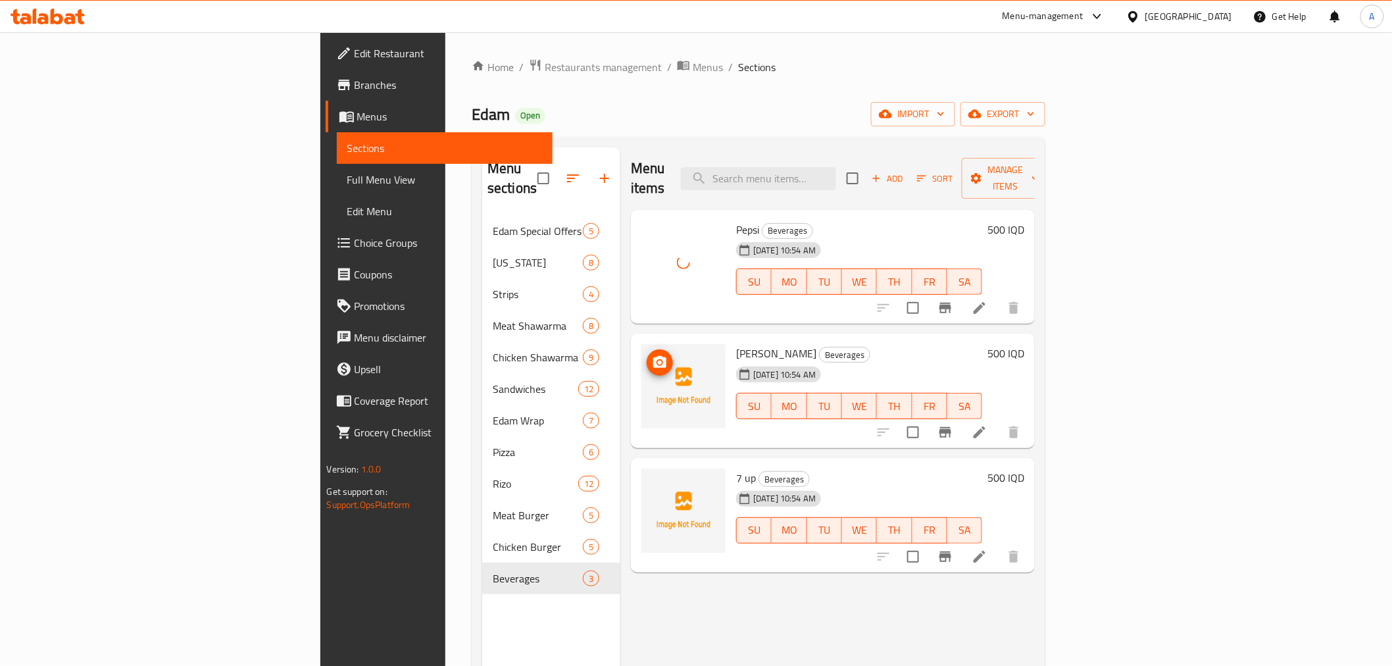
click at [653, 356] on icon "upload picture" at bounding box center [659, 362] width 13 height 12
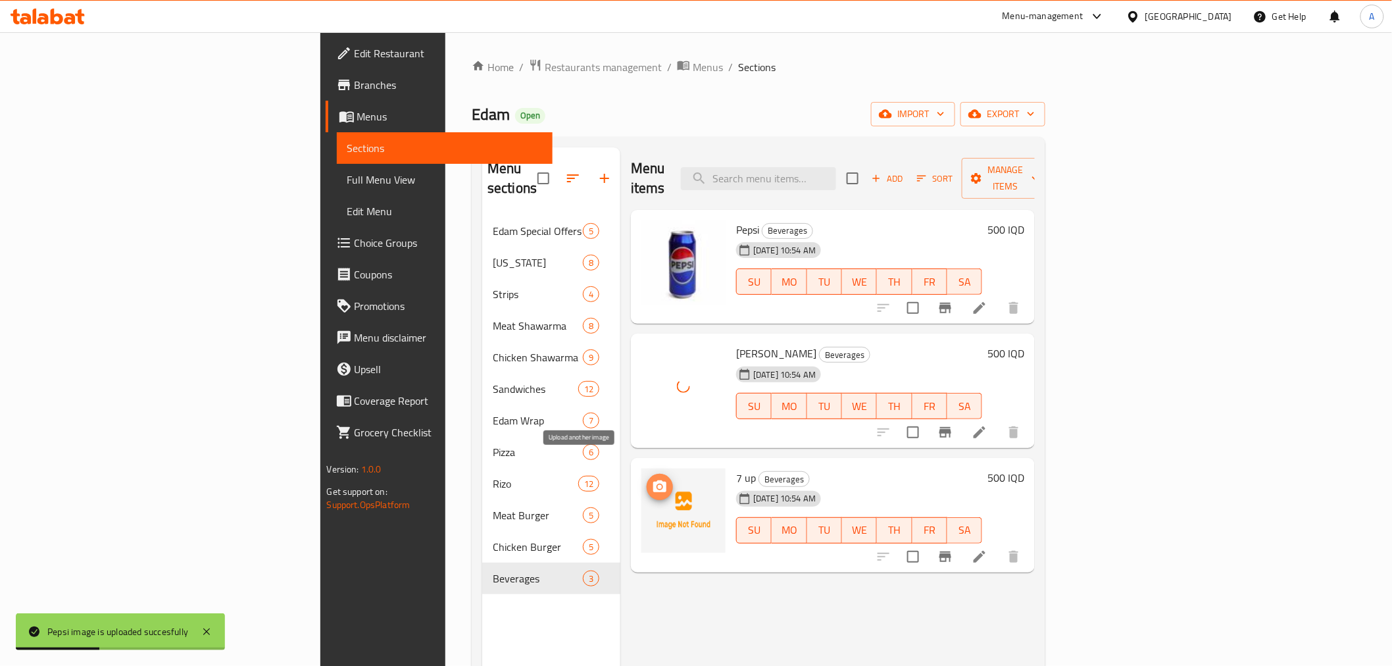
click at [658, 485] on circle "upload picture" at bounding box center [660, 487] width 4 height 4
